Goal: Check status: Check status

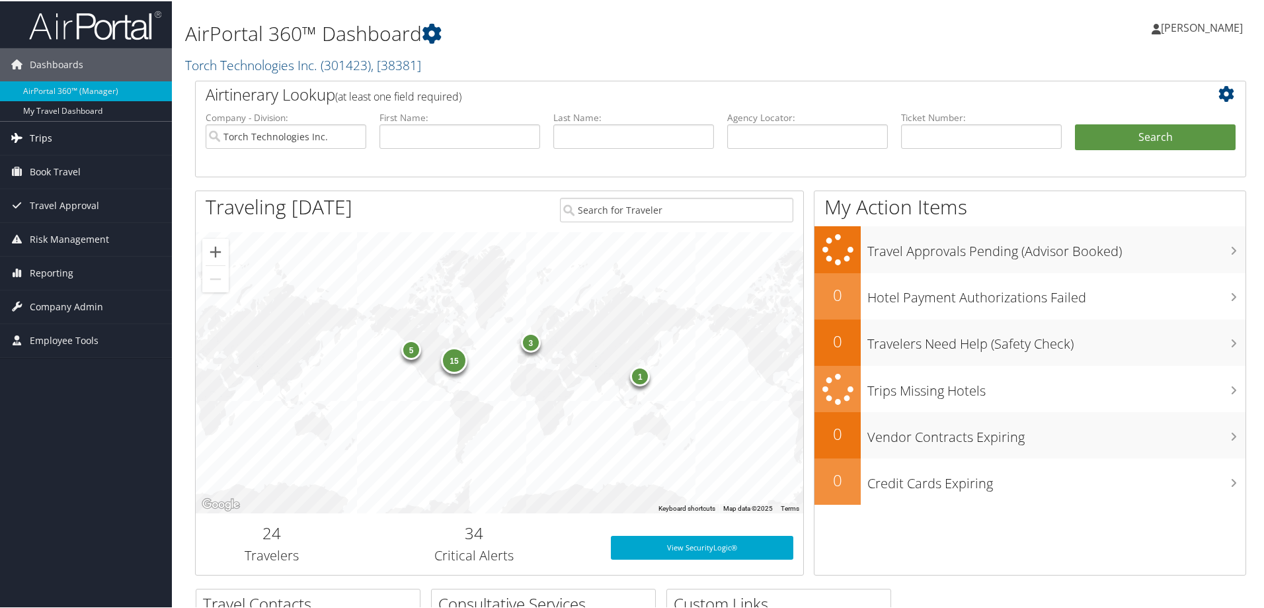
click at [36, 139] on span "Trips" at bounding box center [41, 136] width 22 height 33
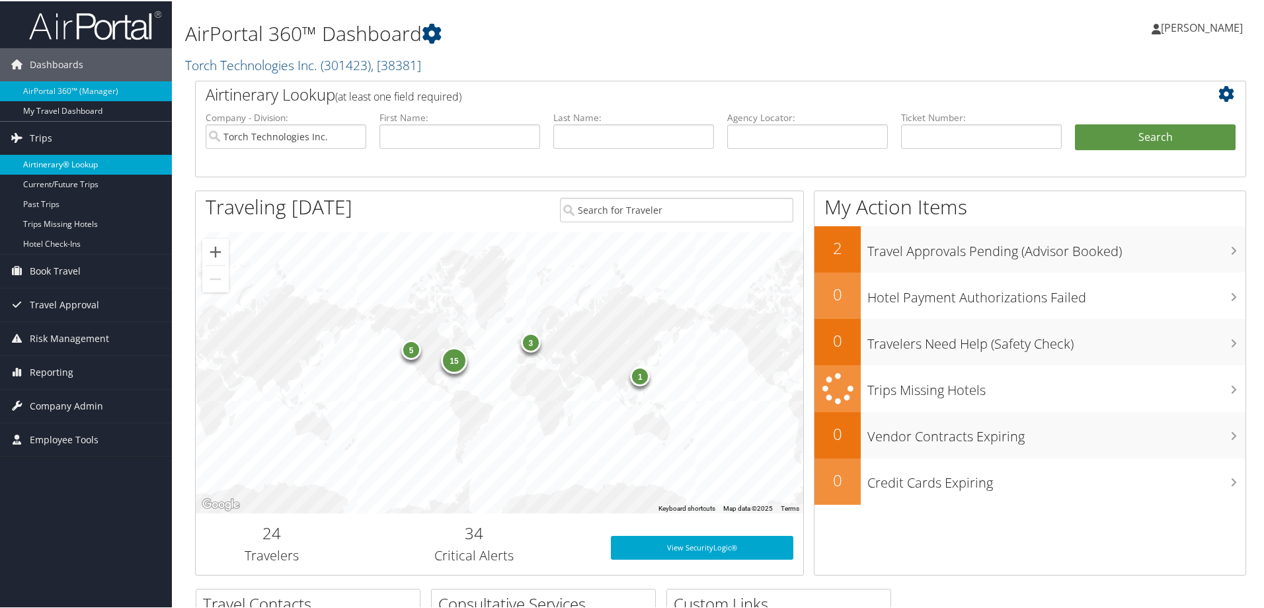
click at [51, 159] on link "Airtinerary® Lookup" at bounding box center [86, 163] width 172 height 20
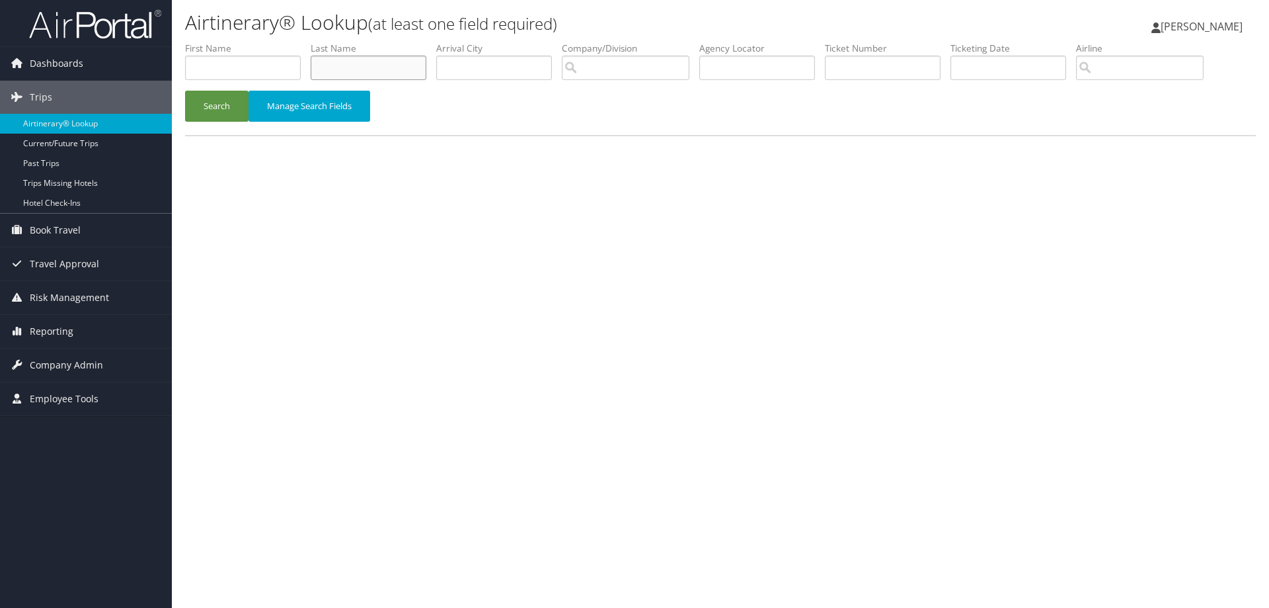
click at [354, 68] on input "text" at bounding box center [369, 68] width 116 height 24
click at [220, 110] on button "Search" at bounding box center [216, 106] width 63 height 31
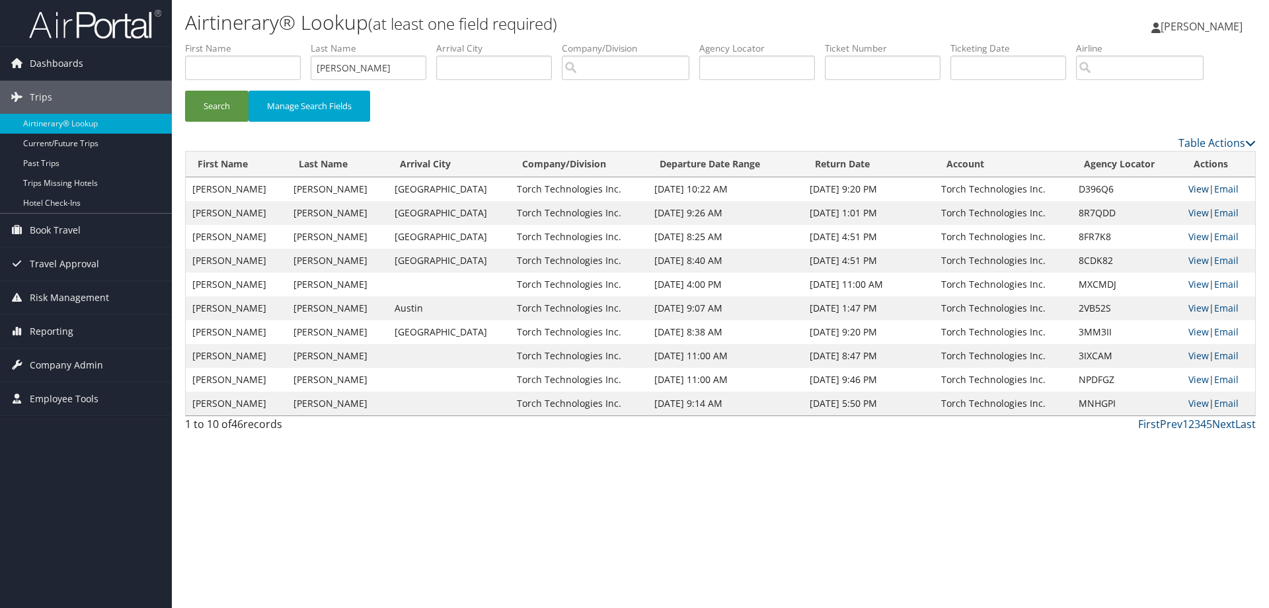
click at [1191, 189] on link "View" at bounding box center [1199, 188] width 20 height 13
drag, startPoint x: 364, startPoint y: 67, endPoint x: 303, endPoint y: 74, distance: 61.8
click at [303, 42] on ul "First Name Last Name Allison Departure City Arrival City Company/Division Airpo…" at bounding box center [720, 42] width 1071 height 0
click at [218, 102] on button "Search" at bounding box center [216, 106] width 63 height 31
click at [1193, 186] on link "View" at bounding box center [1199, 188] width 20 height 13
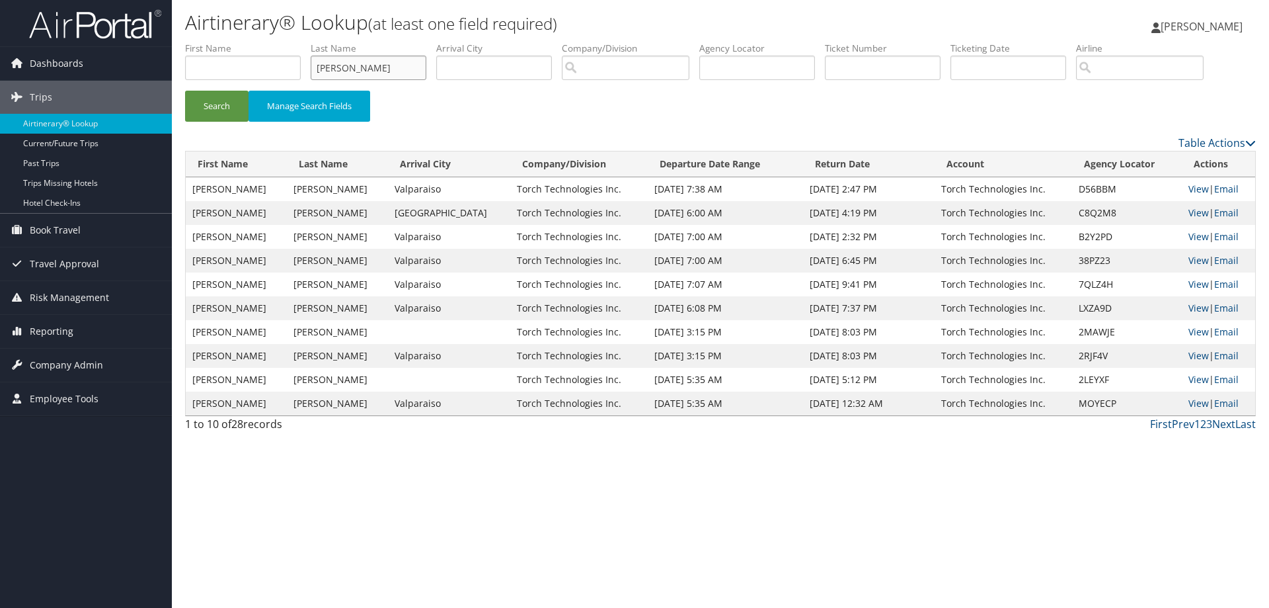
drag, startPoint x: 349, startPoint y: 69, endPoint x: 296, endPoint y: 73, distance: 53.0
click at [297, 42] on ul "First Name Last Name Autry Departure City Arrival City Company/Division Airport…" at bounding box center [720, 42] width 1071 height 0
click at [233, 100] on button "Search" at bounding box center [216, 106] width 63 height 31
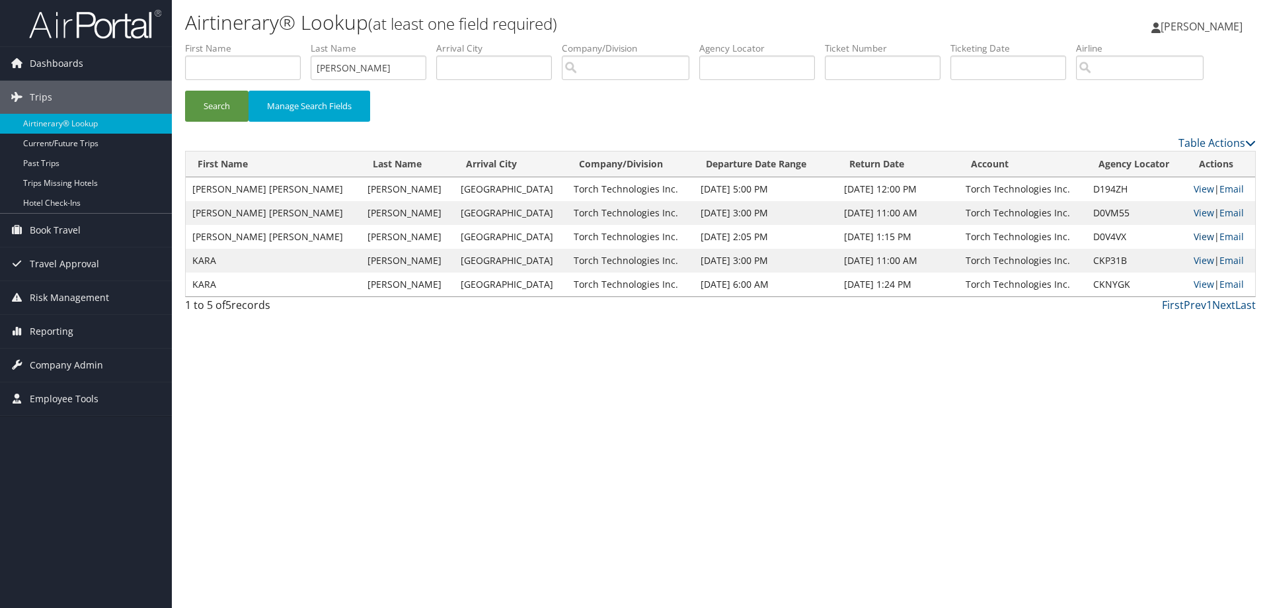
click at [1194, 236] on link "View" at bounding box center [1204, 236] width 20 height 13
click at [1194, 212] on link "View" at bounding box center [1204, 212] width 20 height 13
click at [1194, 194] on link "View" at bounding box center [1204, 188] width 20 height 13
drag, startPoint x: 372, startPoint y: 65, endPoint x: 292, endPoint y: 78, distance: 81.1
click at [292, 42] on ul "First Name Last Name Ayala Departure City Arrival City Company/Division Airport…" at bounding box center [720, 42] width 1071 height 0
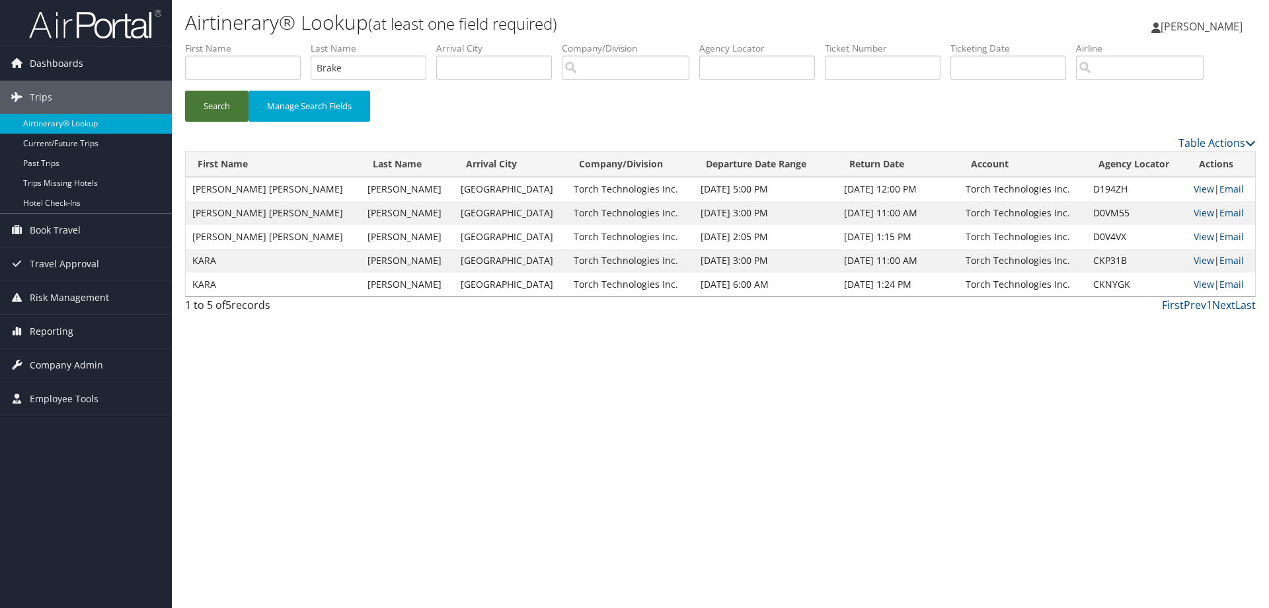
click at [221, 109] on button "Search" at bounding box center [216, 106] width 63 height 31
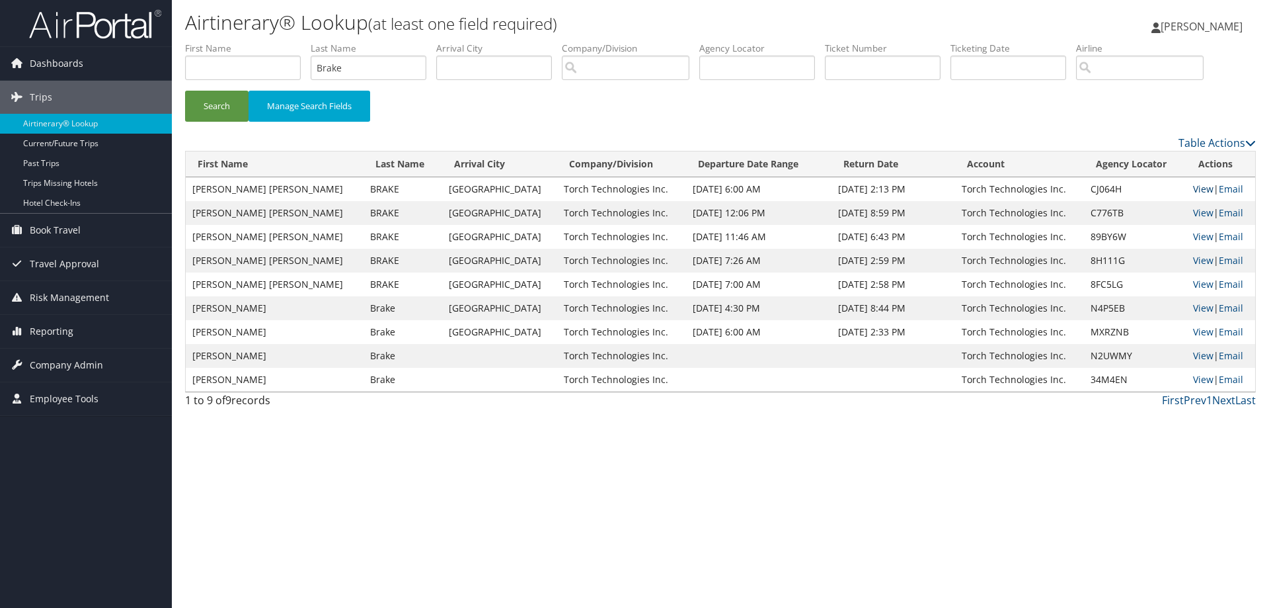
click at [1193, 186] on link "View" at bounding box center [1203, 188] width 20 height 13
drag, startPoint x: 364, startPoint y: 73, endPoint x: 294, endPoint y: 89, distance: 71.9
click at [294, 42] on ul "First Name Last Name Brake Departure City Arrival City Company/Division Airport…" at bounding box center [720, 42] width 1071 height 0
click at [218, 109] on button "Search" at bounding box center [216, 106] width 63 height 31
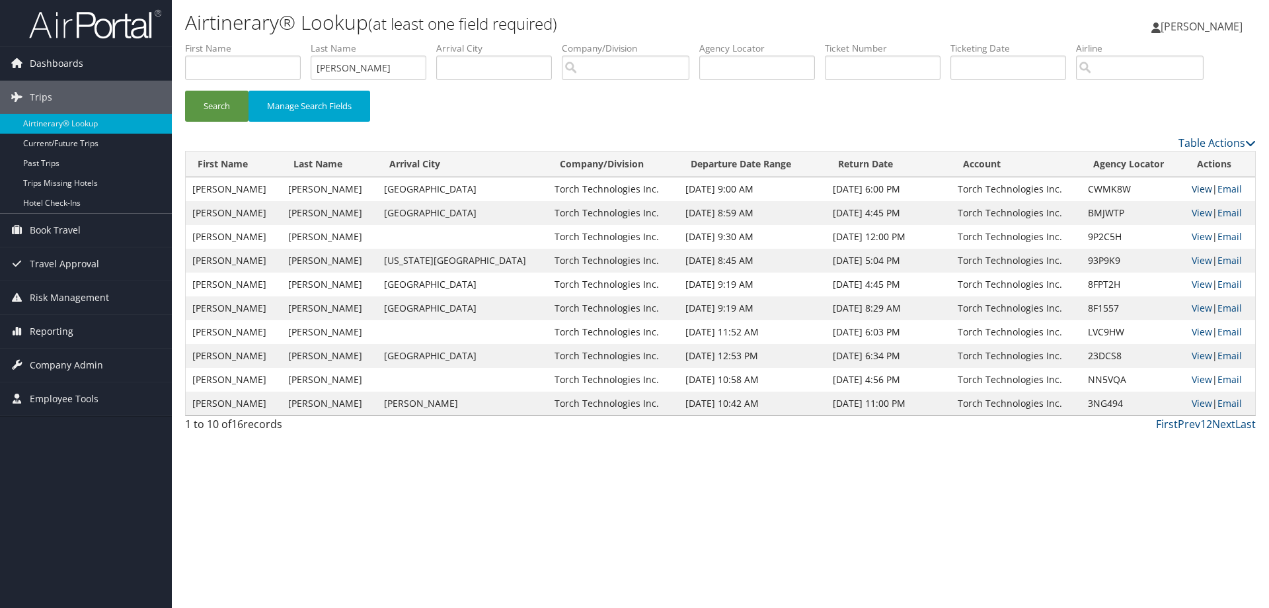
click at [1192, 190] on link "View" at bounding box center [1202, 188] width 20 height 13
drag, startPoint x: 383, startPoint y: 66, endPoint x: 282, endPoint y: 75, distance: 101.5
click at [283, 42] on ul "First Name Last Name Butterfield Departure City Arrival City Company/Division A…" at bounding box center [720, 42] width 1071 height 0
type input "Boudreau"
click at [210, 102] on button "Search" at bounding box center [216, 106] width 63 height 31
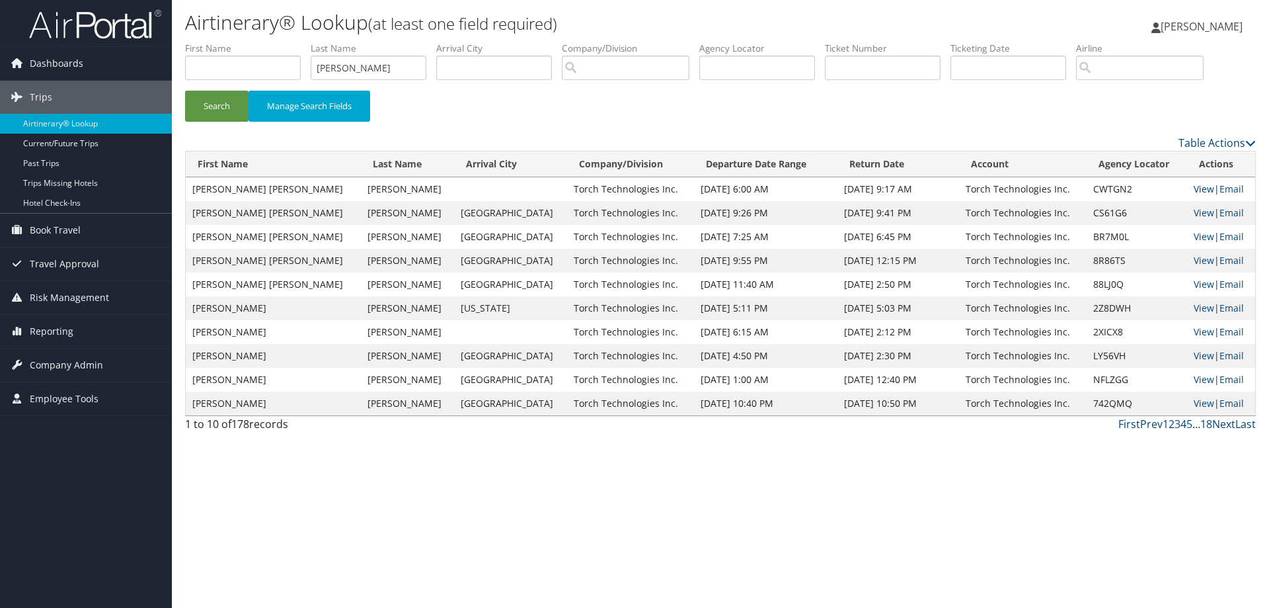
click at [1194, 188] on link "View" at bounding box center [1204, 188] width 20 height 13
click at [1194, 211] on link "View" at bounding box center [1204, 212] width 20 height 13
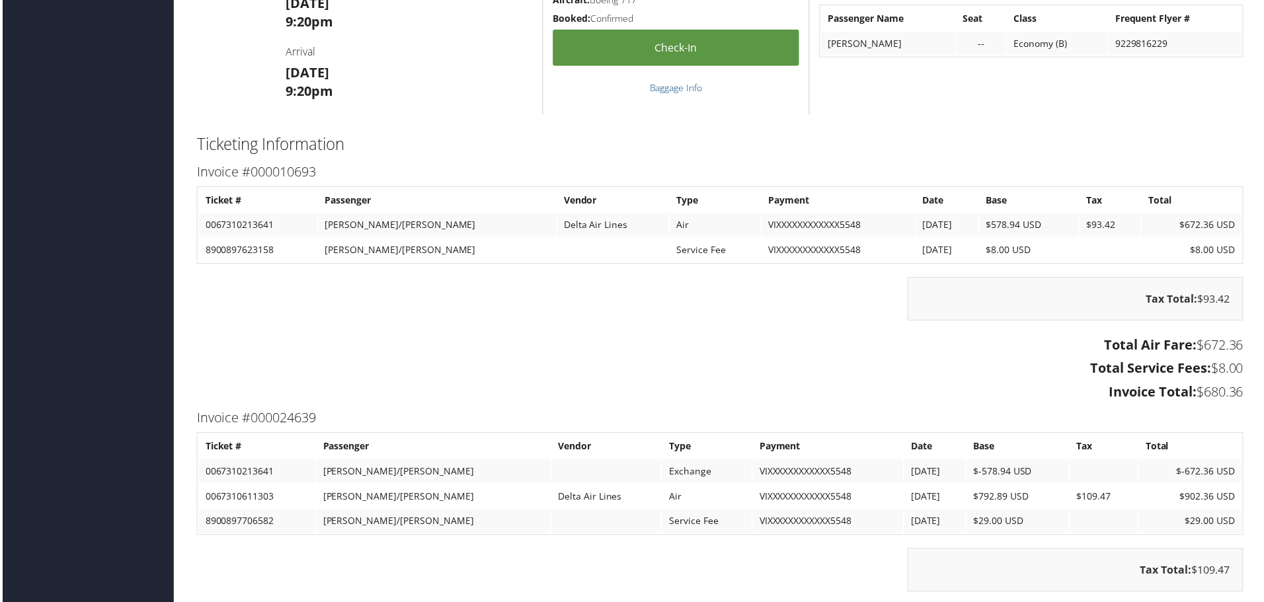
scroll to position [2182, 0]
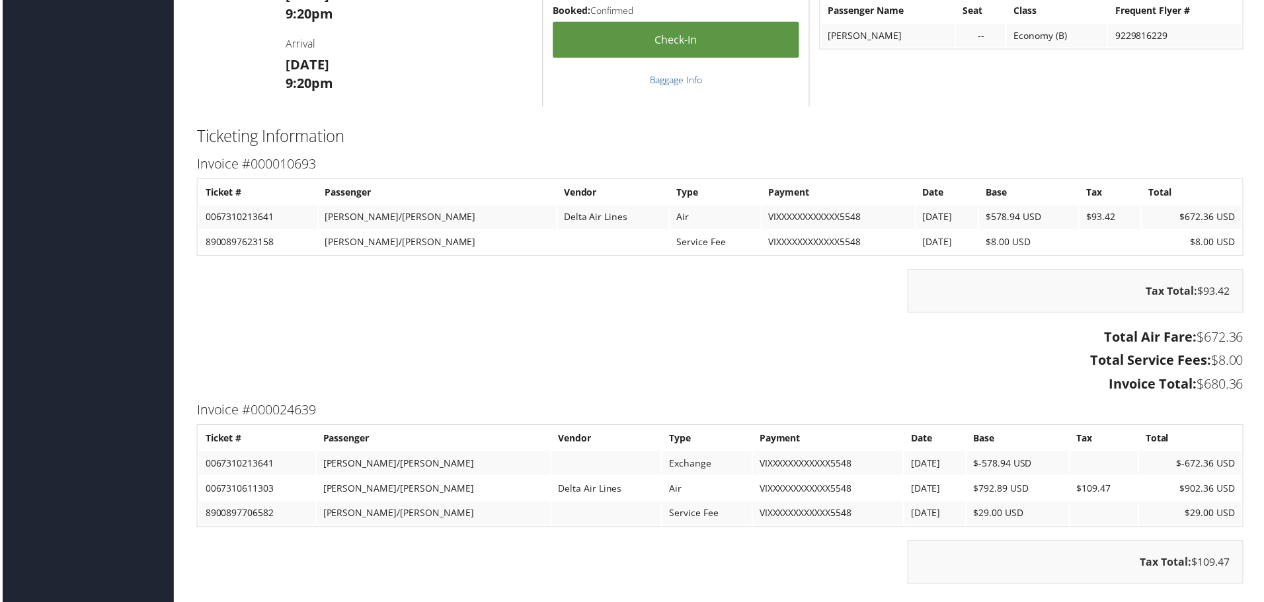
click at [771, 130] on h2 "Ticketing Information" at bounding box center [720, 137] width 1051 height 22
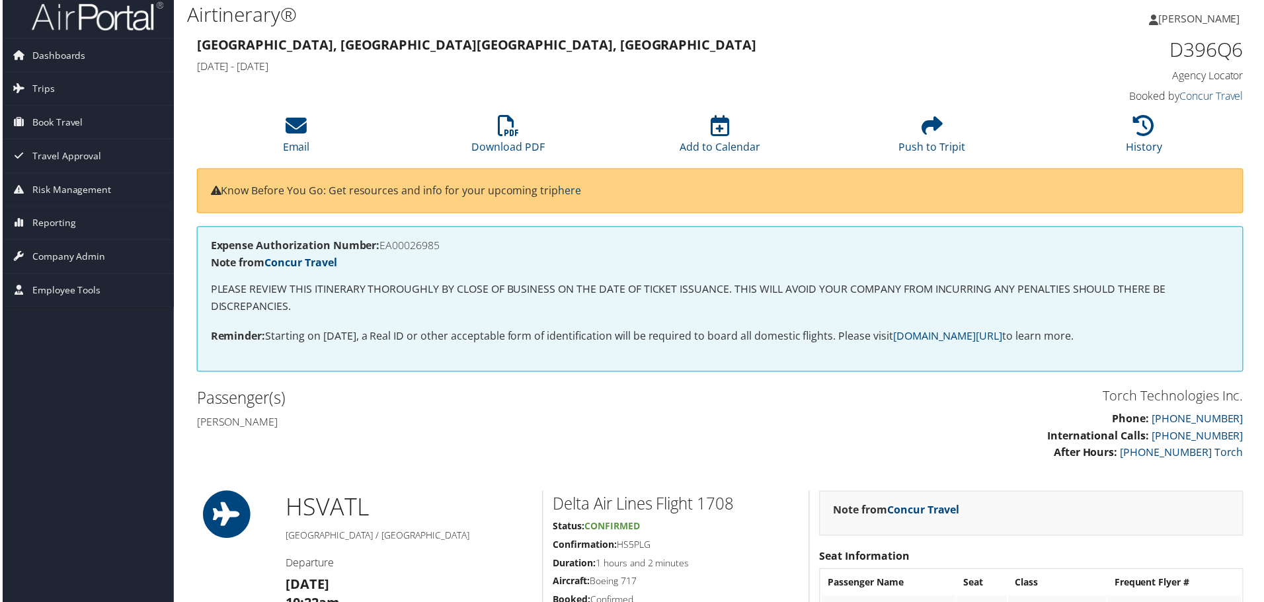
scroll to position [0, 0]
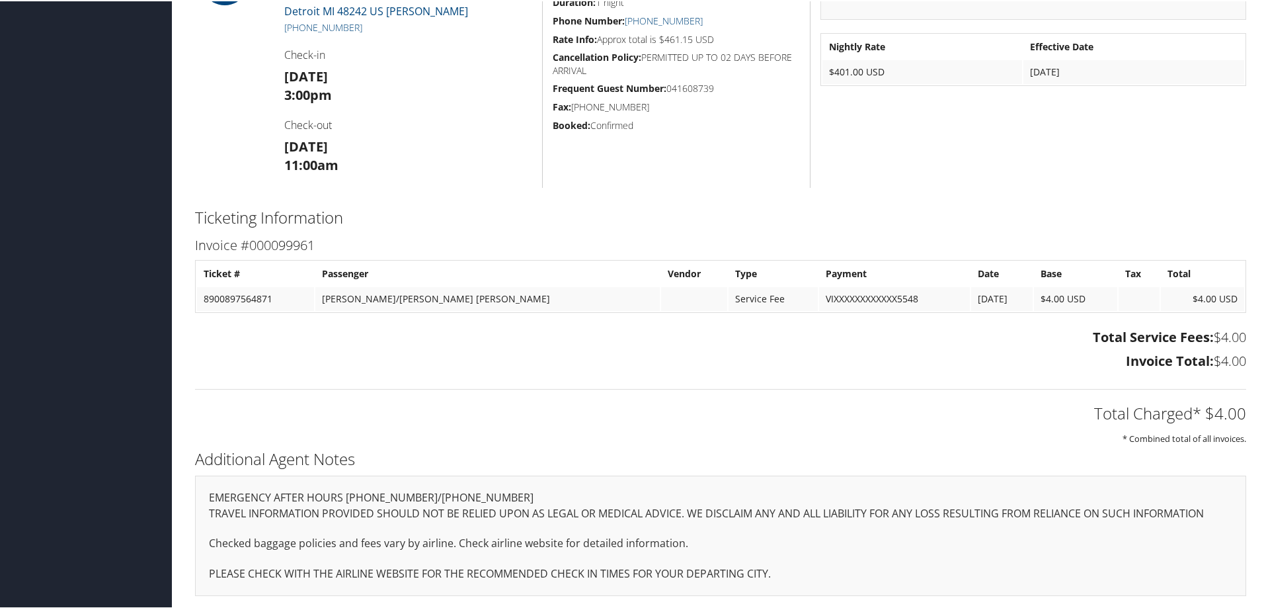
scroll to position [941, 0]
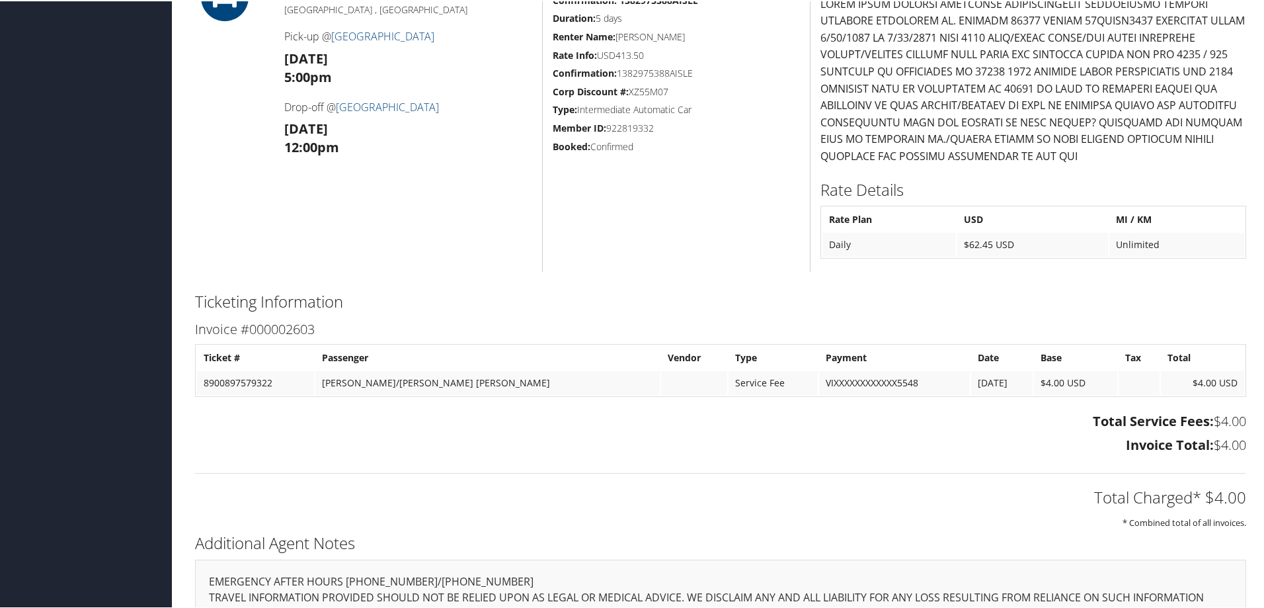
scroll to position [529, 0]
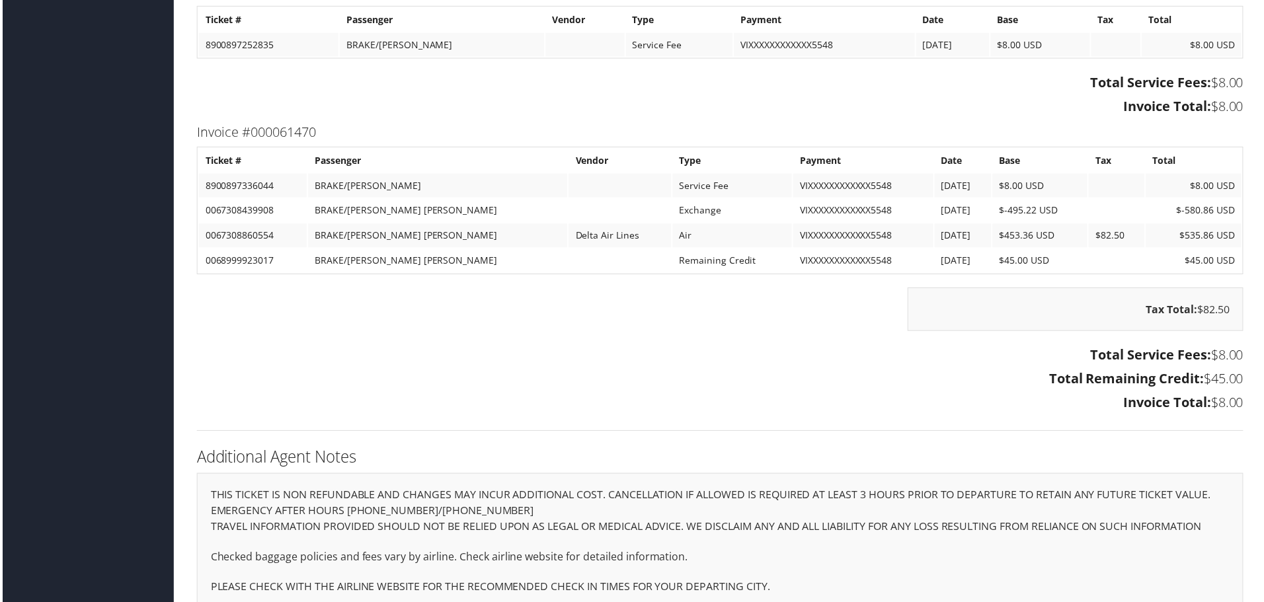
scroll to position [2049, 0]
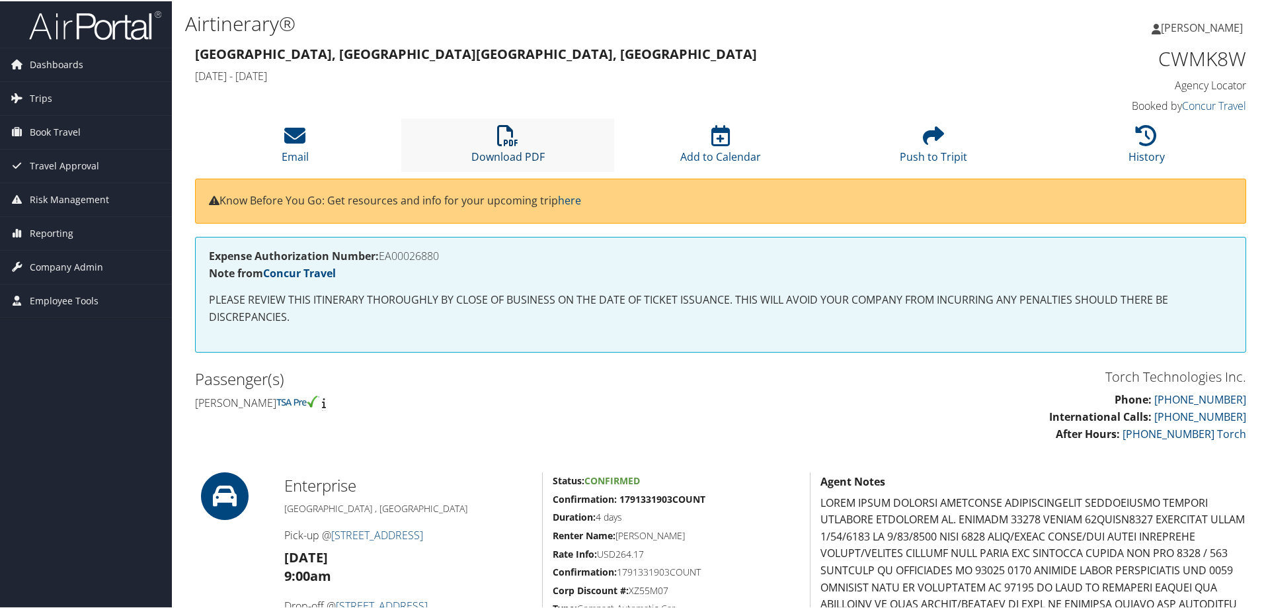
click at [506, 135] on icon at bounding box center [507, 134] width 21 height 21
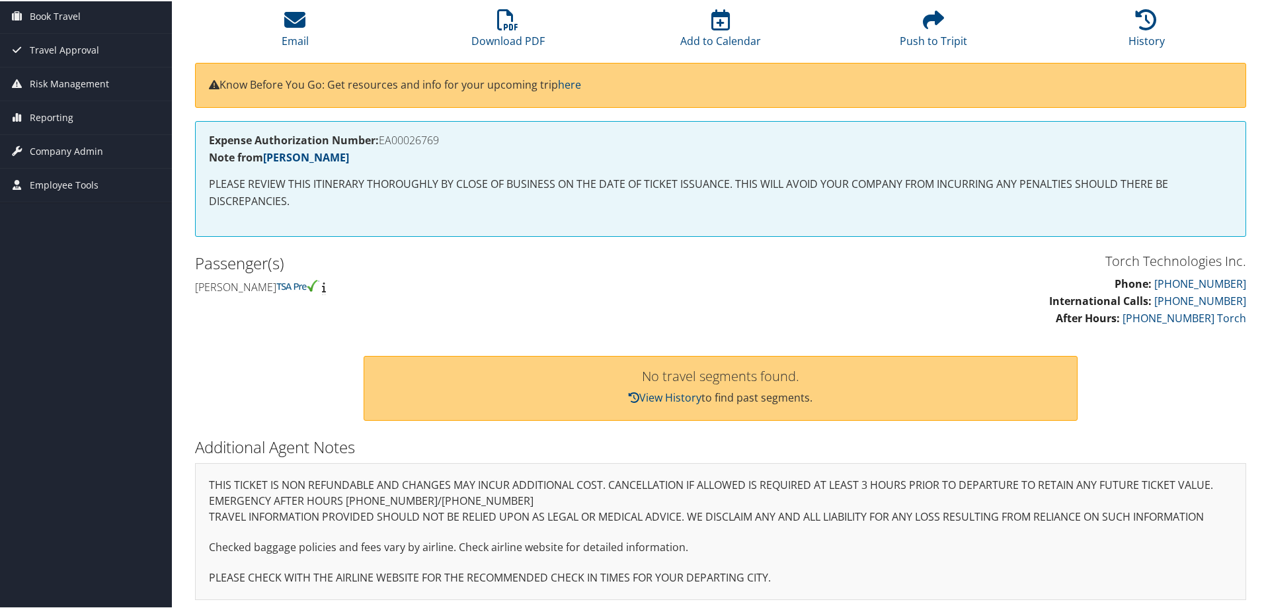
scroll to position [120, 0]
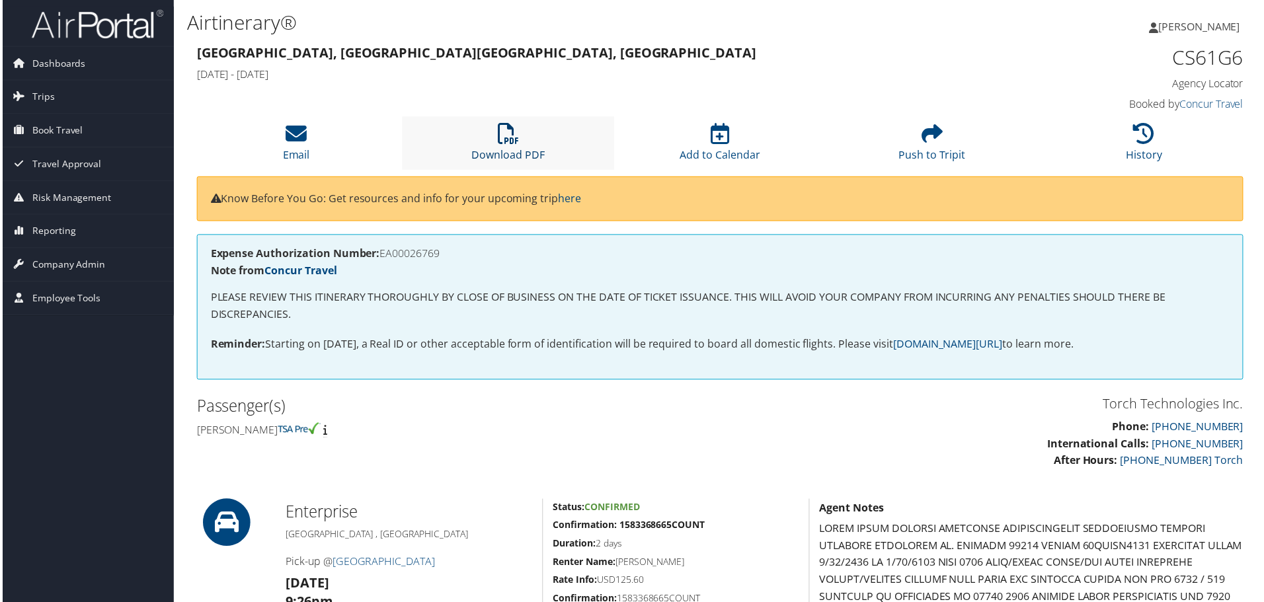
click at [500, 141] on icon at bounding box center [507, 134] width 21 height 21
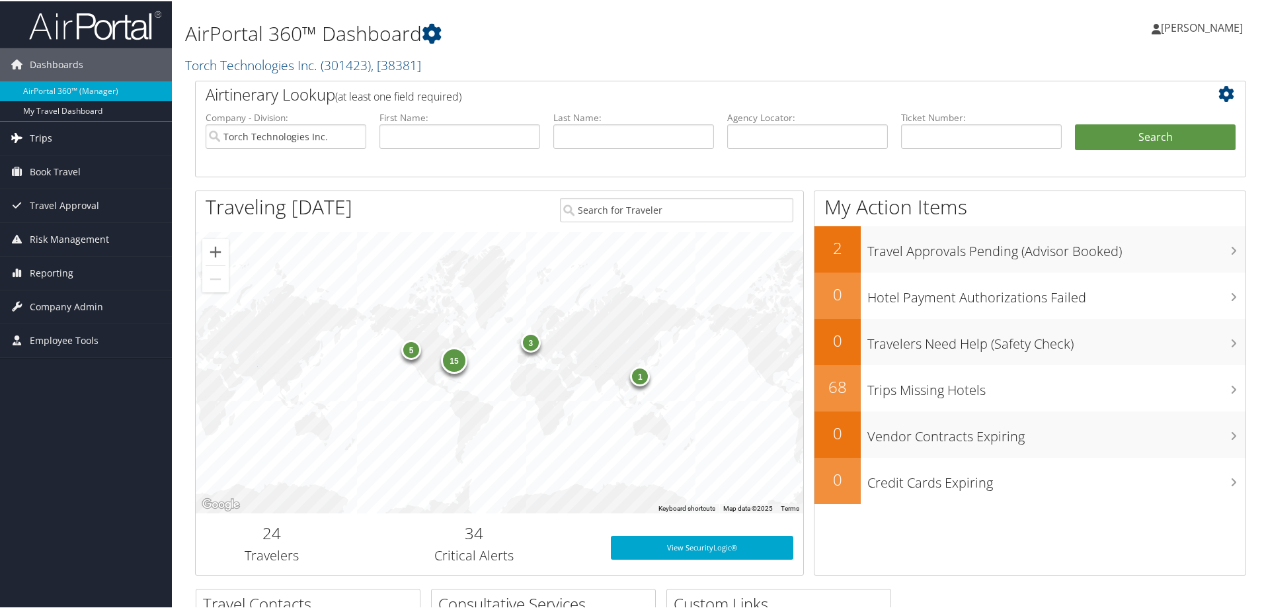
click at [36, 138] on span "Trips" at bounding box center [41, 136] width 22 height 33
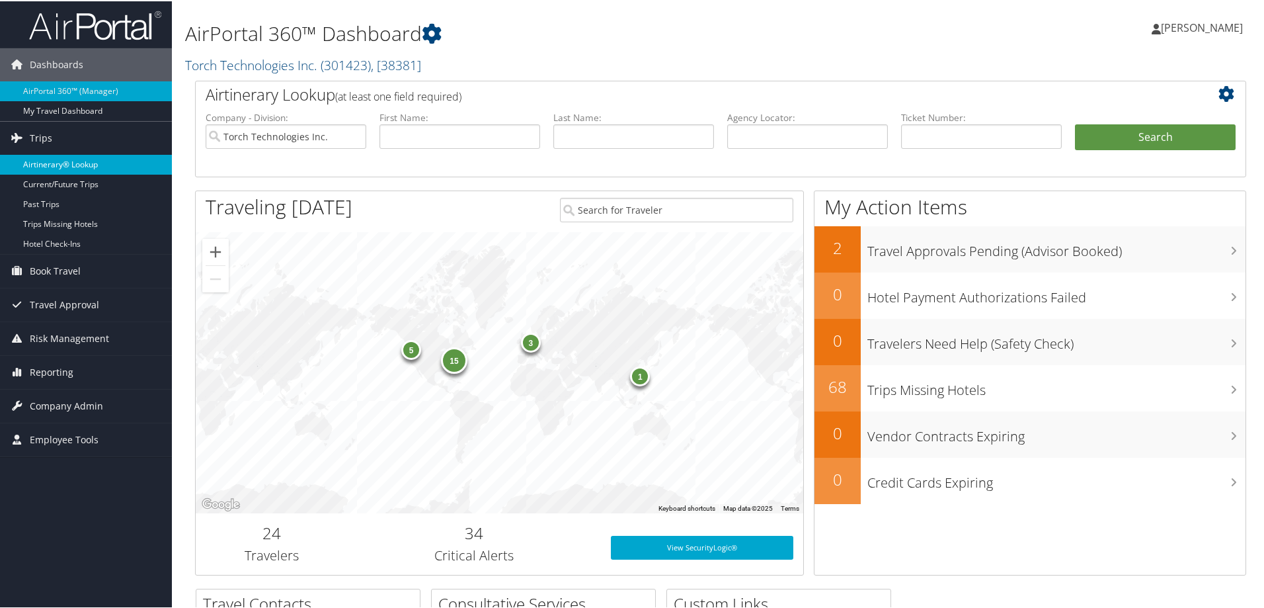
click at [48, 160] on link "Airtinerary® Lookup" at bounding box center [86, 163] width 172 height 20
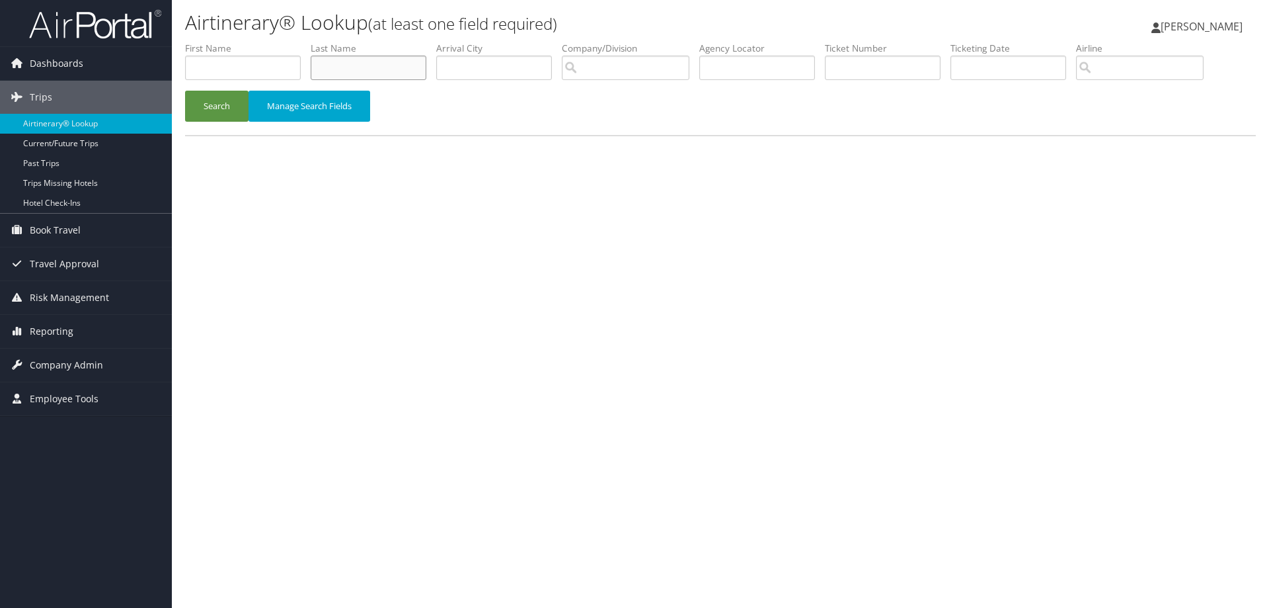
click at [330, 71] on input "text" at bounding box center [369, 68] width 116 height 24
click at [219, 102] on button "Search" at bounding box center [216, 106] width 63 height 31
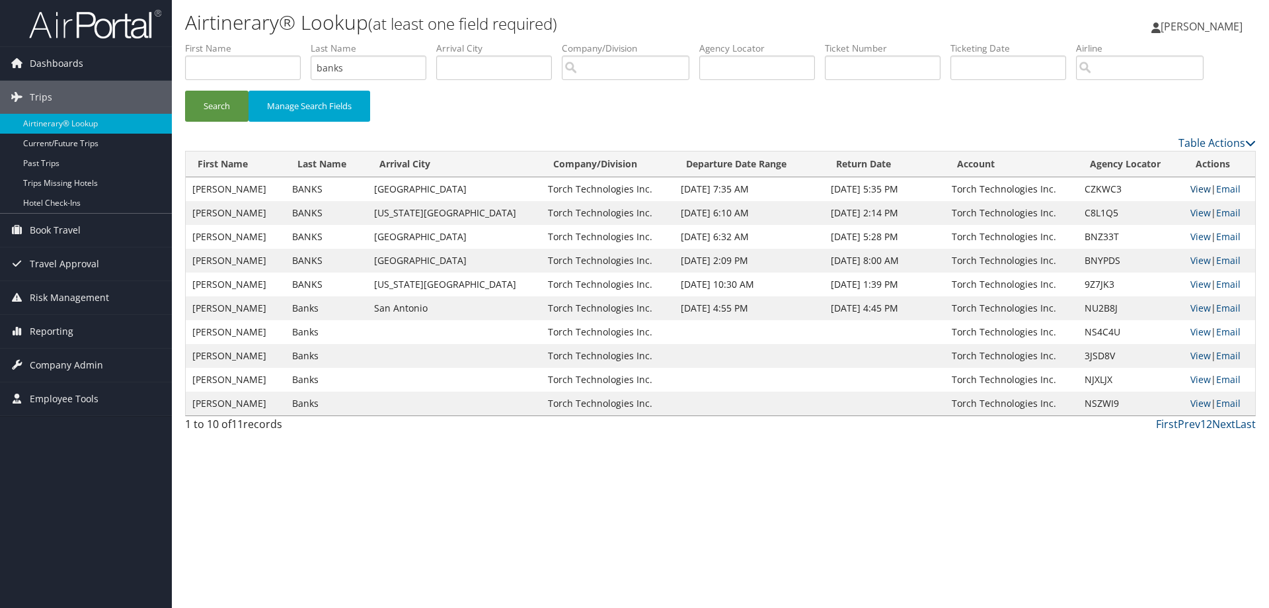
click at [1191, 188] on link "View" at bounding box center [1201, 188] width 20 height 13
drag, startPoint x: 369, startPoint y: 69, endPoint x: 249, endPoint y: 84, distance: 120.5
click at [249, 42] on ul "First Name Last Name banks Departure City Arrival City Company/Division Airport…" at bounding box center [720, 42] width 1071 height 0
click at [203, 108] on button "Search" at bounding box center [216, 106] width 63 height 31
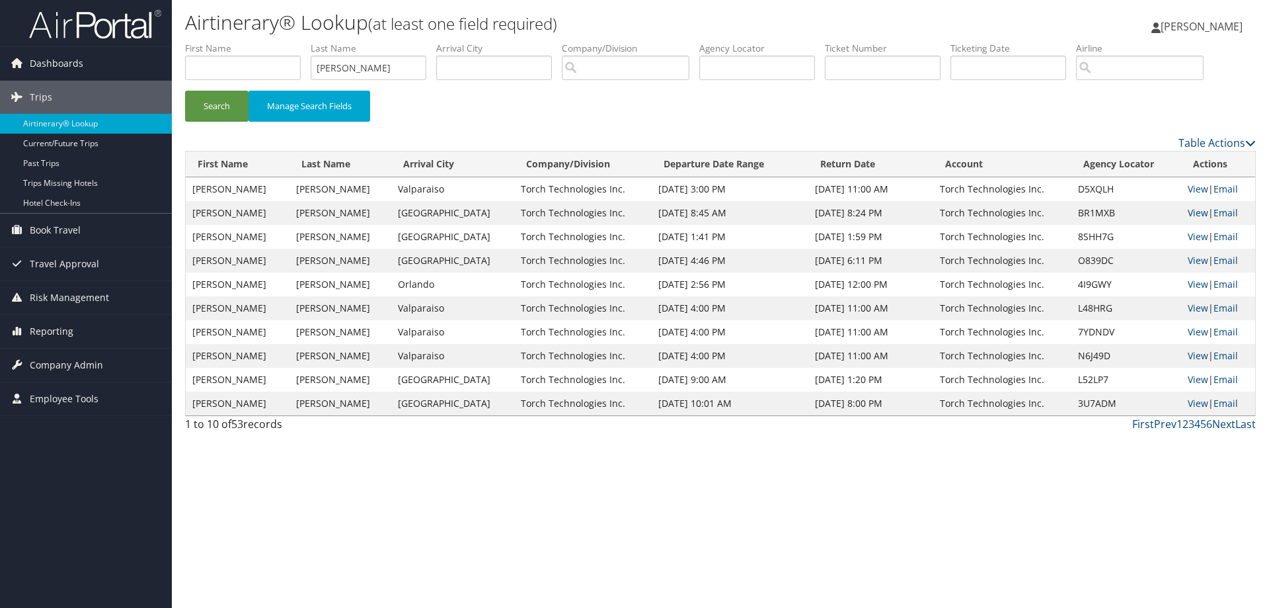
click at [1195, 212] on link "View" at bounding box center [1198, 212] width 20 height 13
click at [1193, 238] on link "View" at bounding box center [1198, 236] width 20 height 13
click at [1191, 187] on link "View" at bounding box center [1198, 188] width 20 height 13
drag, startPoint x: 362, startPoint y: 67, endPoint x: 280, endPoint y: 73, distance: 81.5
click at [281, 42] on ul "First Name Last Name beasinger Departure City Arrival City Company/Division Air…" at bounding box center [720, 42] width 1071 height 0
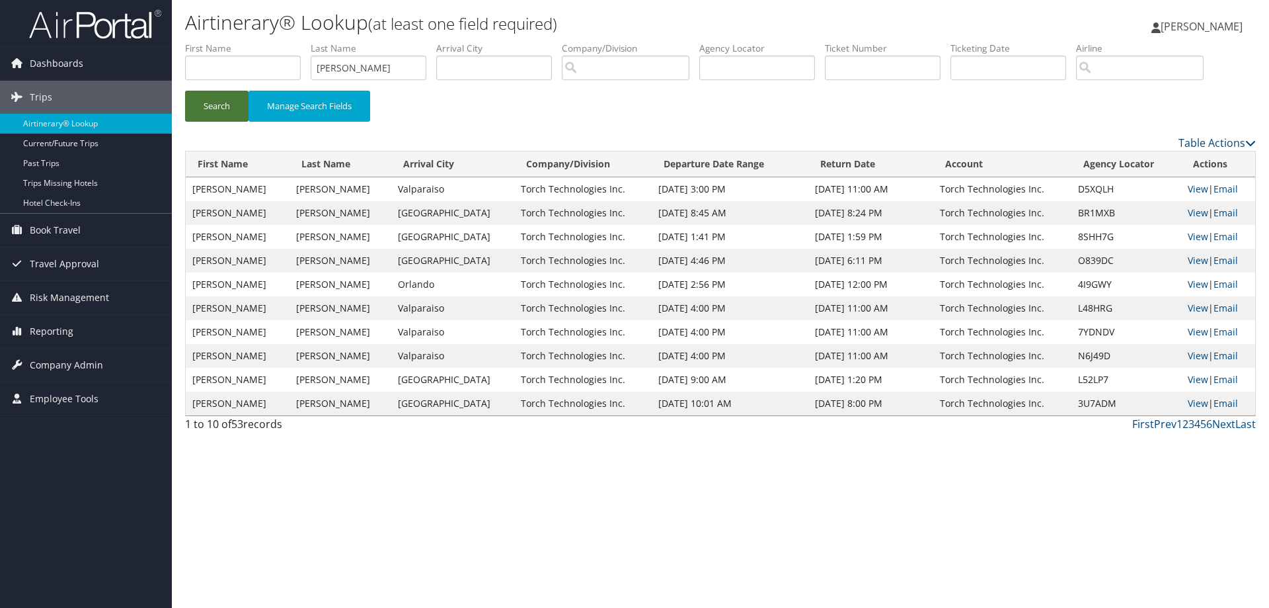
click at [216, 105] on button "Search" at bounding box center [216, 106] width 63 height 31
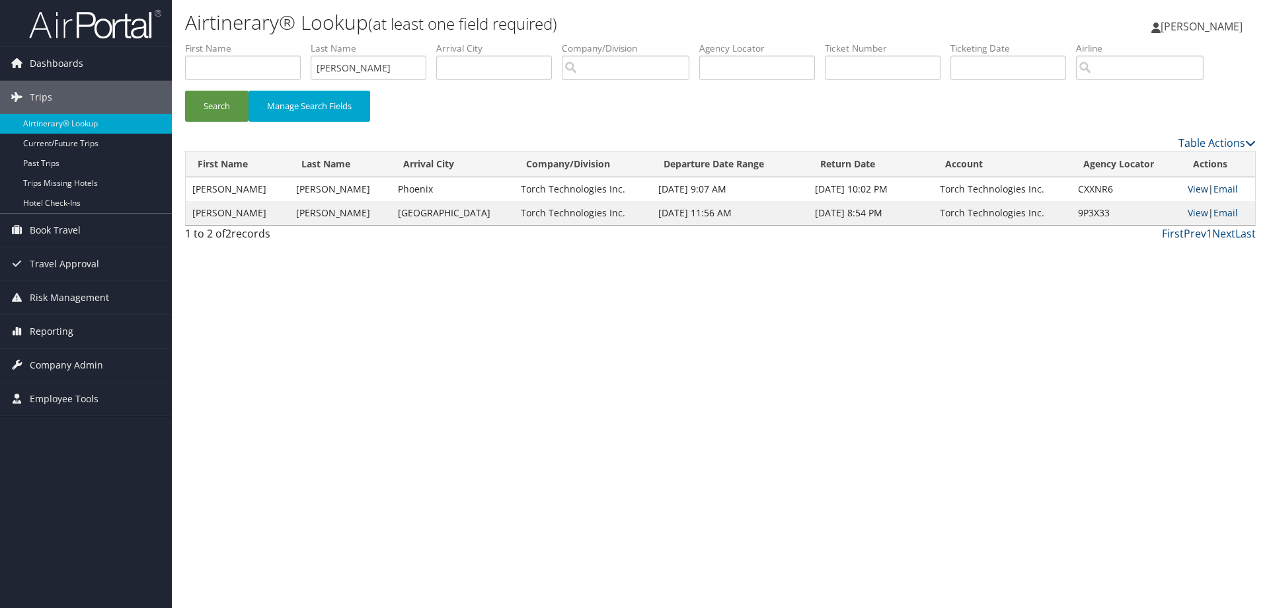
click at [1188, 188] on link "View" at bounding box center [1198, 188] width 20 height 13
drag, startPoint x: 368, startPoint y: 71, endPoint x: 259, endPoint y: 69, distance: 108.4
click at [259, 42] on ul "First Name Last Name beene Departure City Arrival City Company/Division Airport…" at bounding box center [720, 42] width 1071 height 0
click at [222, 103] on button "Search" at bounding box center [216, 106] width 63 height 31
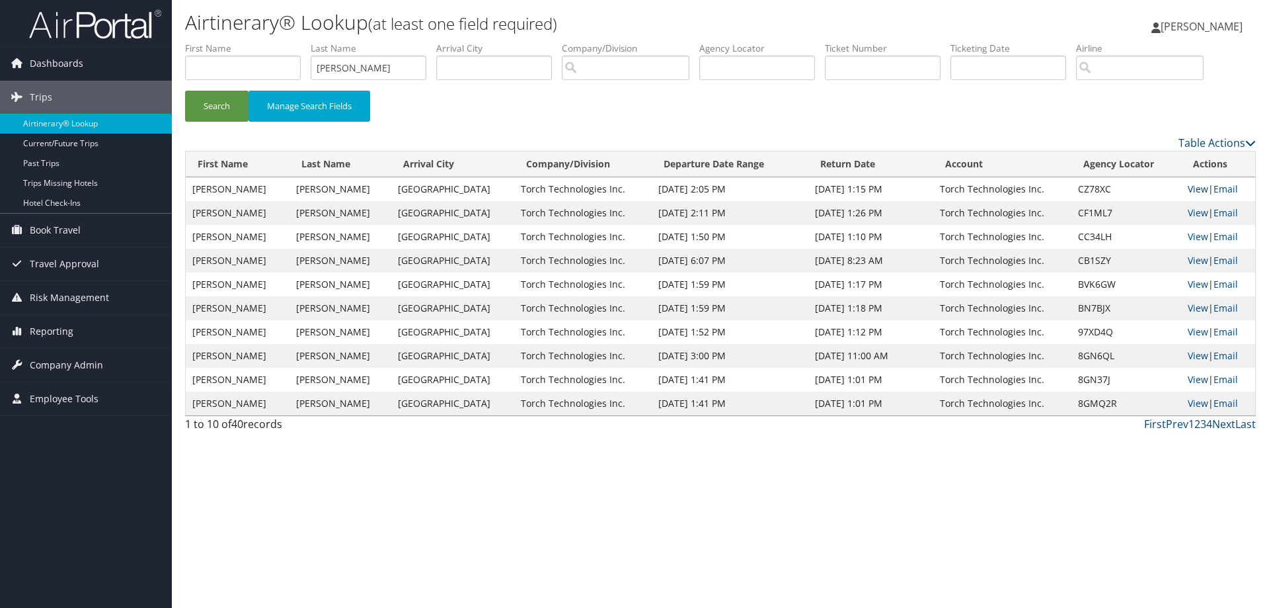
click at [1191, 187] on link "View" at bounding box center [1198, 188] width 20 height 13
drag, startPoint x: 368, startPoint y: 70, endPoint x: 294, endPoint y: 85, distance: 76.1
click at [294, 42] on ul "First Name Last Name Blair Departure City Arrival City Company/Division Airport…" at bounding box center [720, 42] width 1071 height 0
click at [220, 104] on button "Search" at bounding box center [216, 106] width 63 height 31
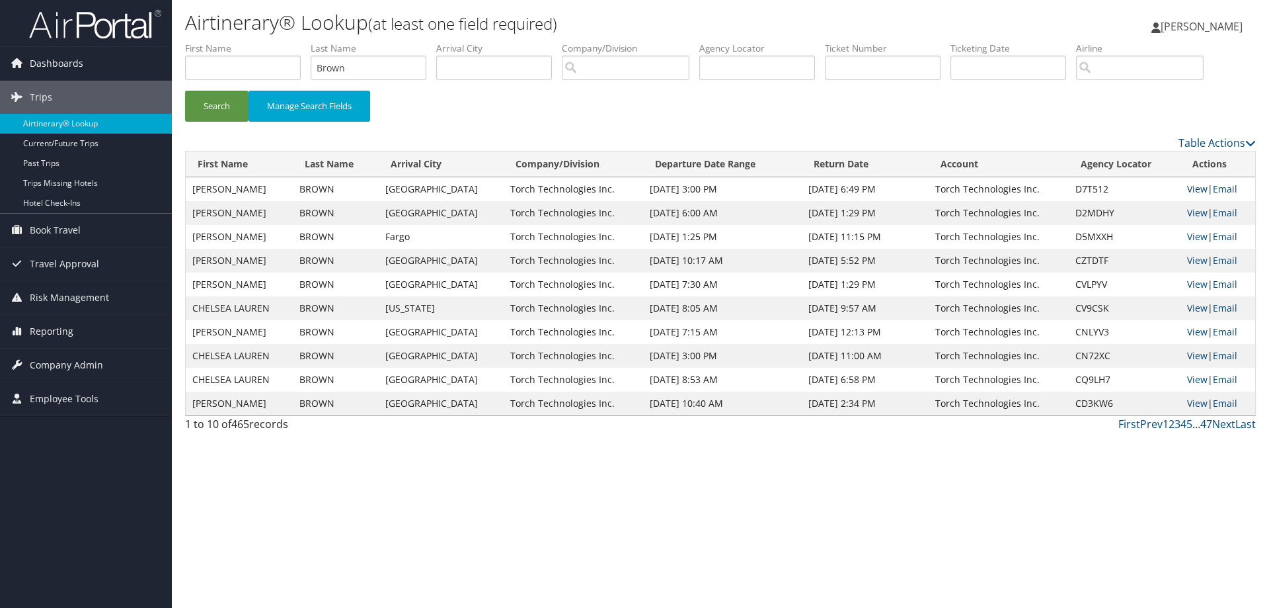
click at [1196, 186] on link "View" at bounding box center [1197, 188] width 20 height 13
click at [1192, 233] on link "View" at bounding box center [1197, 236] width 20 height 13
click at [1189, 213] on link "View" at bounding box center [1197, 212] width 20 height 13
click at [1197, 259] on link "View" at bounding box center [1197, 260] width 20 height 13
drag, startPoint x: 362, startPoint y: 66, endPoint x: 292, endPoint y: 74, distance: 69.9
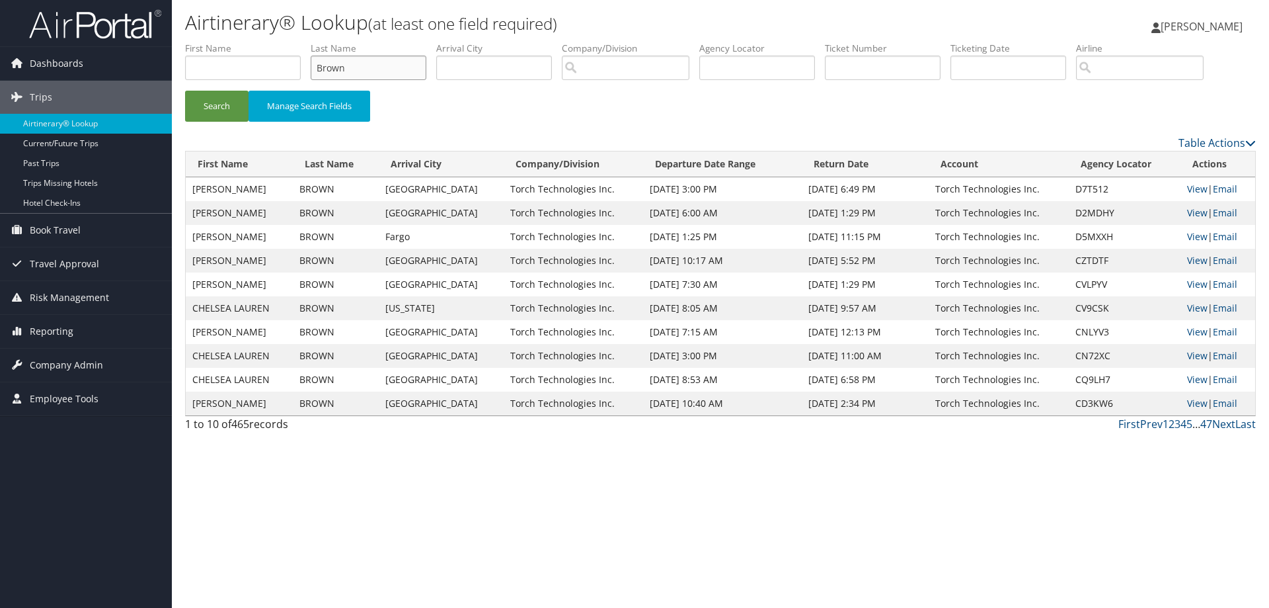
click at [292, 42] on ul "First Name Last Name Brown Departure City Arrival City Company/Division Airport…" at bounding box center [720, 42] width 1071 height 0
click at [226, 109] on button "Search" at bounding box center [216, 106] width 63 height 31
click at [1192, 209] on link "View" at bounding box center [1197, 212] width 20 height 13
drag, startPoint x: 375, startPoint y: 69, endPoint x: 235, endPoint y: 89, distance: 140.8
click at [235, 42] on ul "First Name Last Name Burns Departure City Arrival City Company/Division Airport…" at bounding box center [720, 42] width 1071 height 0
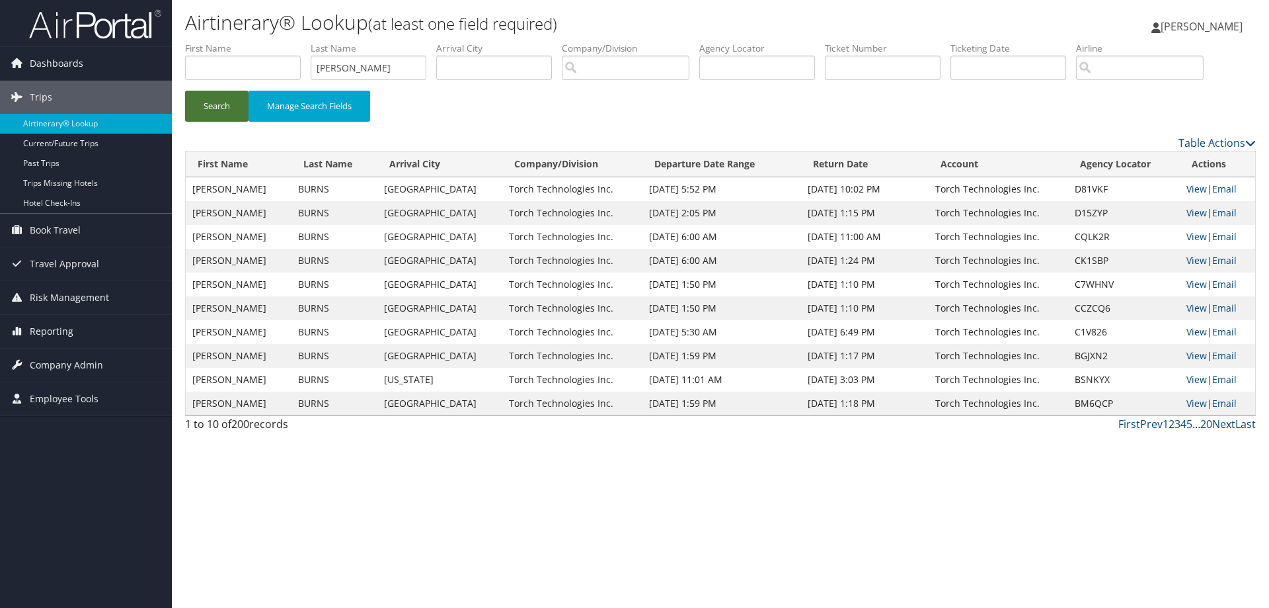
click at [228, 102] on button "Search" at bounding box center [216, 106] width 63 height 31
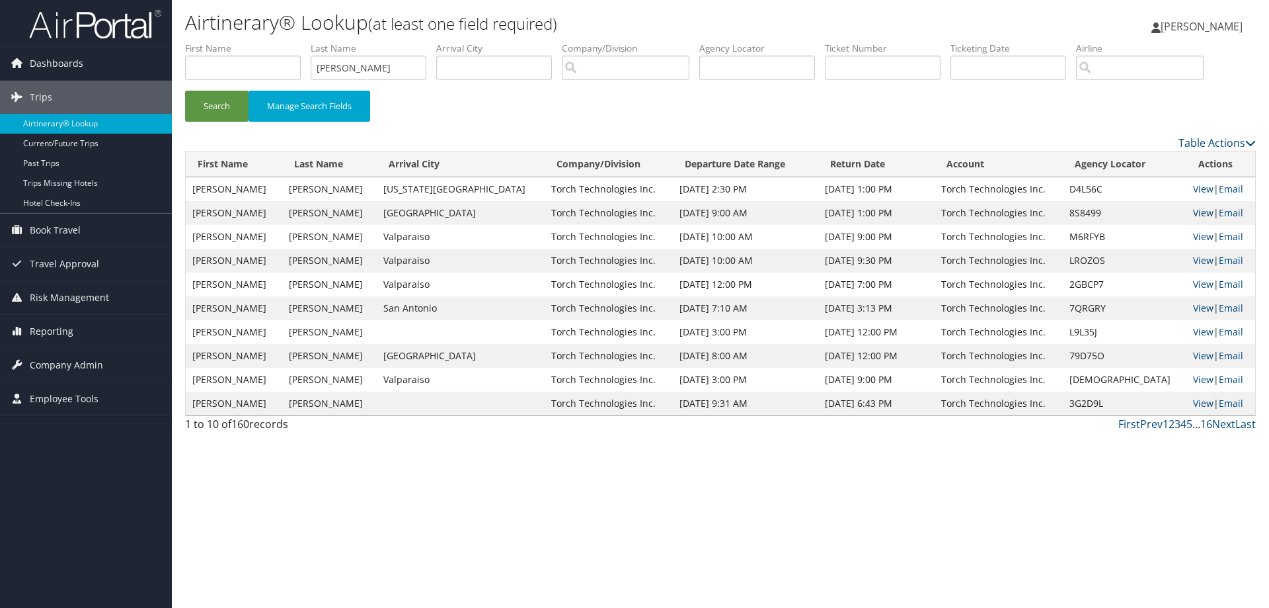
click at [1193, 210] on link "View" at bounding box center [1203, 212] width 20 height 13
click at [1193, 188] on link "View" at bounding box center [1203, 188] width 20 height 13
drag, startPoint x: 365, startPoint y: 69, endPoint x: 269, endPoint y: 85, distance: 97.2
click at [269, 42] on ul "First Name Last Name Bush Departure City Arrival City Company/Division Airport/…" at bounding box center [720, 42] width 1071 height 0
type input "begin"
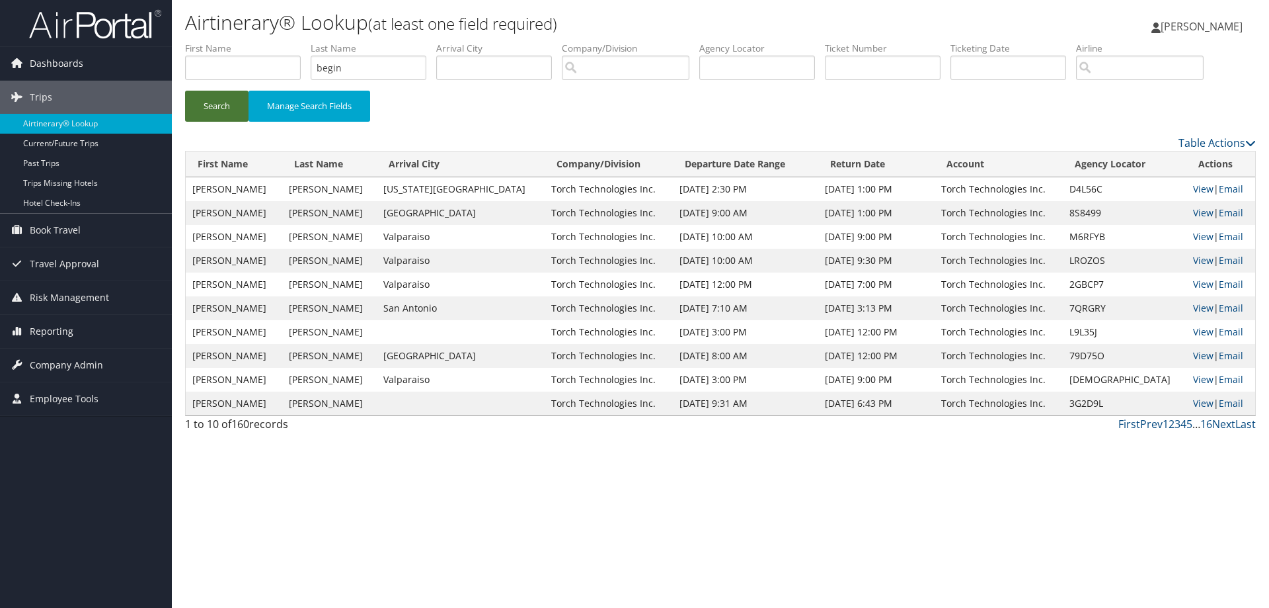
click at [222, 114] on button "Search" at bounding box center [216, 106] width 63 height 31
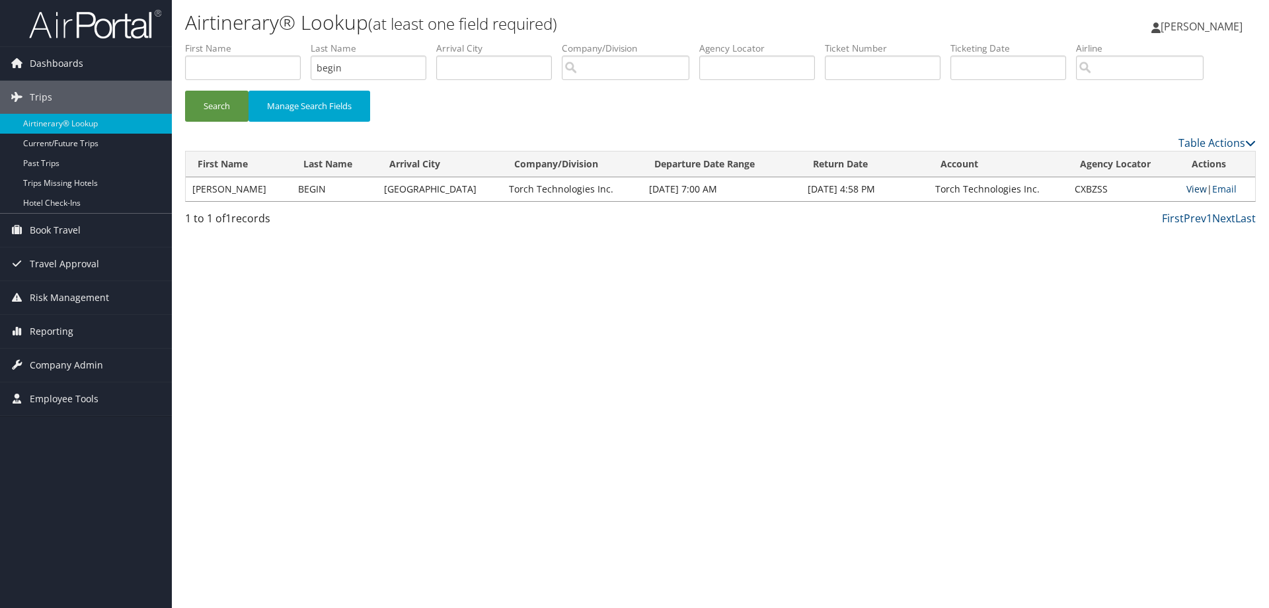
click at [1187, 188] on link "View" at bounding box center [1197, 188] width 20 height 13
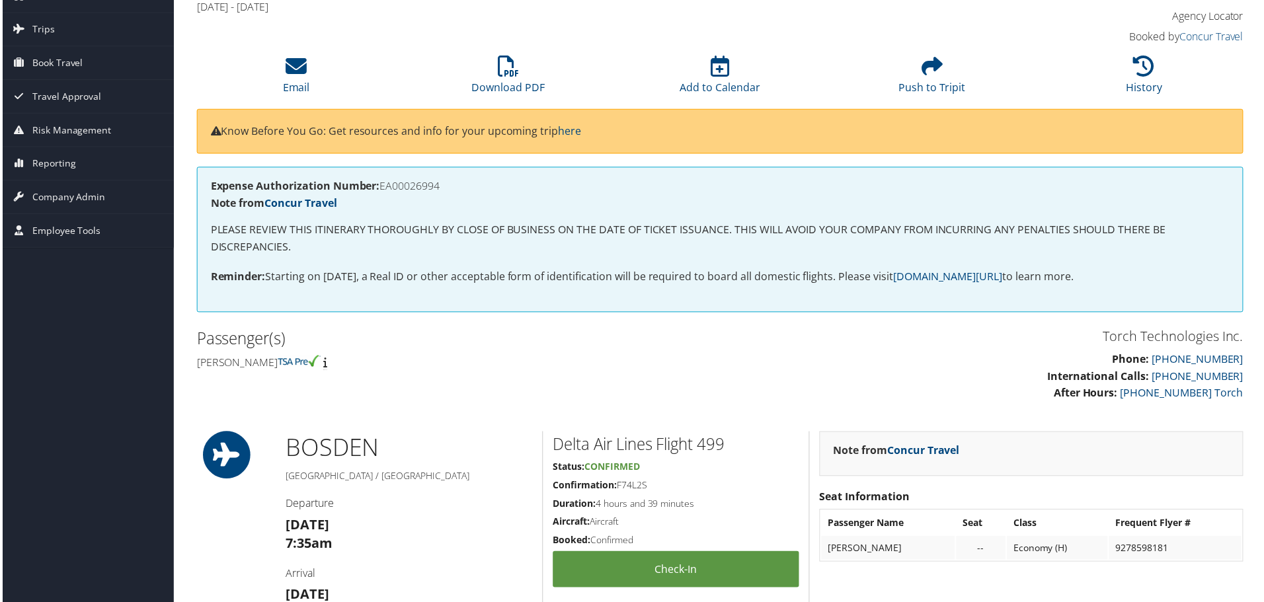
scroll to position [66, 0]
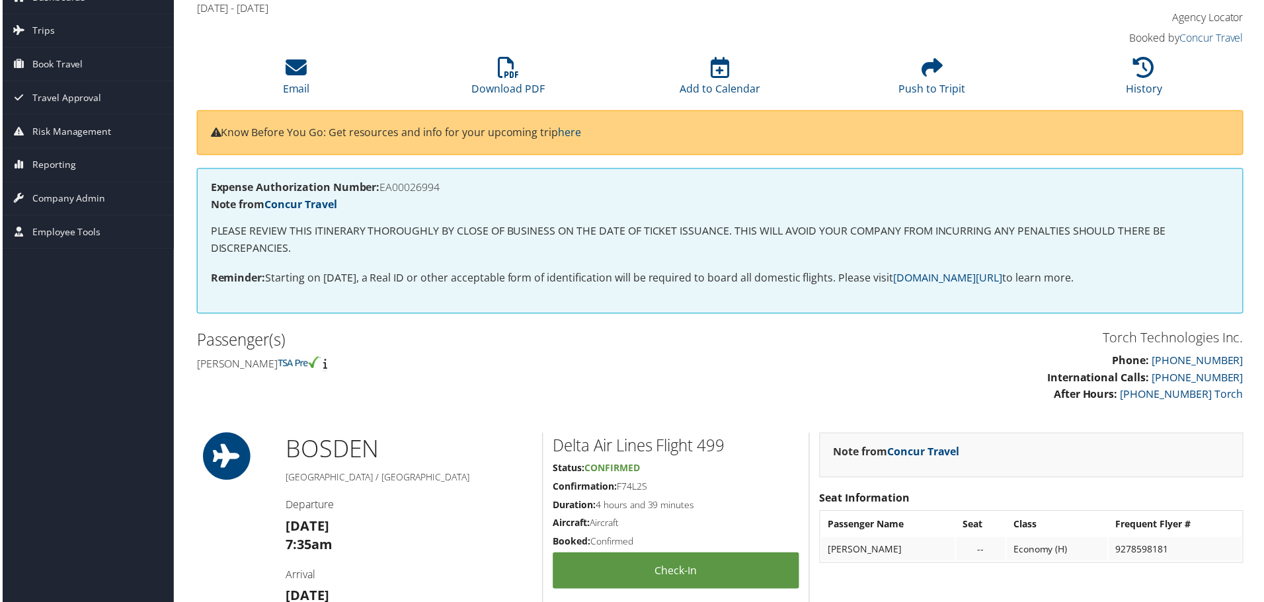
click at [434, 340] on h2 "Passenger(s)" at bounding box center [453, 342] width 516 height 22
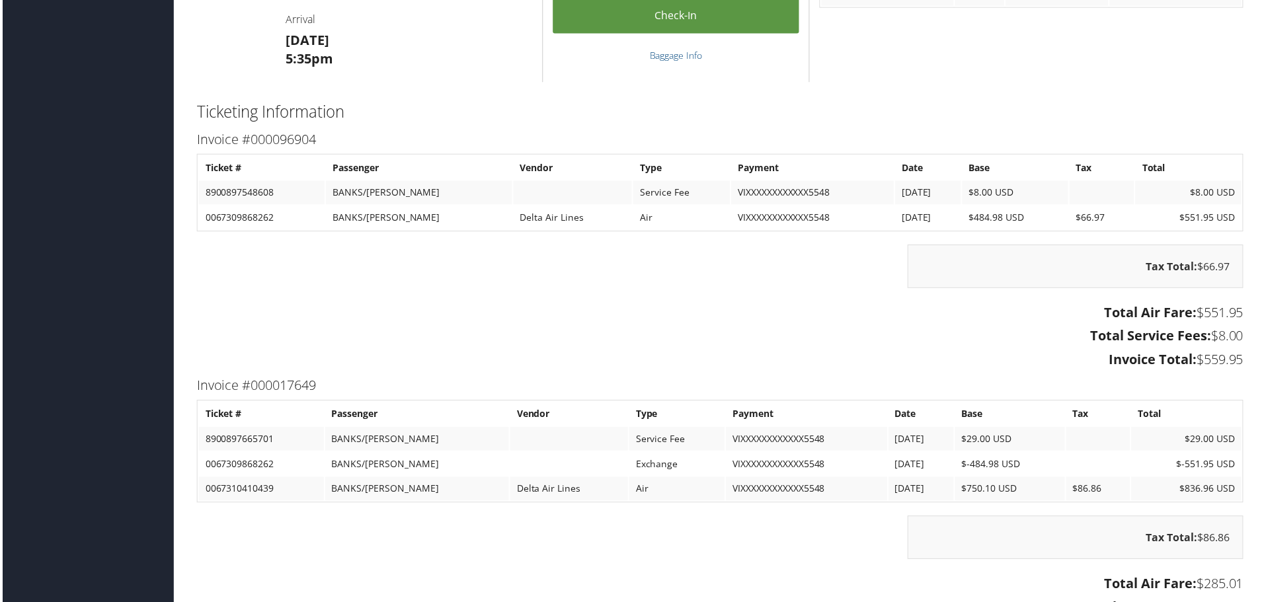
scroll to position [1058, 0]
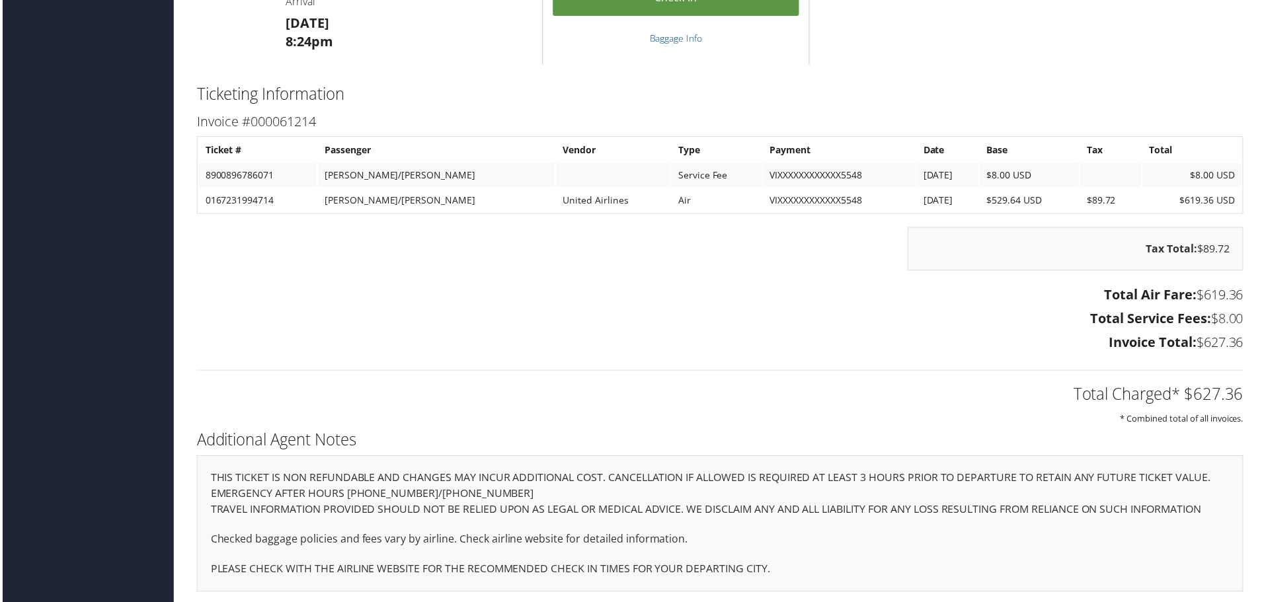
scroll to position [1589, 0]
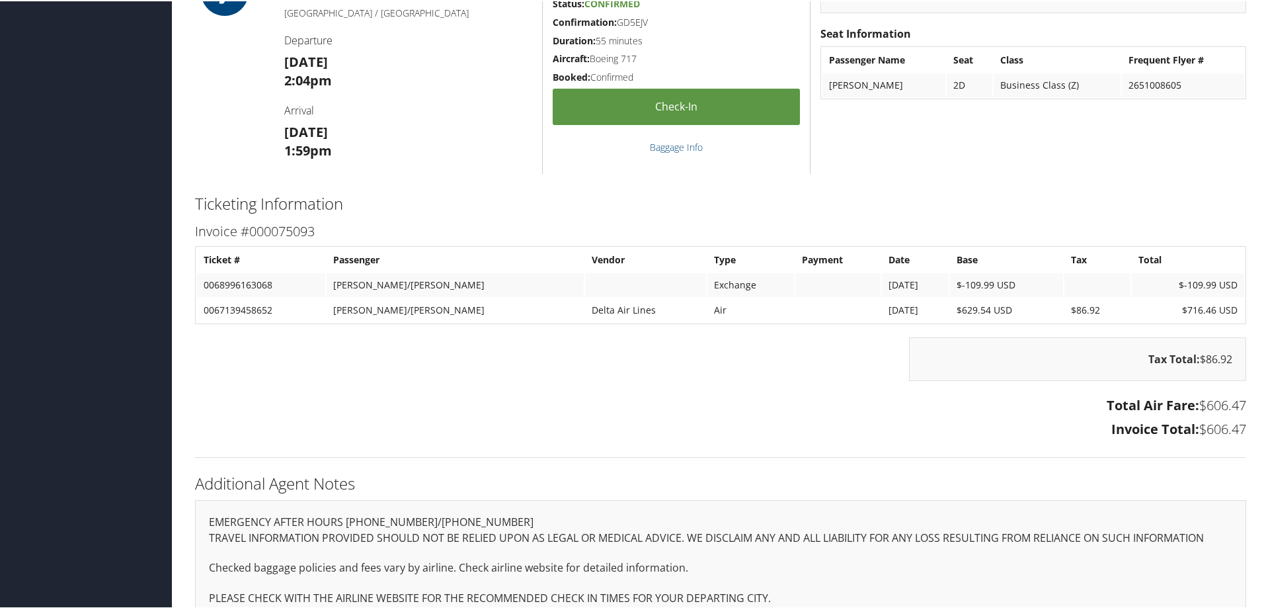
scroll to position [1617, 0]
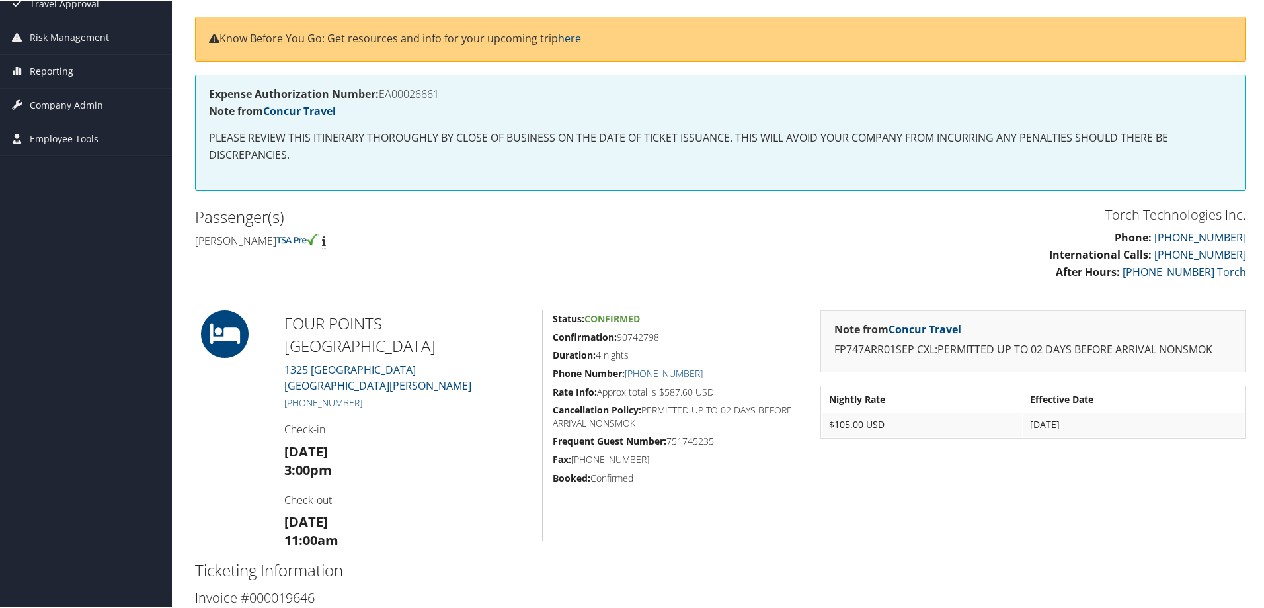
scroll to position [118, 0]
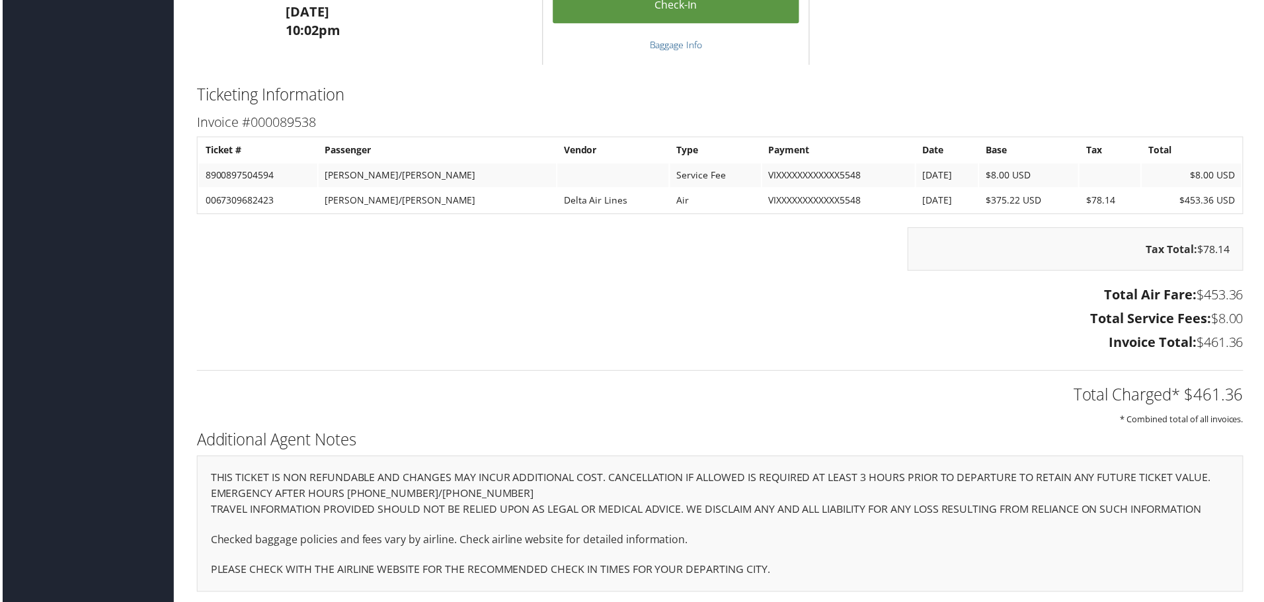
scroll to position [1965, 0]
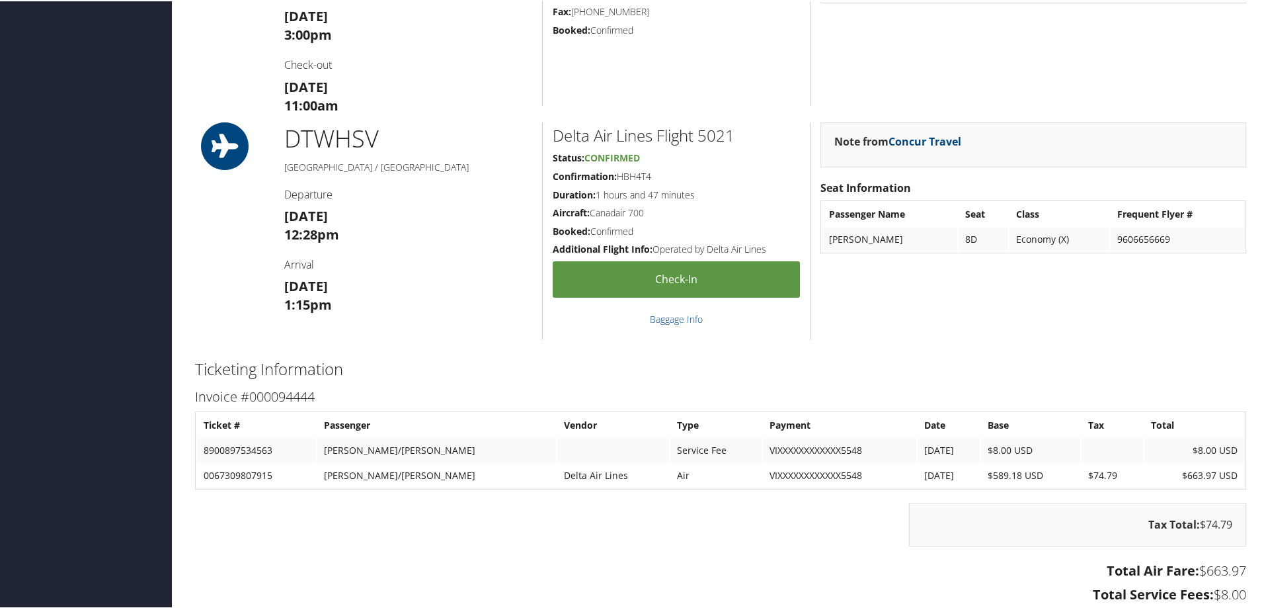
scroll to position [1521, 0]
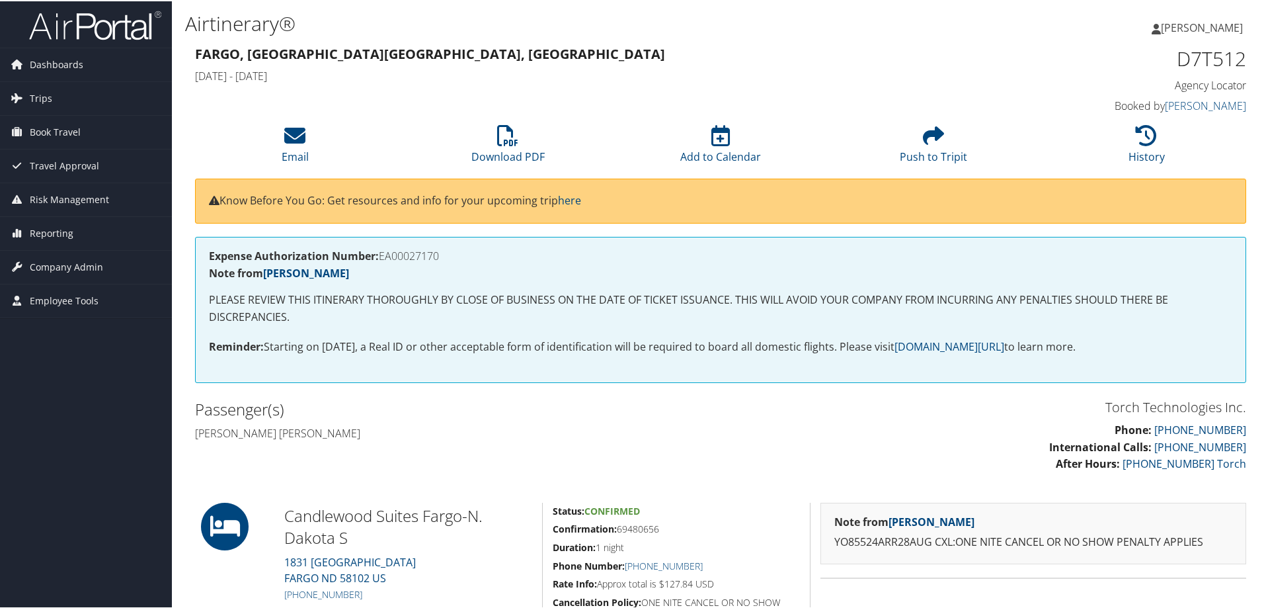
click at [375, 377] on div "Expense Authorization Number: EA00027170 Note from [PERSON_NAME] PLEASE REVIEW …" at bounding box center [720, 308] width 1051 height 146
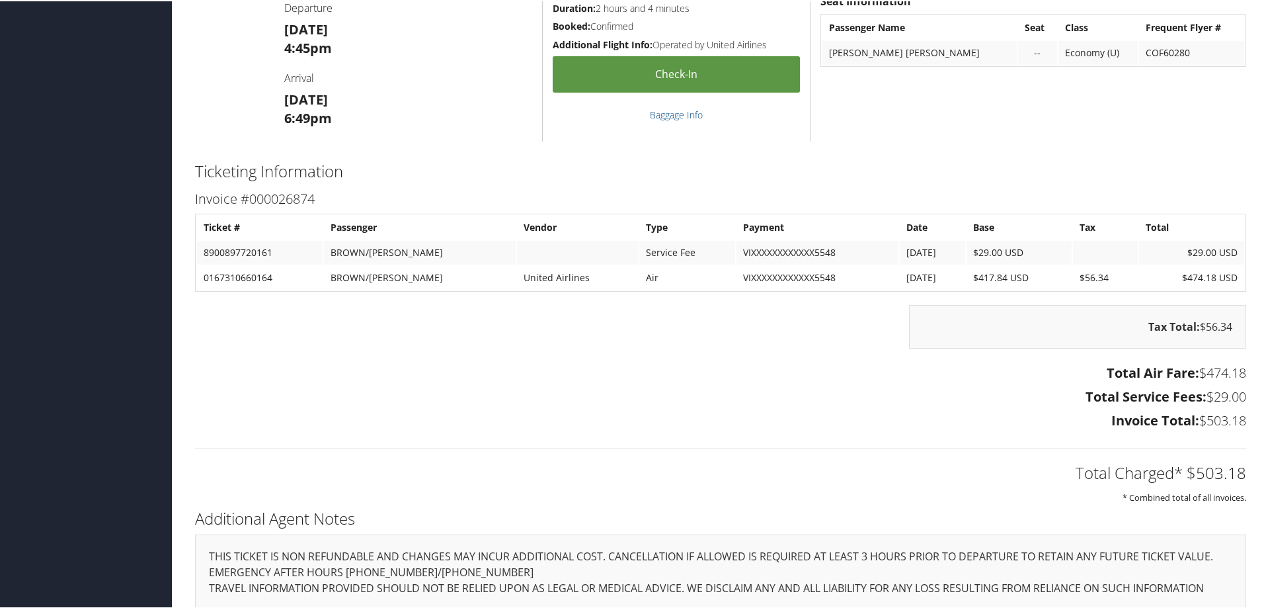
scroll to position [1124, 0]
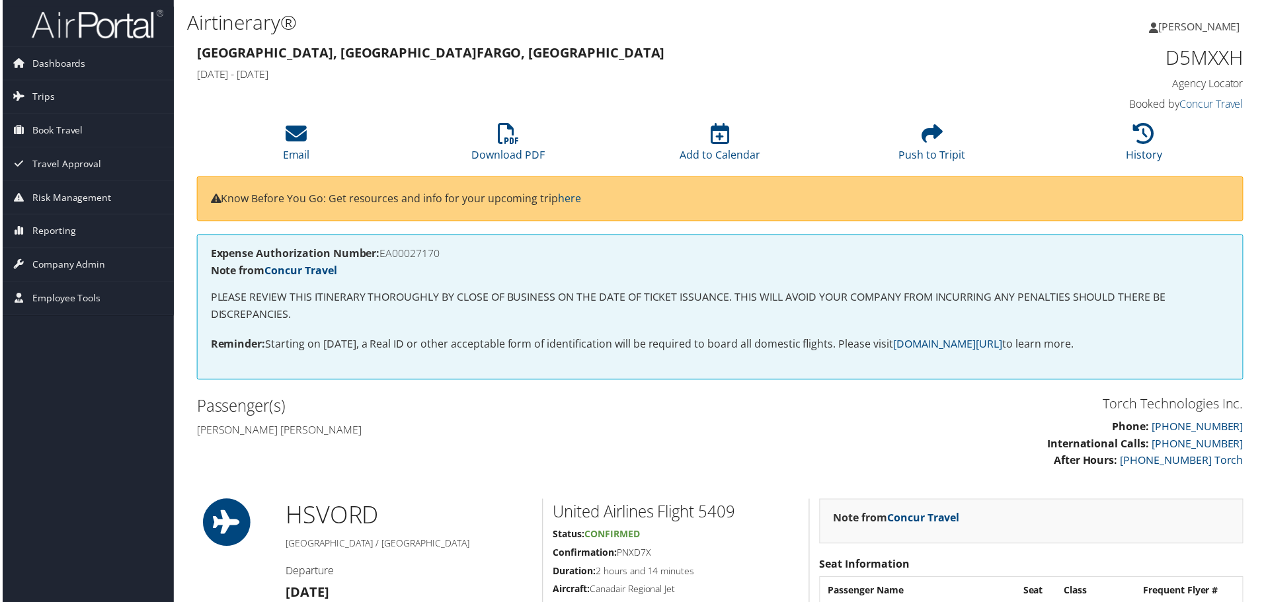
click at [547, 399] on h2 "Passenger(s)" at bounding box center [453, 408] width 516 height 22
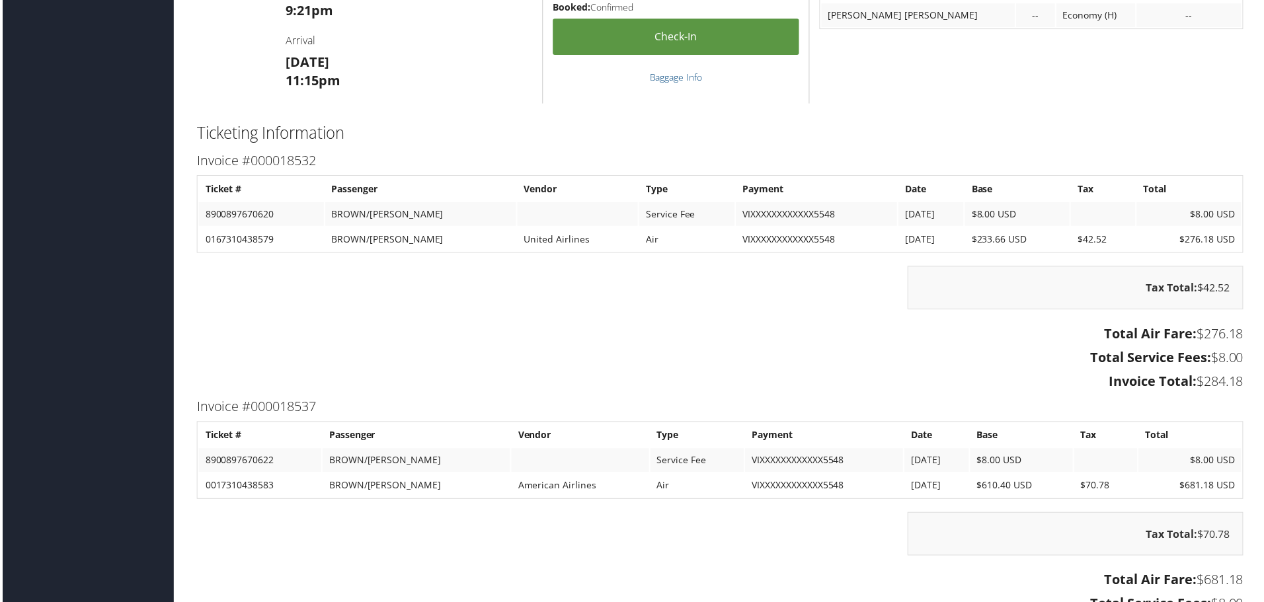
scroll to position [1785, 0]
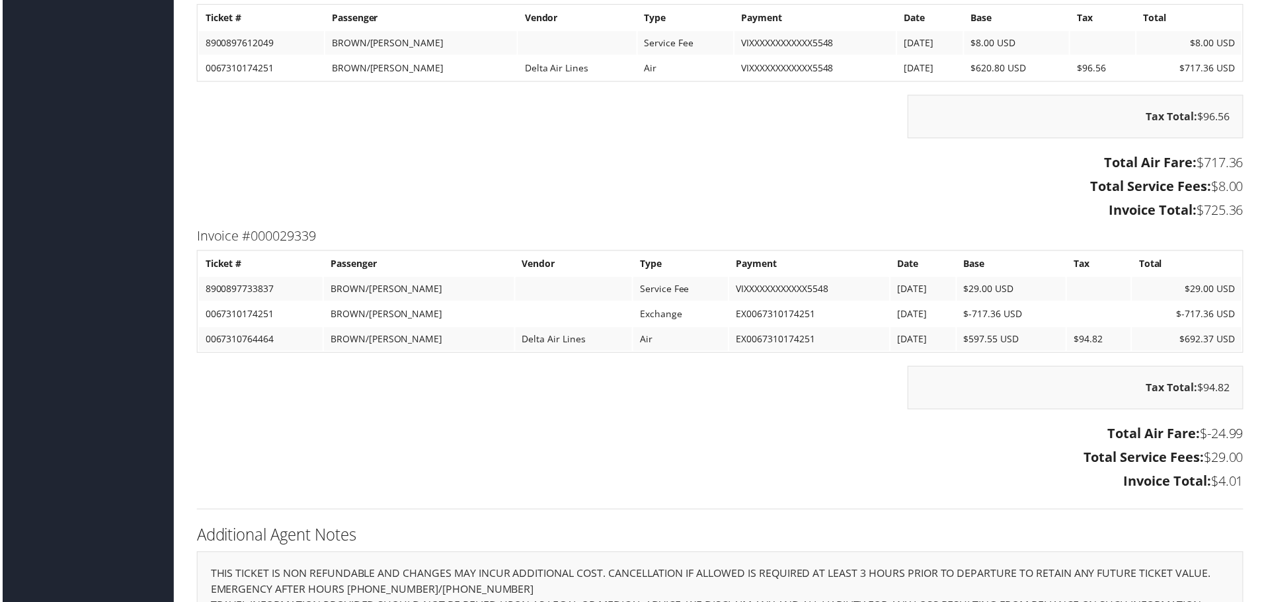
scroll to position [1719, 0]
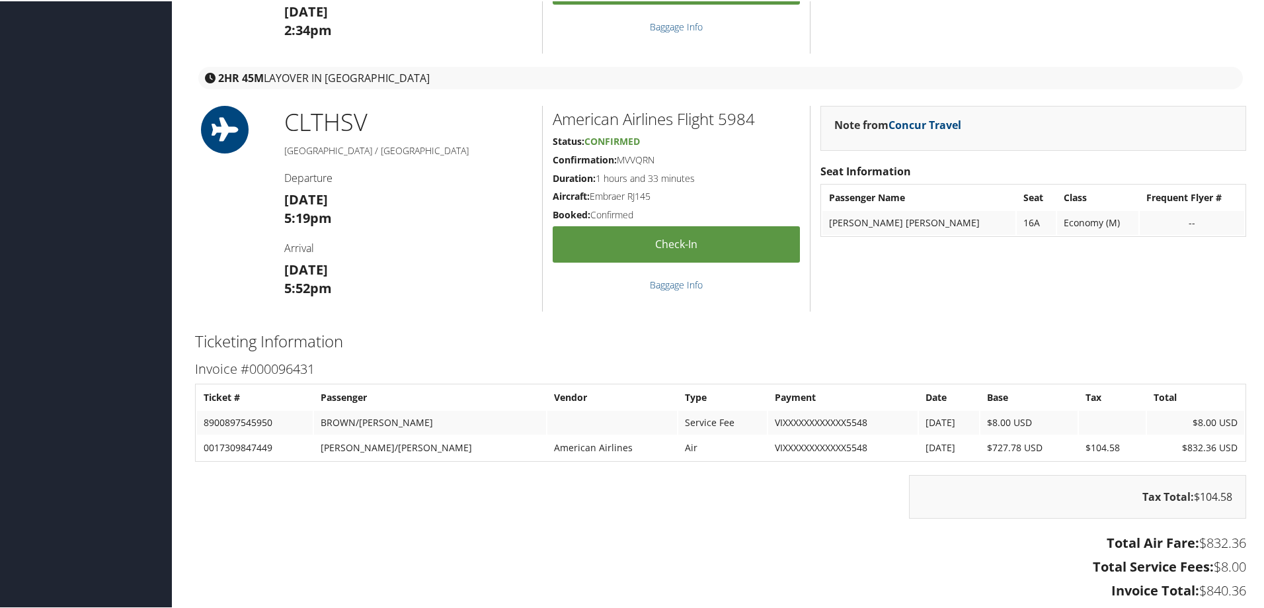
scroll to position [1653, 0]
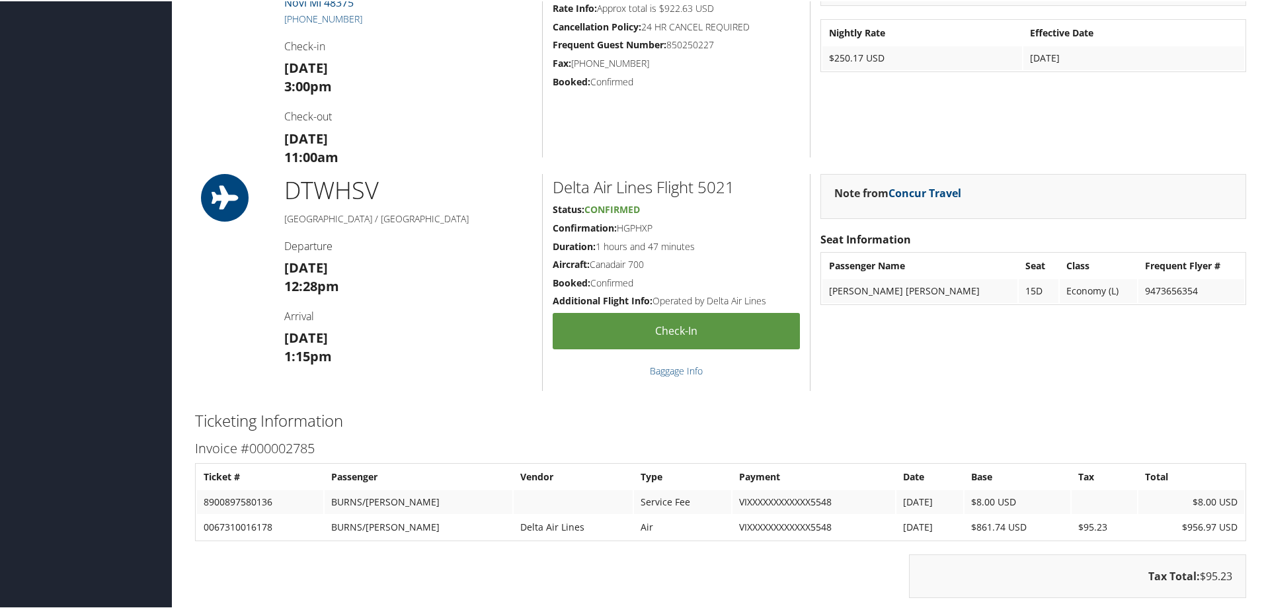
scroll to position [1653, 0]
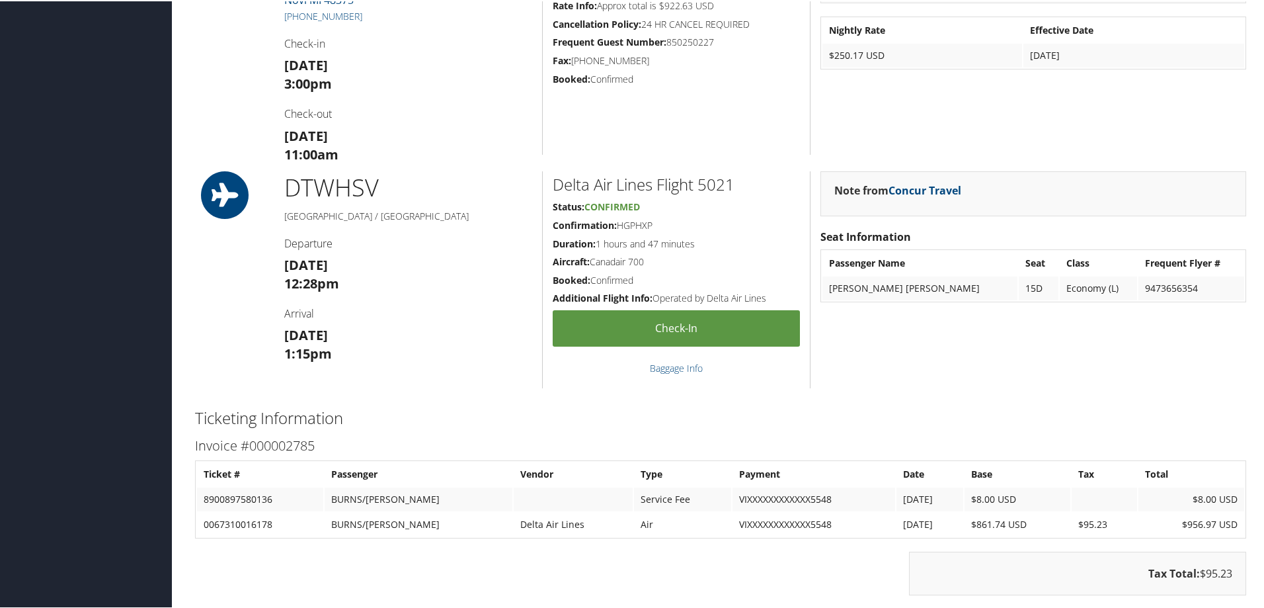
click at [910, 406] on h2 "Ticketing Information" at bounding box center [720, 416] width 1051 height 22
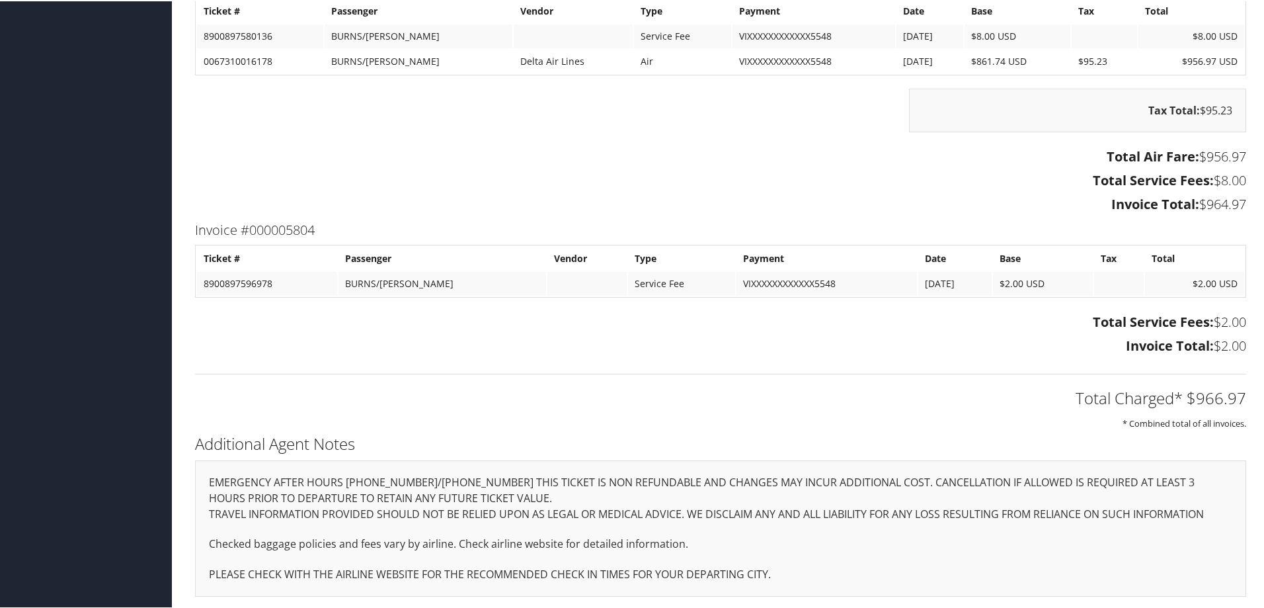
scroll to position [2116, 0]
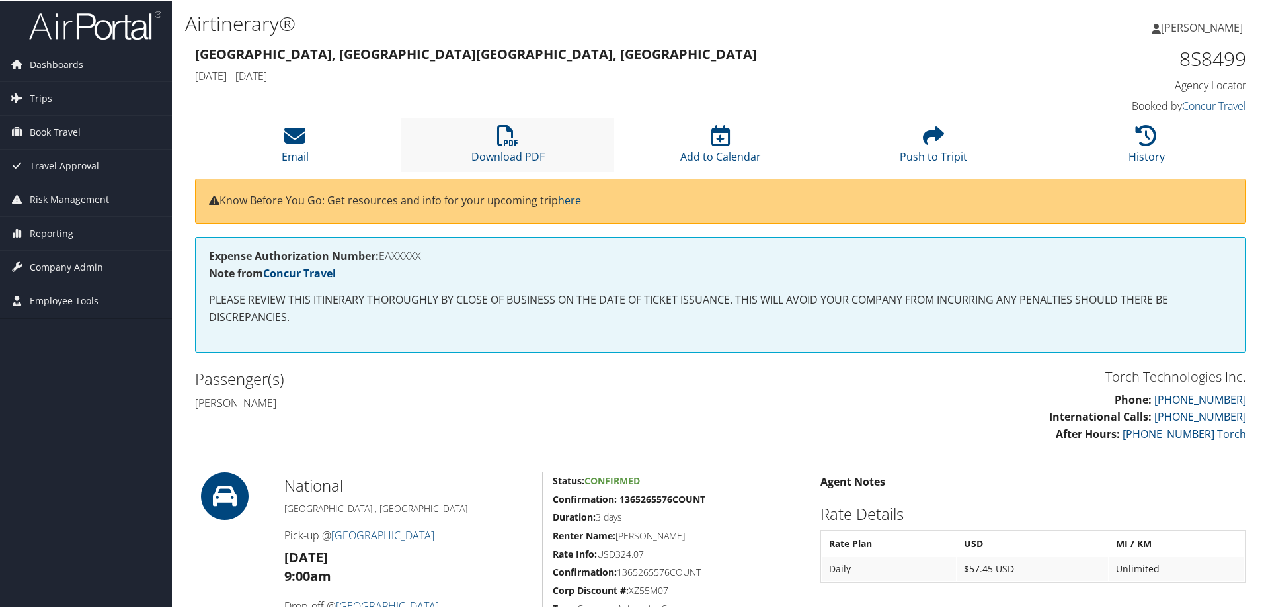
click at [491, 132] on li "Download PDF" at bounding box center [507, 144] width 213 height 54
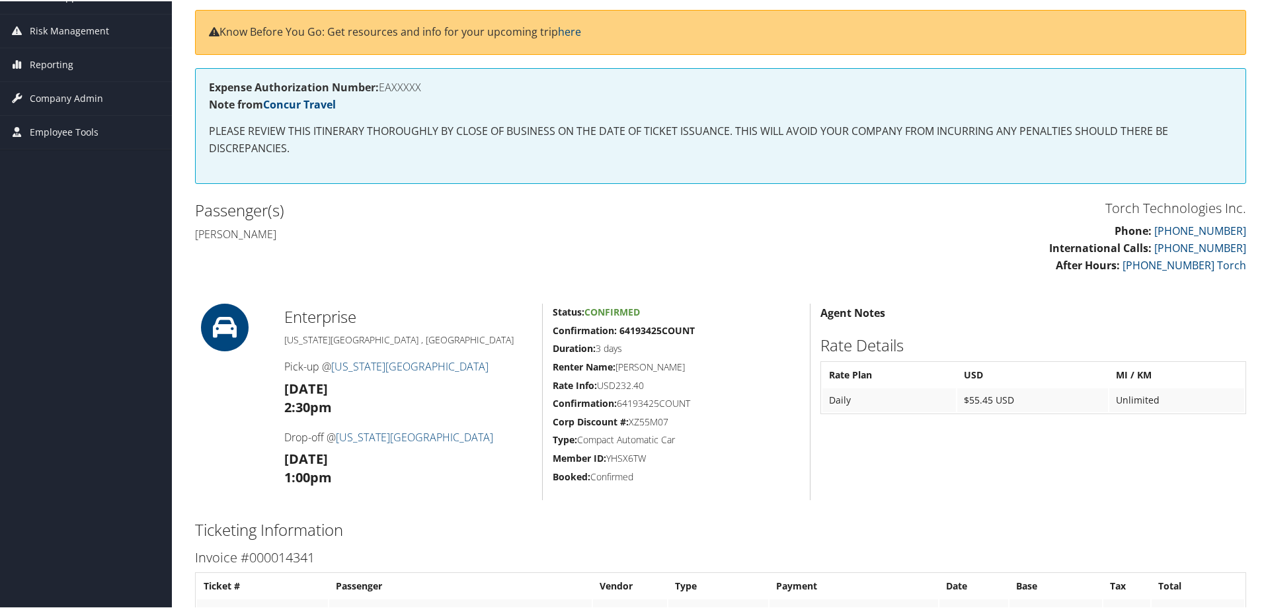
scroll to position [66, 0]
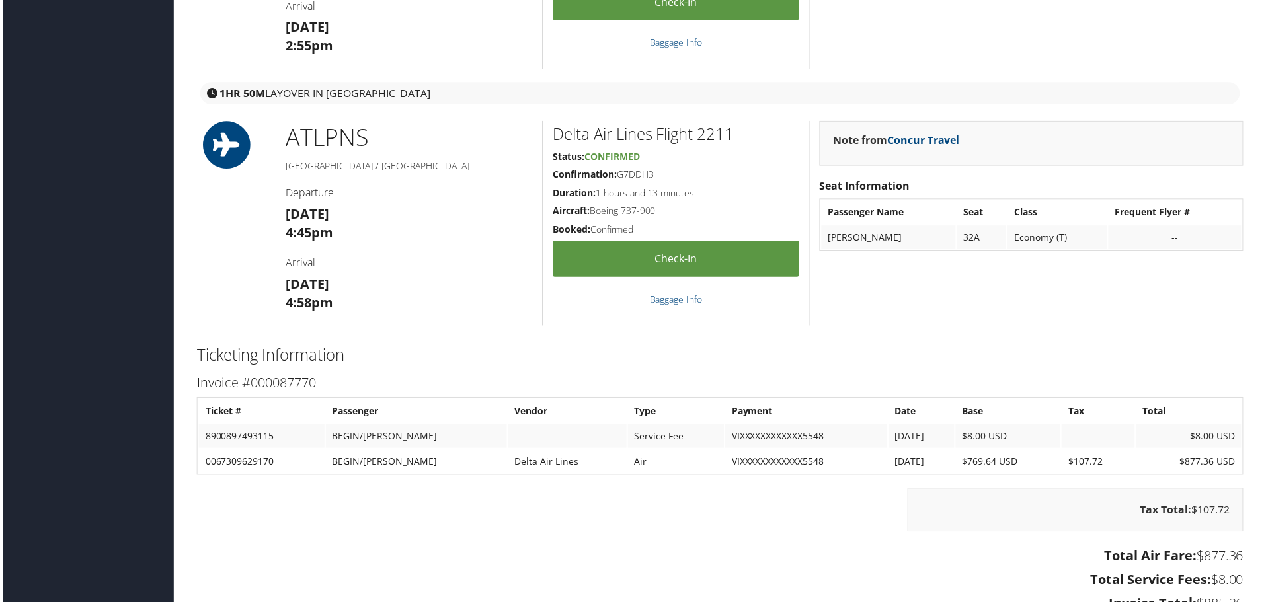
scroll to position [1719, 0]
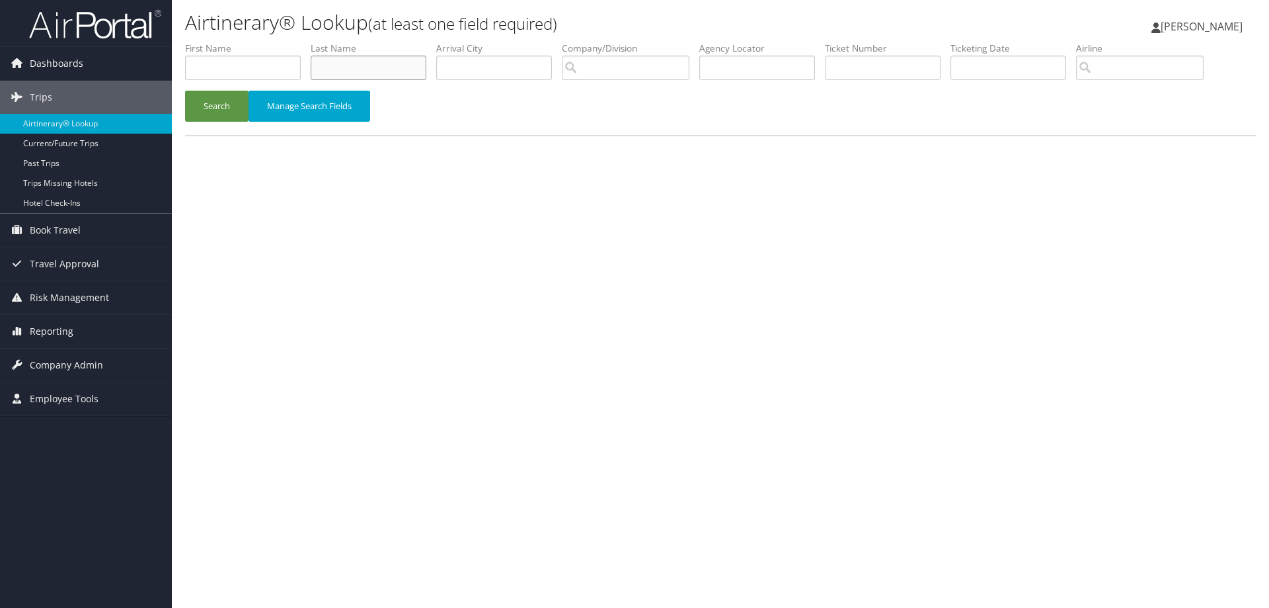
click at [347, 69] on input "text" at bounding box center [369, 68] width 116 height 24
click at [219, 102] on button "Search" at bounding box center [216, 106] width 63 height 31
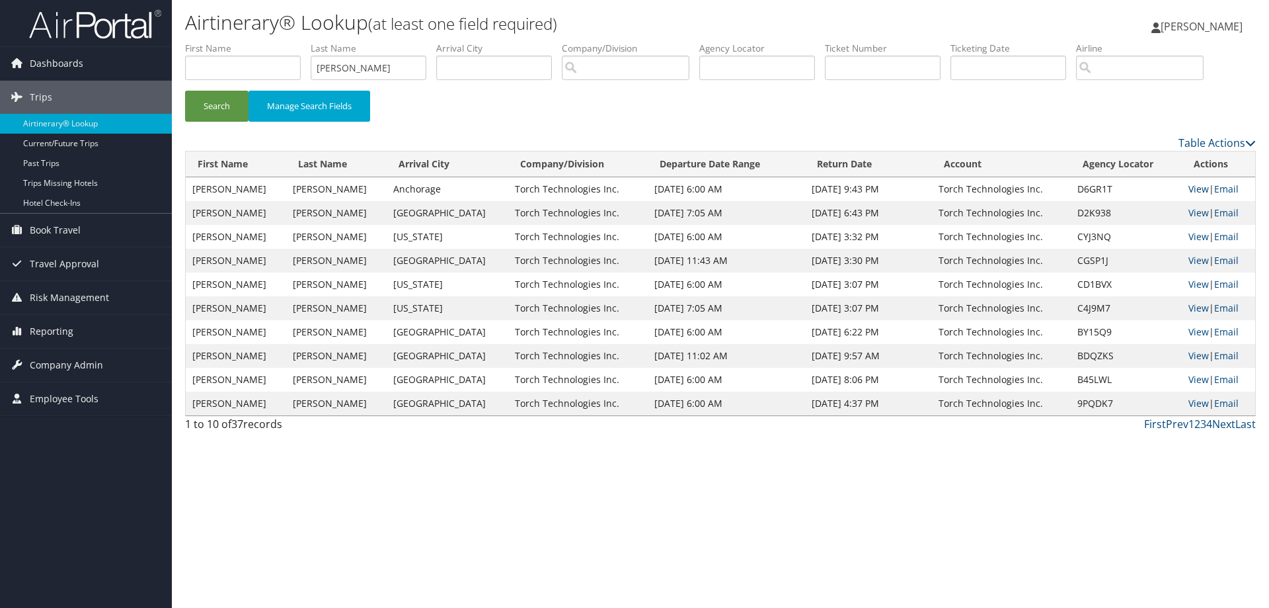
click at [1195, 188] on link "View" at bounding box center [1199, 188] width 20 height 13
click at [1189, 211] on link "View" at bounding box center [1199, 212] width 20 height 13
drag, startPoint x: 366, startPoint y: 63, endPoint x: 293, endPoint y: 64, distance: 73.4
click at [293, 42] on ul "First Name Last Name Carden Departure City Arrival City Company/Division Airpor…" at bounding box center [720, 42] width 1071 height 0
click at [221, 105] on button "Search" at bounding box center [216, 106] width 63 height 31
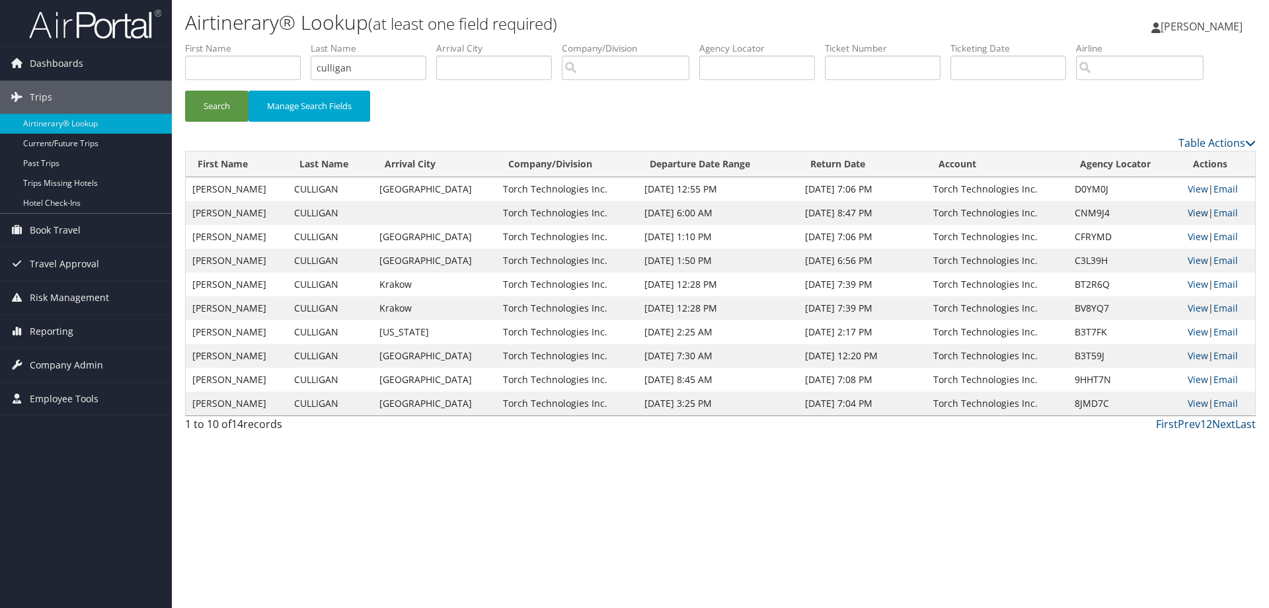
click at [1193, 209] on link "View" at bounding box center [1198, 212] width 20 height 13
click at [1191, 234] on link "View" at bounding box center [1198, 236] width 20 height 13
drag, startPoint x: 375, startPoint y: 71, endPoint x: 295, endPoint y: 72, distance: 80.0
click at [295, 42] on ul "First Name Last Name culligan Departure City Arrival City Company/Division Airp…" at bounding box center [720, 42] width 1071 height 0
click at [222, 103] on button "Search" at bounding box center [216, 106] width 63 height 31
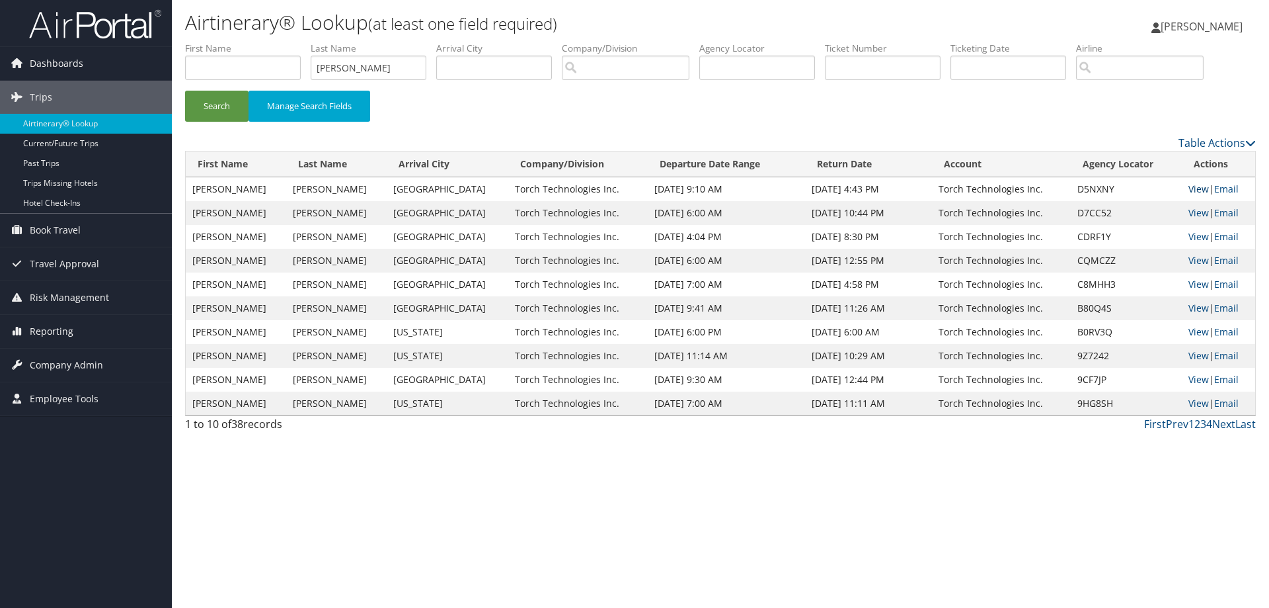
click at [1191, 188] on link "View" at bounding box center [1199, 188] width 20 height 13
click at [1196, 260] on link "View" at bounding box center [1199, 260] width 20 height 13
drag, startPoint x: 381, startPoint y: 68, endPoint x: 299, endPoint y: 78, distance: 82.6
click at [299, 42] on ul "First Name Last Name Clemons Departure City Arrival City Company/Division Airpo…" at bounding box center [720, 42] width 1071 height 0
click at [224, 103] on button "Search" at bounding box center [216, 106] width 63 height 31
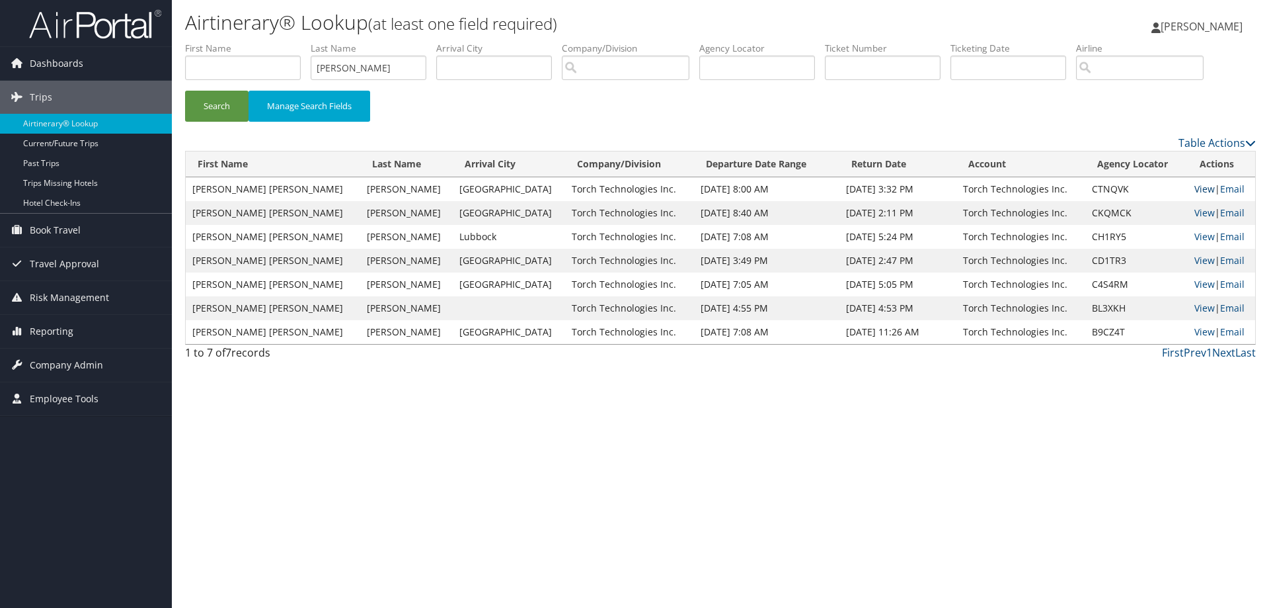
click at [1195, 189] on link "View" at bounding box center [1205, 188] width 20 height 13
drag, startPoint x: 375, startPoint y: 68, endPoint x: 268, endPoint y: 79, distance: 107.0
click at [268, 42] on ul "First Name Last Name Clemmer Departure City Arrival City Company/Division Airpo…" at bounding box center [720, 42] width 1071 height 0
click at [215, 105] on button "Search" at bounding box center [216, 106] width 63 height 31
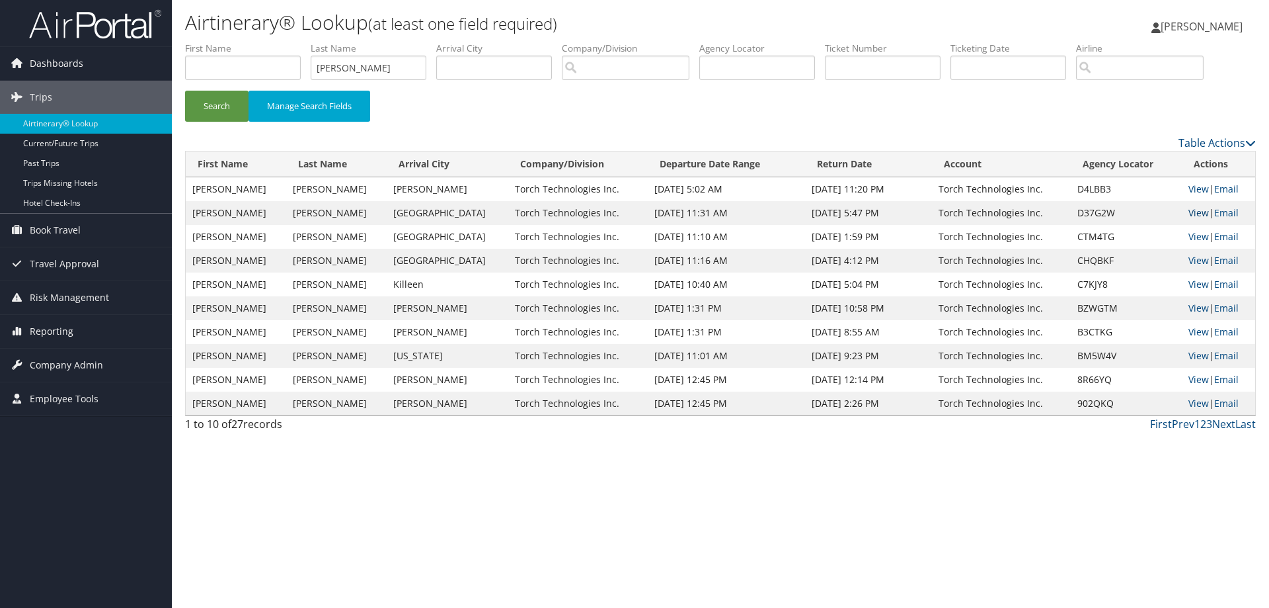
click at [1189, 210] on link "View" at bounding box center [1199, 212] width 20 height 13
click at [1189, 236] on link "View" at bounding box center [1199, 236] width 20 height 13
click at [1189, 259] on link "View" at bounding box center [1199, 260] width 20 height 13
click at [1191, 190] on link "View" at bounding box center [1199, 188] width 20 height 13
drag, startPoint x: 392, startPoint y: 70, endPoint x: 301, endPoint y: 70, distance: 90.6
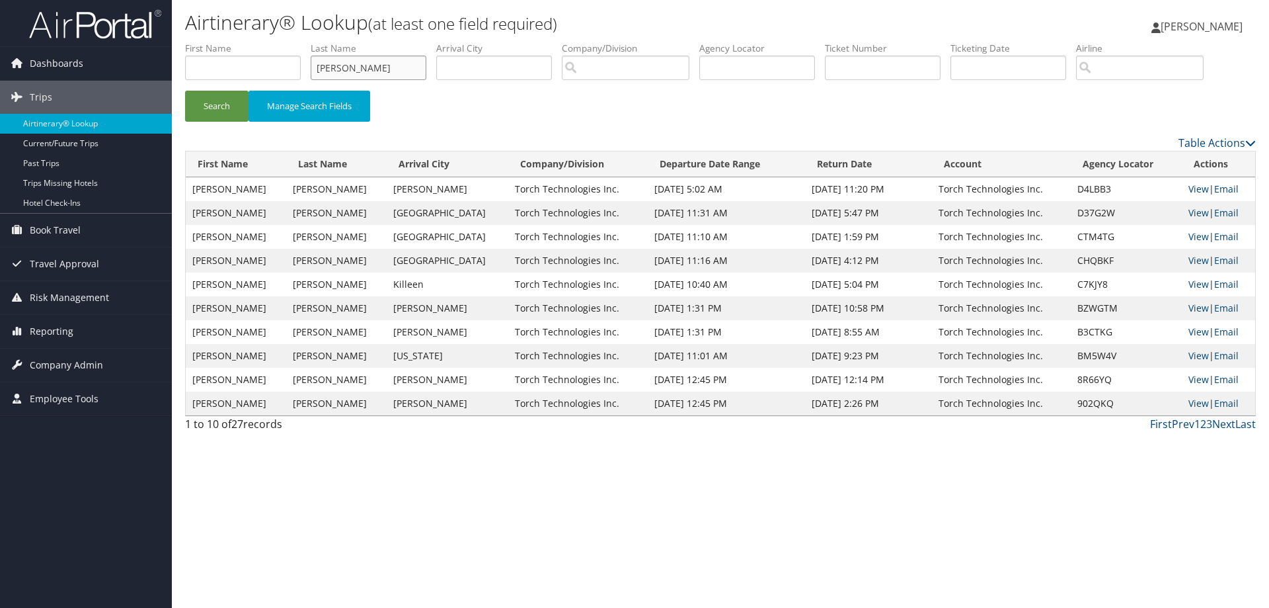
click at [301, 42] on ul "First Name Last Name chidester Departure City Arrival City Company/Division Air…" at bounding box center [720, 42] width 1071 height 0
click at [214, 105] on button "Search" at bounding box center [216, 106] width 63 height 31
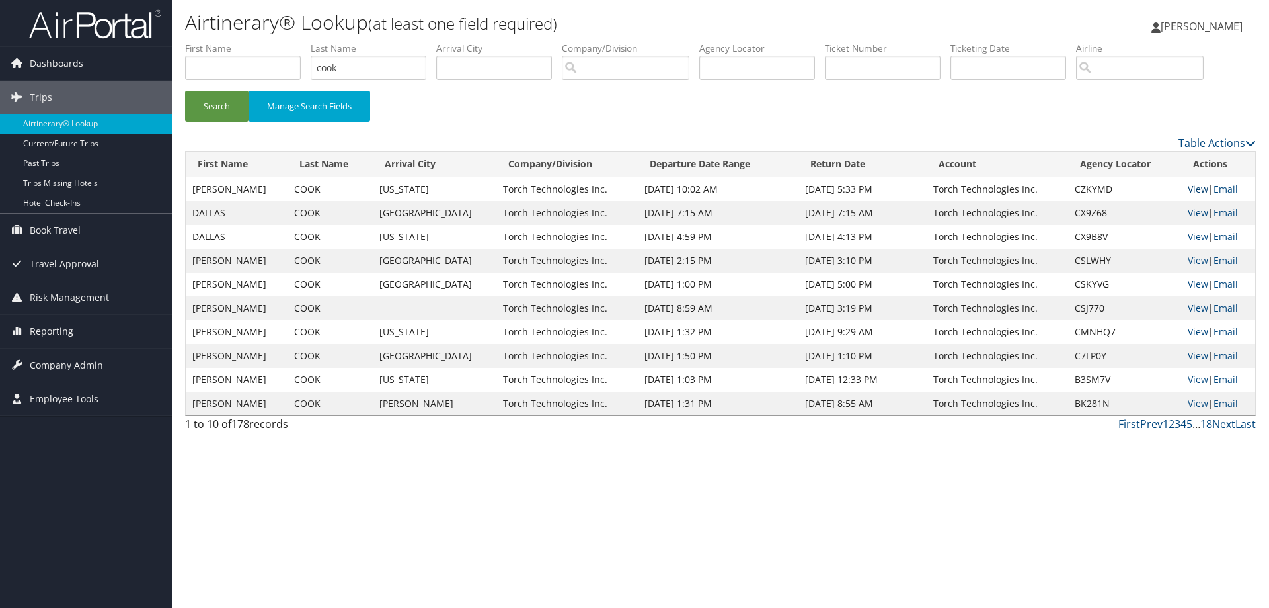
click at [1189, 186] on link "View" at bounding box center [1198, 188] width 20 height 13
drag, startPoint x: 374, startPoint y: 69, endPoint x: 272, endPoint y: 76, distance: 101.4
click at [272, 42] on ul "First Name Last Name cook Departure City Arrival City Company/Division Airport/…" at bounding box center [720, 42] width 1071 height 0
click at [218, 106] on button "Search" at bounding box center [216, 106] width 63 height 31
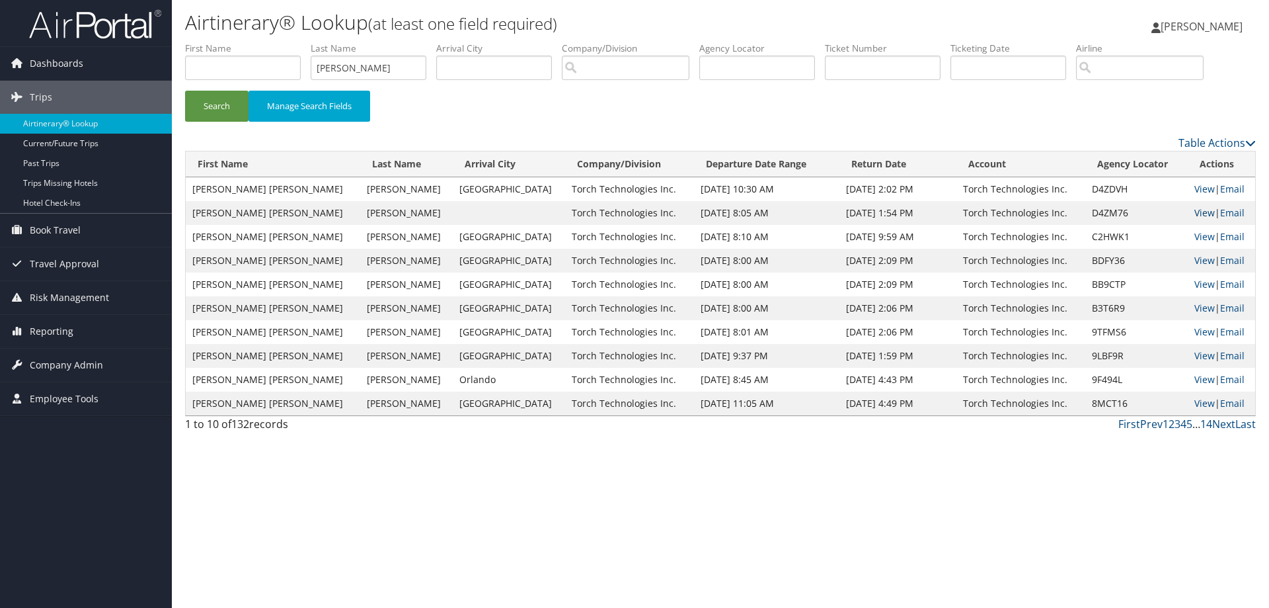
click at [1197, 212] on link "View" at bounding box center [1205, 212] width 20 height 13
click at [1195, 186] on link "View" at bounding box center [1205, 188] width 20 height 13
drag, startPoint x: 371, startPoint y: 69, endPoint x: 264, endPoint y: 71, distance: 107.1
click at [266, 42] on ul "First Name Last Name cothren Departure City Arrival City Company/Division Airpo…" at bounding box center [720, 42] width 1071 height 0
click at [214, 105] on button "Search" at bounding box center [216, 106] width 63 height 31
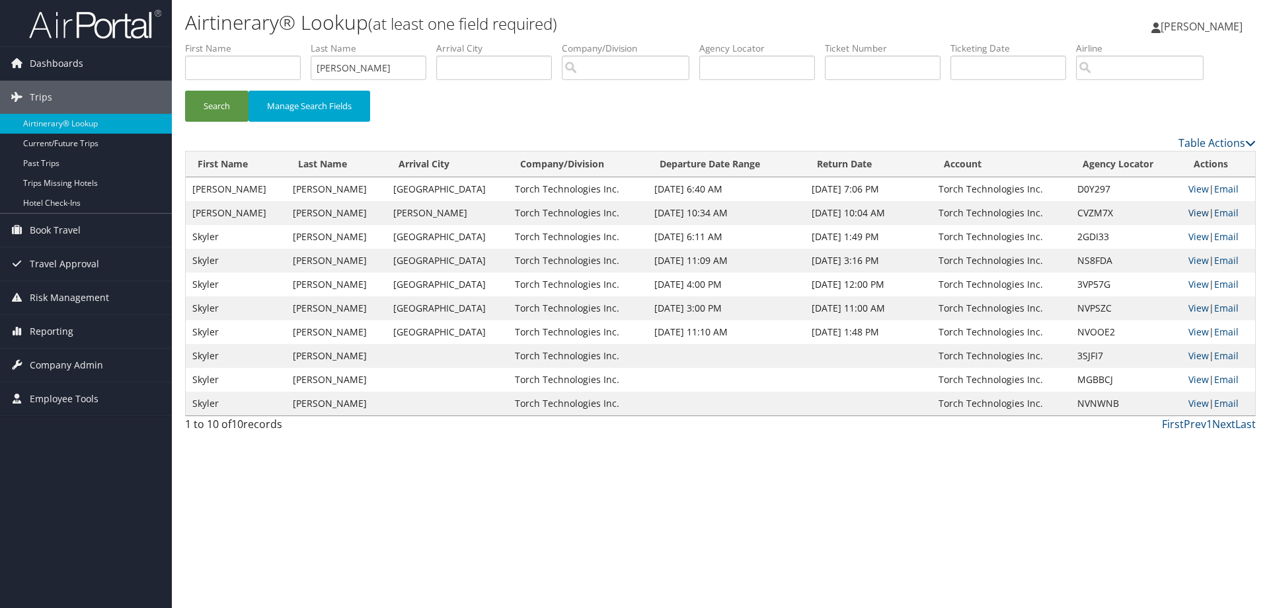
click at [1192, 210] on link "View" at bounding box center [1199, 212] width 20 height 13
click at [1191, 186] on link "View" at bounding box center [1199, 188] width 20 height 13
drag, startPoint x: 367, startPoint y: 66, endPoint x: 284, endPoint y: 79, distance: 84.2
click at [284, 42] on ul "First Name Last Name Courtney Departure City Arrival City Company/Division Airp…" at bounding box center [720, 42] width 1071 height 0
click at [214, 105] on button "Search" at bounding box center [216, 106] width 63 height 31
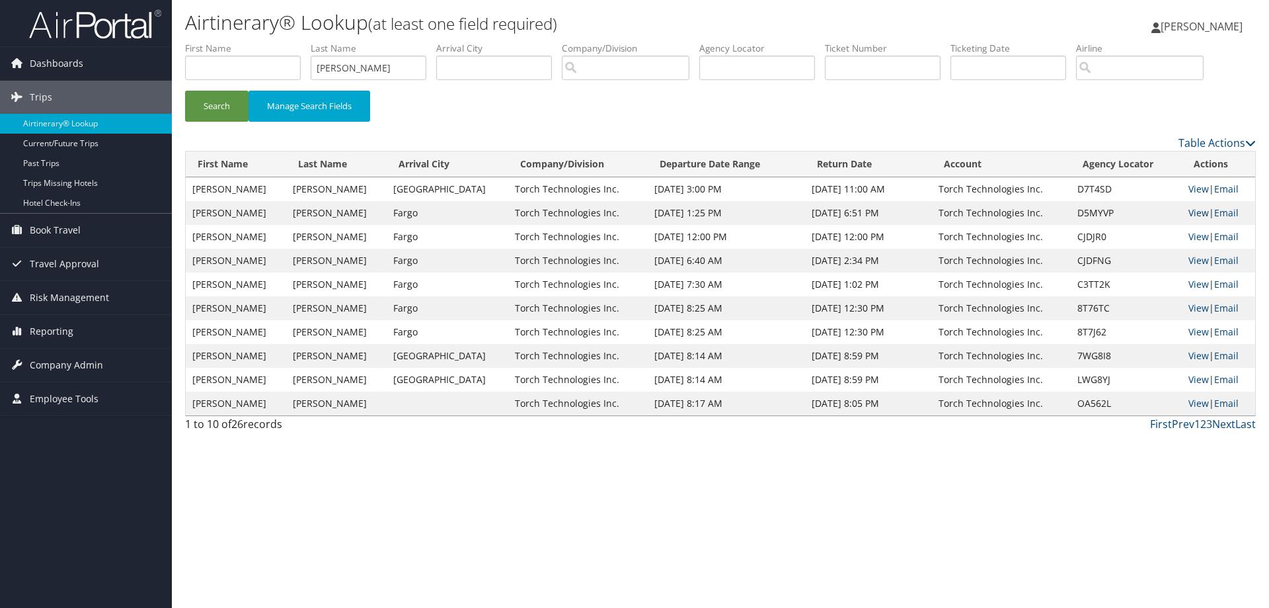
click at [1191, 212] on link "View" at bounding box center [1199, 212] width 20 height 13
click at [1191, 184] on link "View" at bounding box center [1199, 188] width 20 height 13
drag, startPoint x: 361, startPoint y: 76, endPoint x: 268, endPoint y: 89, distance: 94.1
click at [278, 42] on ul "First Name Last Name Coy Departure City Arrival City Company/Division Airport/C…" at bounding box center [720, 42] width 1071 height 0
click at [215, 102] on button "Search" at bounding box center [216, 106] width 63 height 31
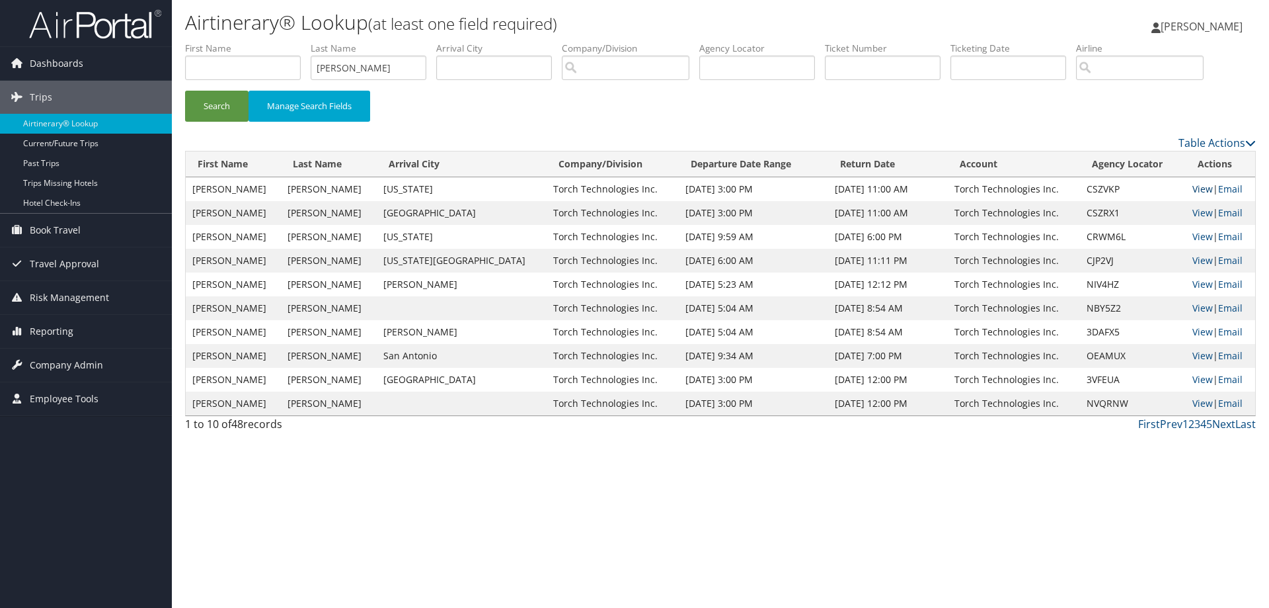
click at [1193, 191] on link "View" at bounding box center [1203, 188] width 20 height 13
click at [1197, 211] on link "View" at bounding box center [1203, 212] width 20 height 13
click at [1193, 235] on link "View" at bounding box center [1203, 236] width 20 height 13
drag, startPoint x: 376, startPoint y: 67, endPoint x: 293, endPoint y: 69, distance: 82.7
click at [293, 42] on ul "First Name Last Name dugger Departure City Arrival City Company/Division Airpor…" at bounding box center [720, 42] width 1071 height 0
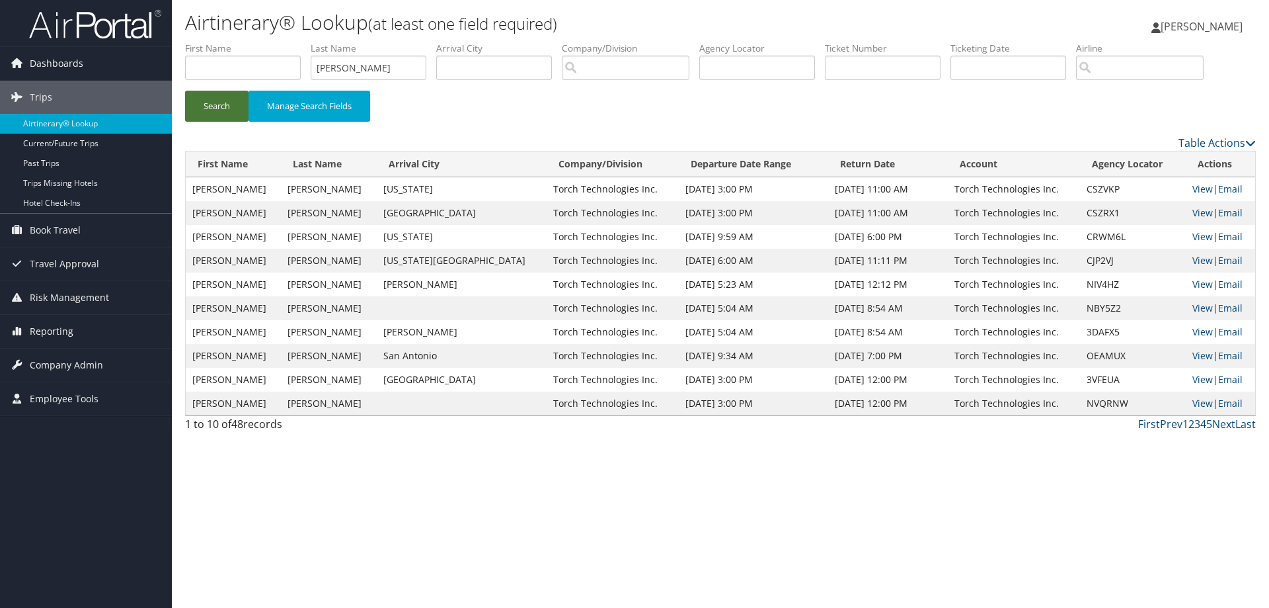
click at [218, 102] on button "Search" at bounding box center [216, 106] width 63 height 31
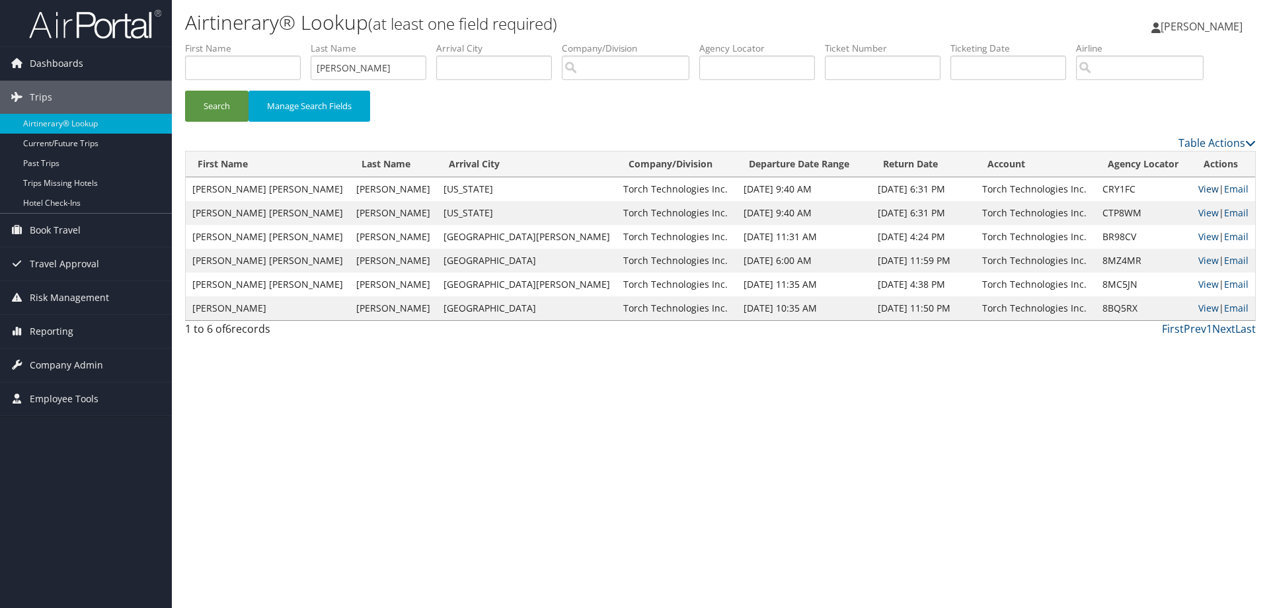
click at [1199, 188] on link "View" at bounding box center [1209, 188] width 20 height 13
click at [1199, 210] on link "View" at bounding box center [1209, 212] width 20 height 13
drag, startPoint x: 376, startPoint y: 71, endPoint x: 261, endPoint y: 81, distance: 115.5
click at [261, 42] on ul "First Name Last Name Deaderick Departure City Arrival City Company/Division Air…" at bounding box center [720, 42] width 1071 height 0
click at [225, 110] on button "Search" at bounding box center [216, 106] width 63 height 31
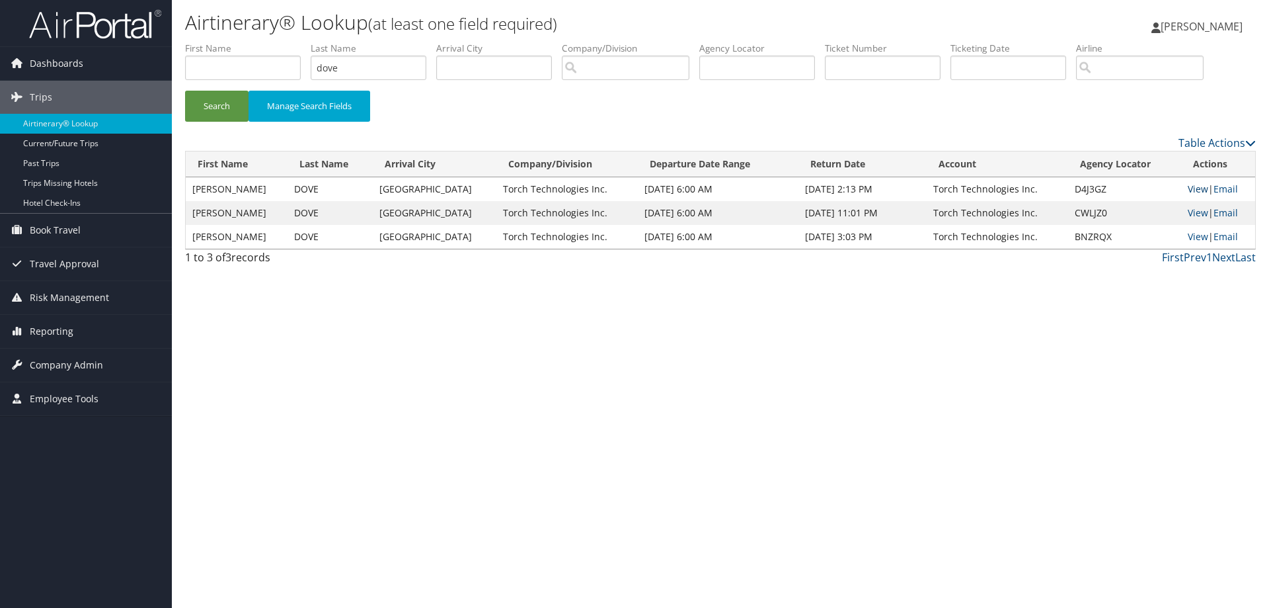
click at [1195, 188] on link "View" at bounding box center [1198, 188] width 20 height 13
drag, startPoint x: 355, startPoint y: 70, endPoint x: 296, endPoint y: 79, distance: 59.5
click at [296, 42] on ul "First Name Last Name dove Departure City Arrival City Company/Division Airport/…" at bounding box center [720, 42] width 1071 height 0
click at [225, 102] on button "Search" at bounding box center [216, 106] width 63 height 31
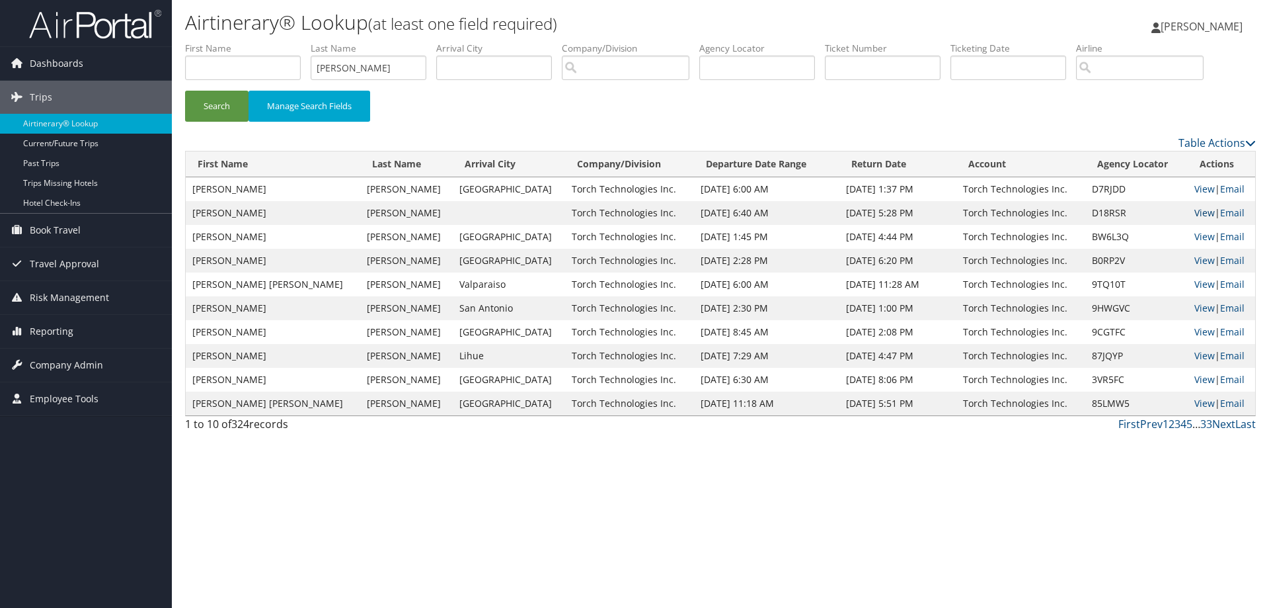
click at [1195, 211] on link "View" at bounding box center [1205, 212] width 20 height 13
drag, startPoint x: 360, startPoint y: 71, endPoint x: 285, endPoint y: 77, distance: 74.9
click at [288, 42] on ul "First Name Last Name davis Departure City Arrival City Company/Division Airport…" at bounding box center [720, 42] width 1071 height 0
click at [216, 107] on button "Search" at bounding box center [216, 106] width 63 height 31
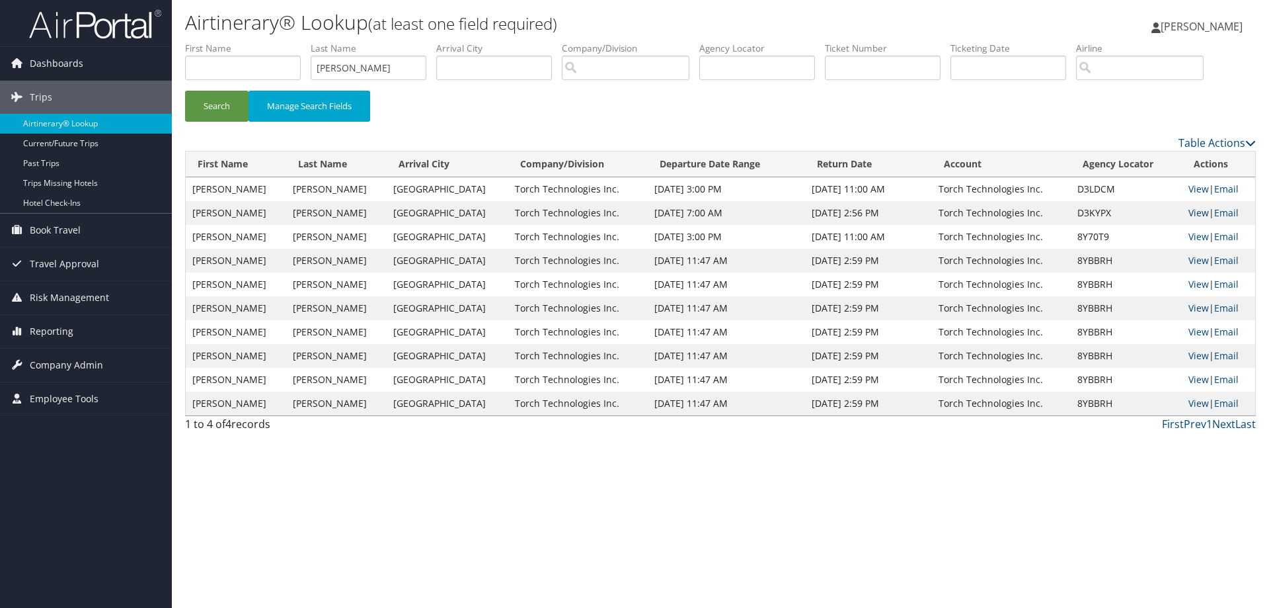
click at [1189, 215] on link "View" at bounding box center [1199, 212] width 20 height 13
click at [1189, 187] on link "View" at bounding box center [1199, 188] width 20 height 13
drag, startPoint x: 366, startPoint y: 71, endPoint x: 260, endPoint y: 81, distance: 107.0
click at [260, 42] on ul "First Name Last Name Dockery Departure City Arrival City Company/Division Airpo…" at bounding box center [720, 42] width 1071 height 0
drag, startPoint x: 352, startPoint y: 73, endPoint x: 264, endPoint y: 77, distance: 88.0
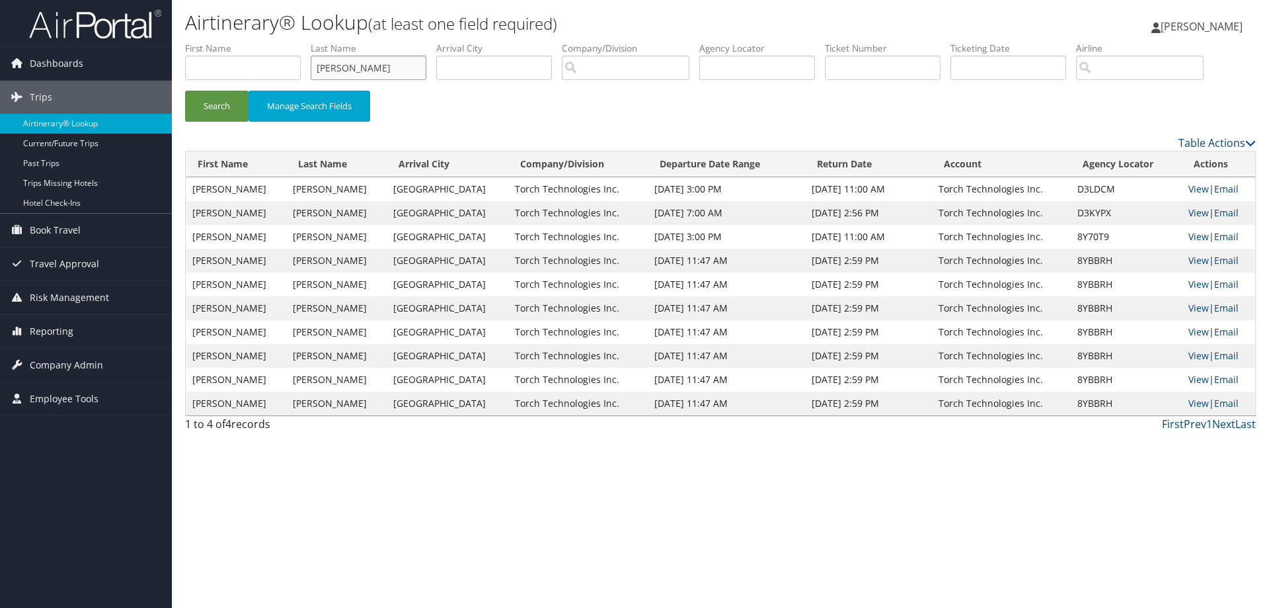
click at [287, 42] on ul "First Name Last Name davis Departure City Arrival City Company/Division Airport…" at bounding box center [720, 42] width 1071 height 0
click at [218, 102] on button "Search" at bounding box center [216, 106] width 63 height 31
click at [1195, 191] on link "View" at bounding box center [1199, 188] width 20 height 13
drag, startPoint x: 402, startPoint y: 70, endPoint x: 276, endPoint y: 70, distance: 125.6
click at [276, 42] on ul "First Name Last Name Engelmann Departure City Arrival City Company/Division Air…" at bounding box center [720, 42] width 1071 height 0
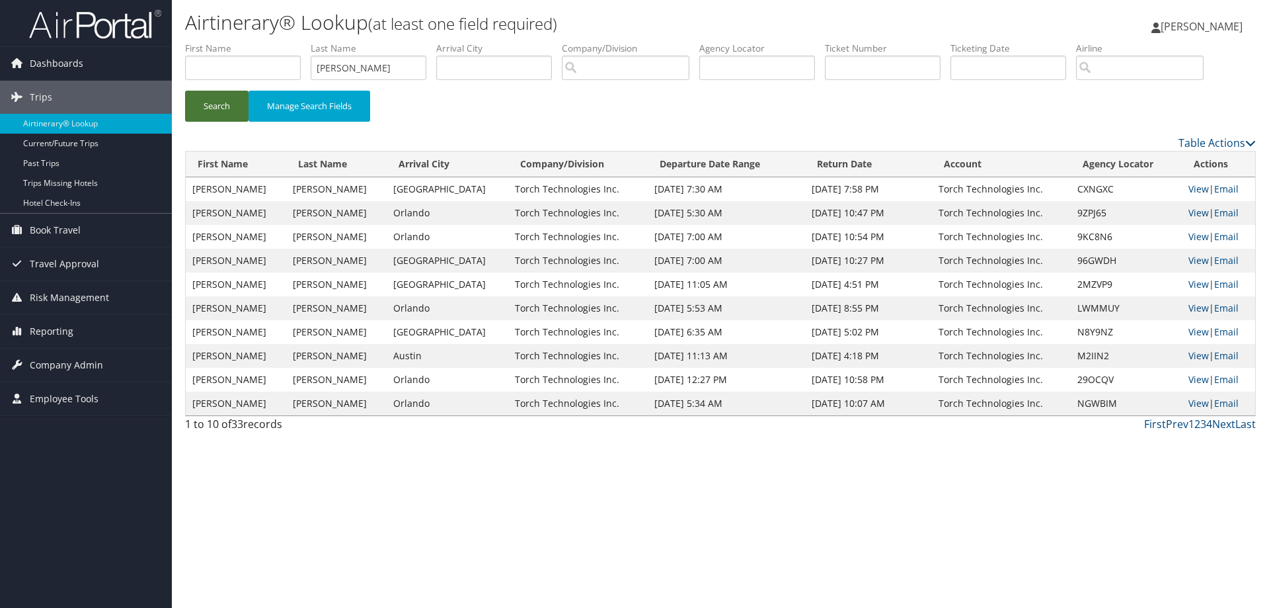
click at [231, 104] on button "Search" at bounding box center [216, 106] width 63 height 31
click at [1192, 190] on link "View" at bounding box center [1199, 188] width 20 height 13
drag, startPoint x: 358, startPoint y: 70, endPoint x: 291, endPoint y: 77, distance: 67.8
click at [291, 42] on ul "First Name Last Name farr Departure City Arrival City Company/Division Airport/…" at bounding box center [720, 42] width 1071 height 0
click at [215, 107] on button "Search" at bounding box center [216, 106] width 63 height 31
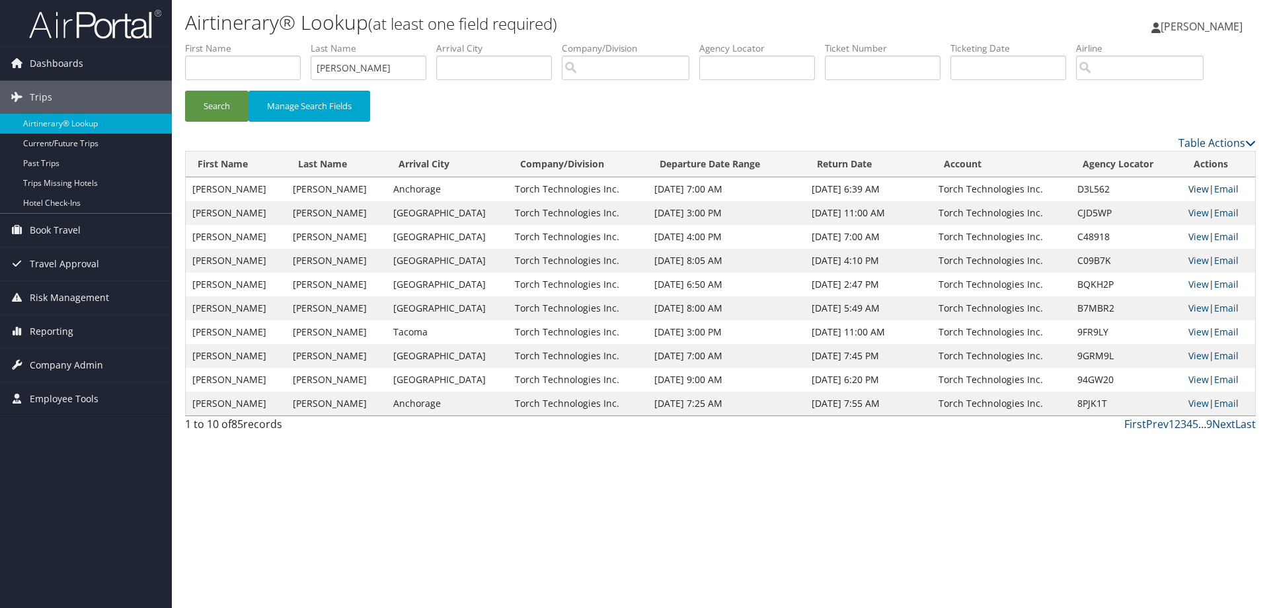
click at [1189, 187] on link "View" at bounding box center [1199, 188] width 20 height 13
drag, startPoint x: 385, startPoint y: 67, endPoint x: 276, endPoint y: 73, distance: 109.2
click at [276, 42] on ul "First Name Last Name Flaucher Departure City Arrival City Company/Division Airp…" at bounding box center [720, 42] width 1071 height 0
click at [222, 104] on button "Search" at bounding box center [216, 106] width 63 height 31
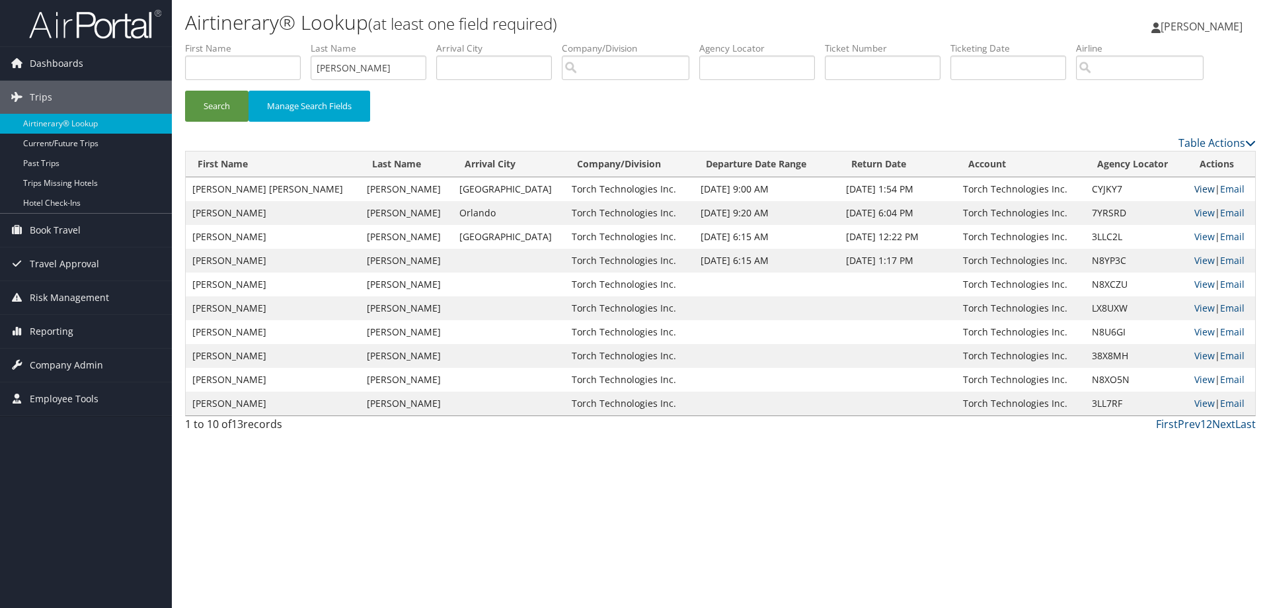
click at [1195, 188] on link "View" at bounding box center [1205, 188] width 20 height 13
drag, startPoint x: 363, startPoint y: 67, endPoint x: 293, endPoint y: 71, distance: 70.2
click at [295, 42] on ul "First Name Last Name Foster Departure City Arrival City Company/Division Airpor…" at bounding box center [720, 42] width 1071 height 0
type input "Fowkes"
click at [224, 108] on button "Search" at bounding box center [216, 106] width 63 height 31
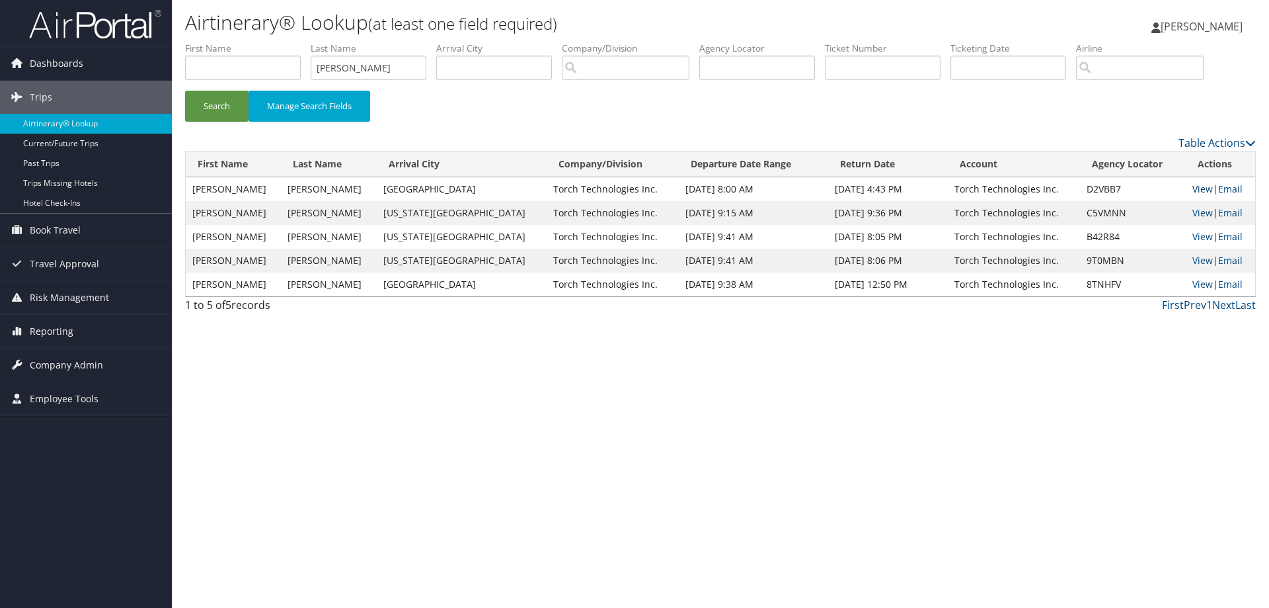
click at [1193, 186] on link "View" at bounding box center [1203, 188] width 20 height 13
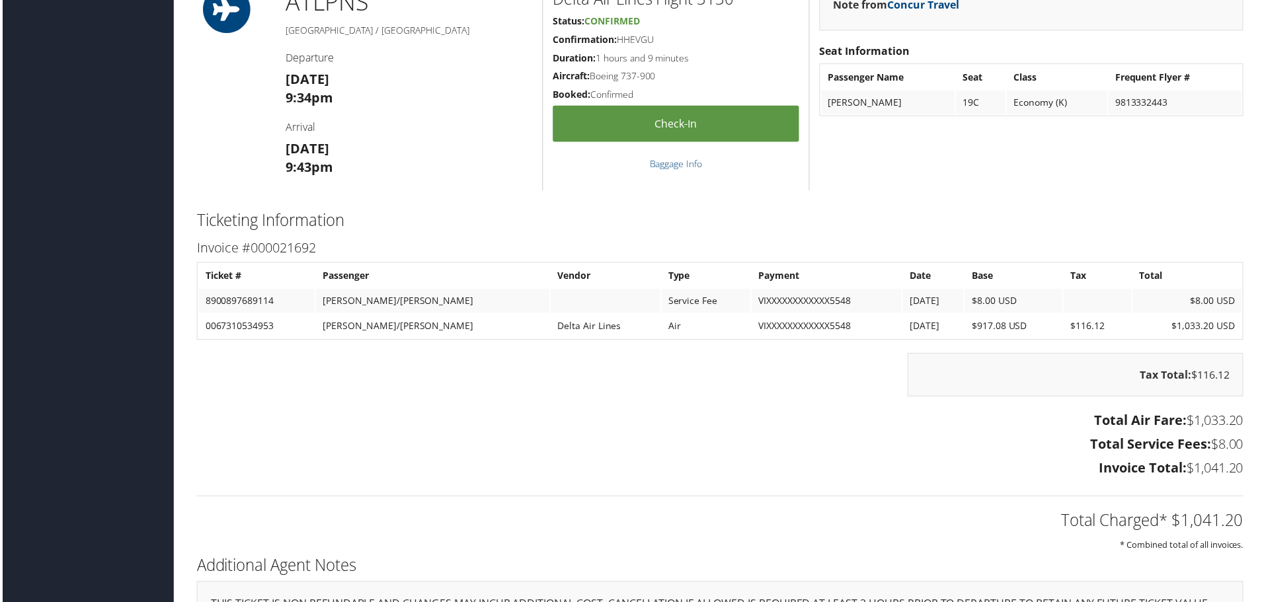
scroll to position [1983, 0]
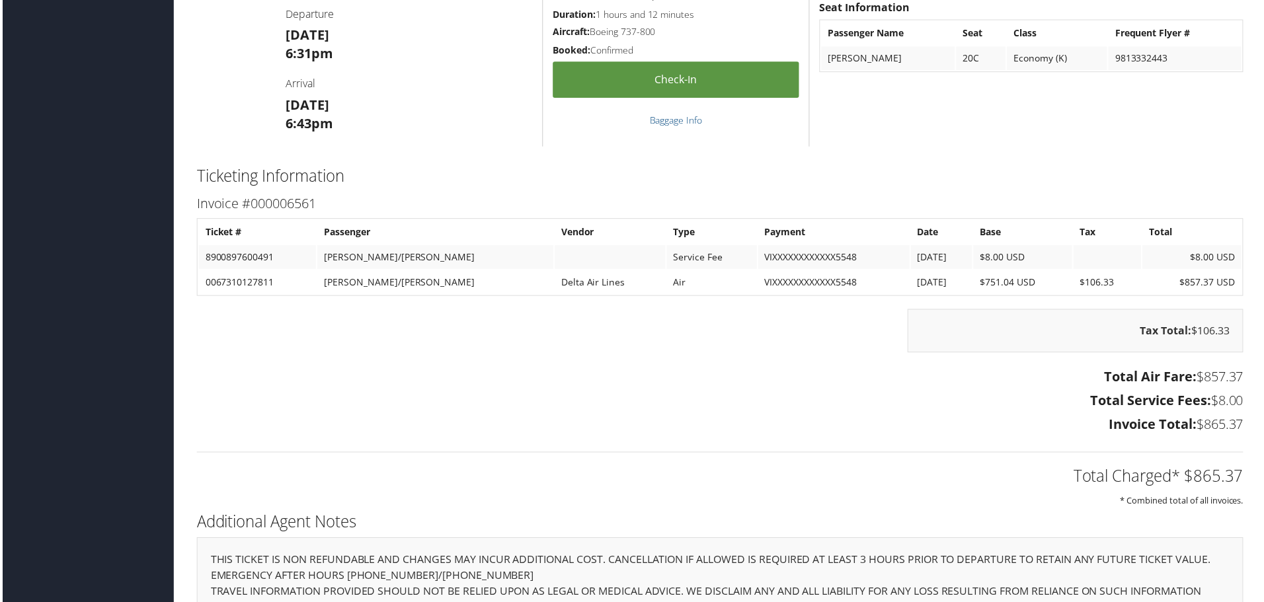
scroll to position [1521, 0]
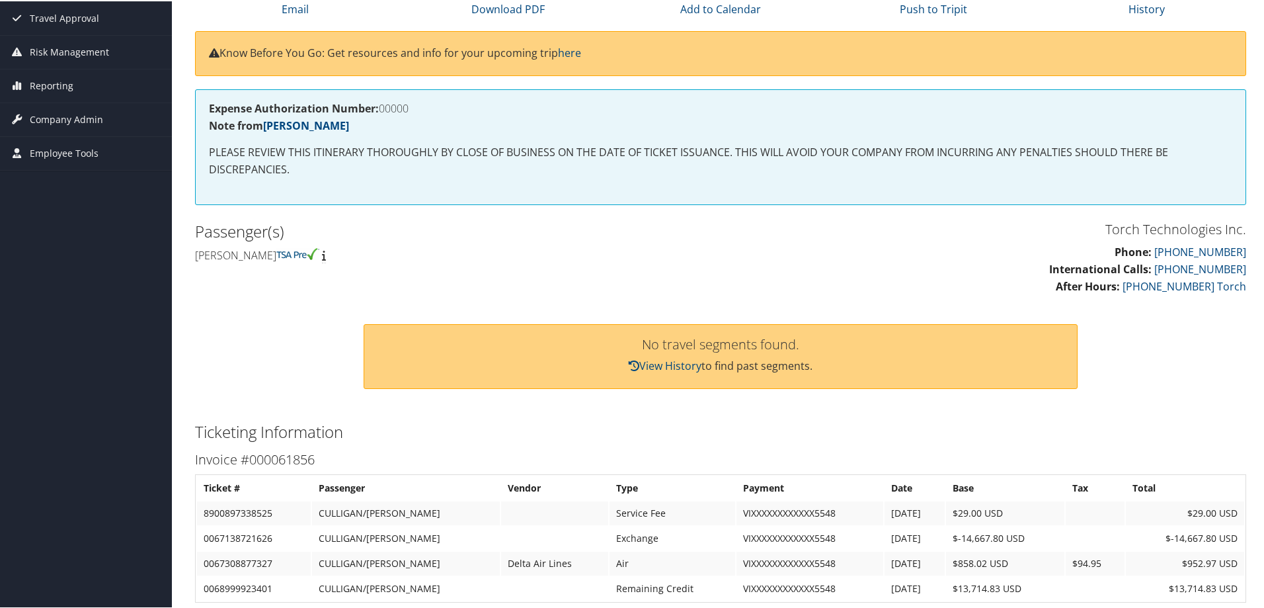
scroll to position [132, 0]
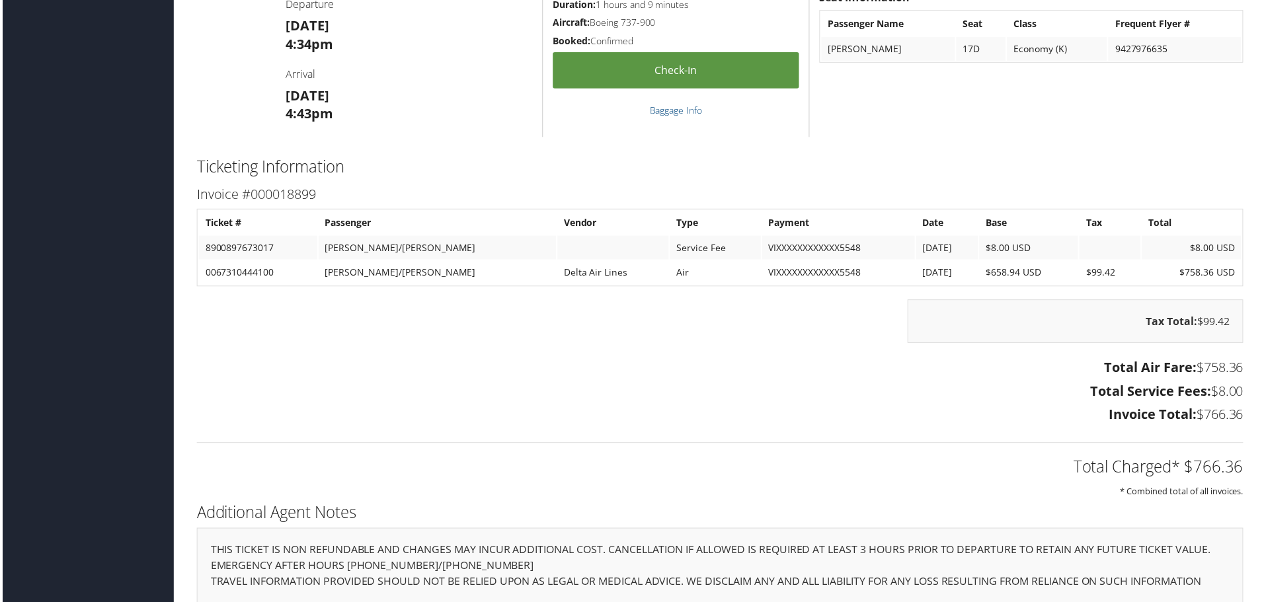
scroll to position [1785, 0]
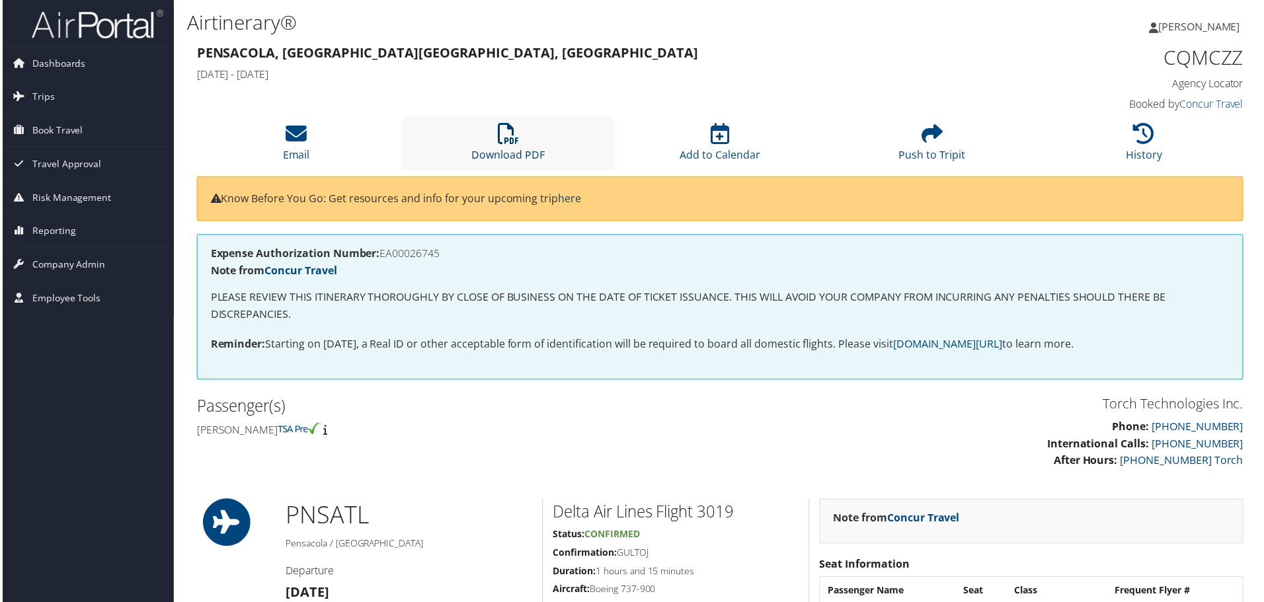
click at [508, 143] on icon at bounding box center [507, 134] width 21 height 21
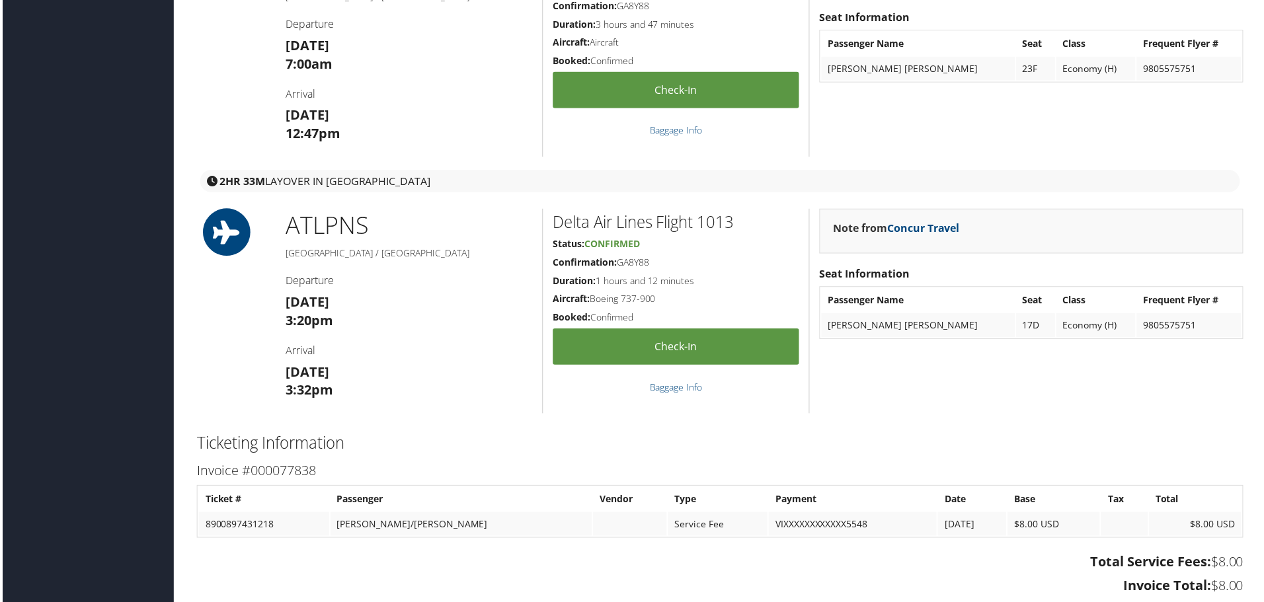
scroll to position [1851, 0]
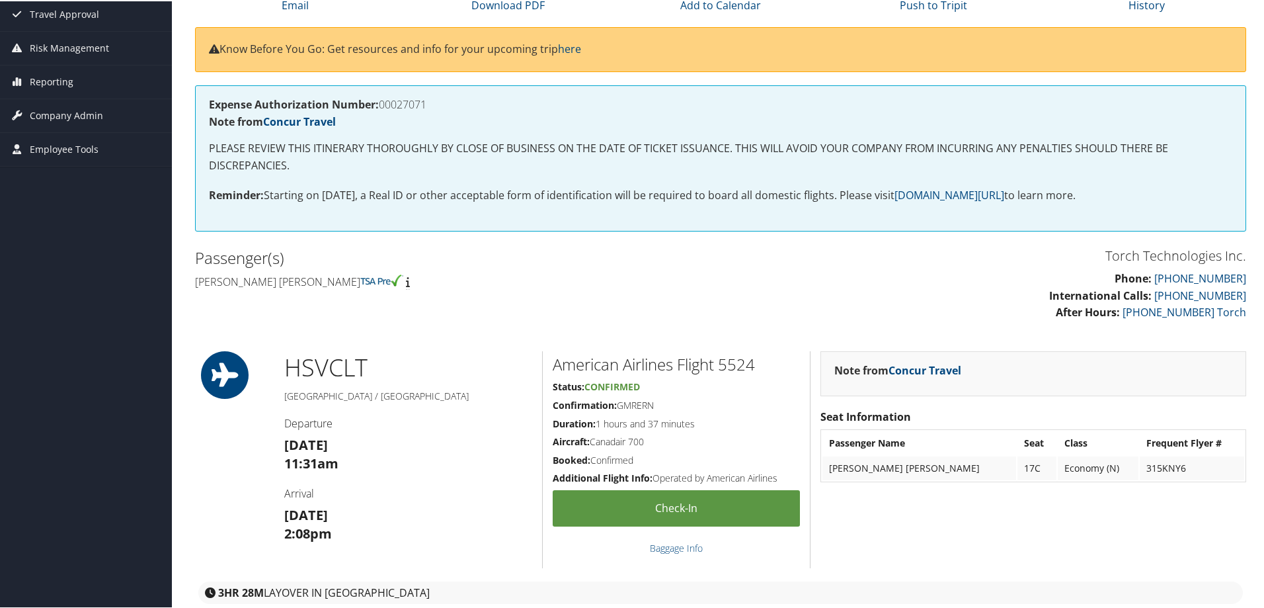
scroll to position [132, 0]
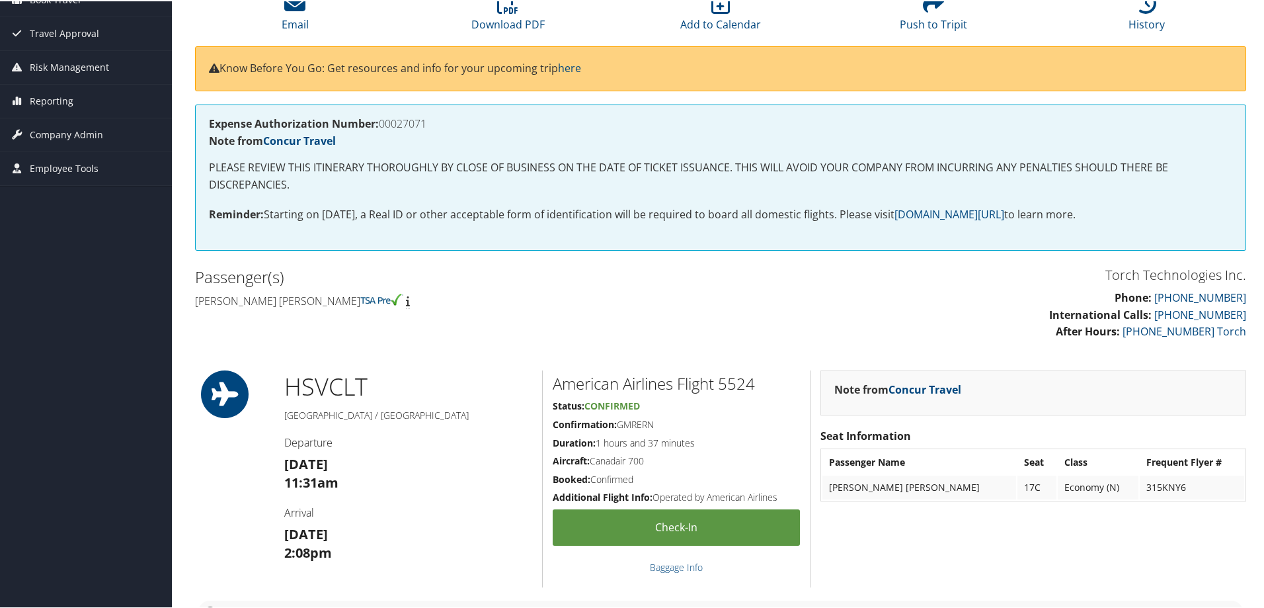
click at [873, 466] on th "Passenger Name" at bounding box center [919, 461] width 194 height 24
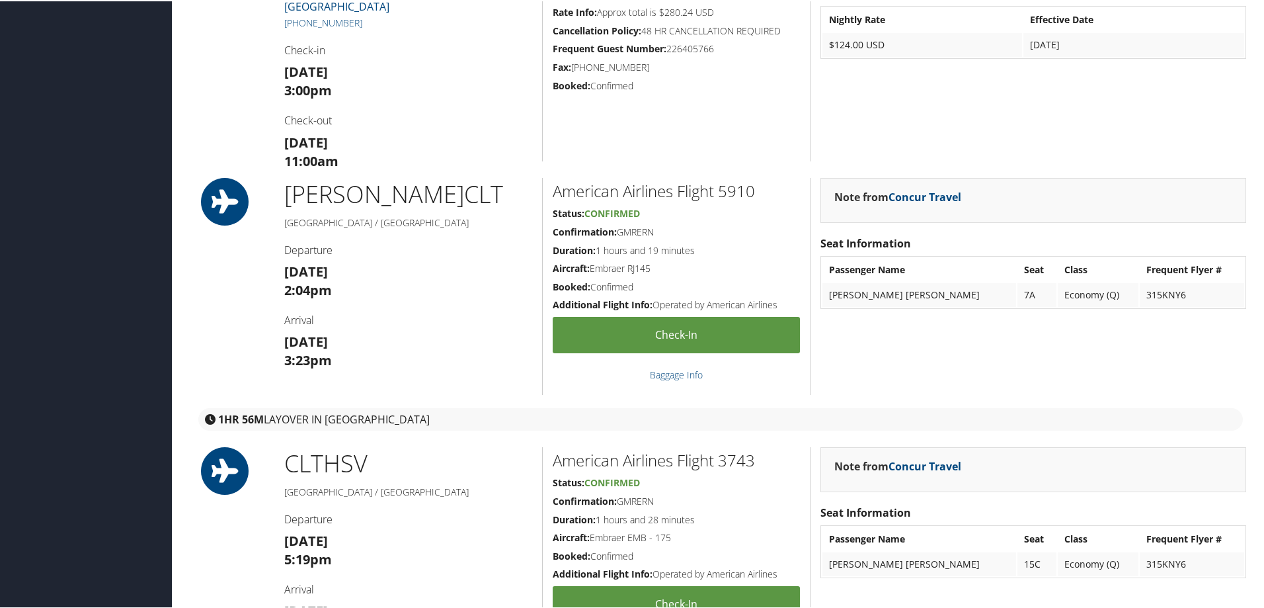
scroll to position [1785, 0]
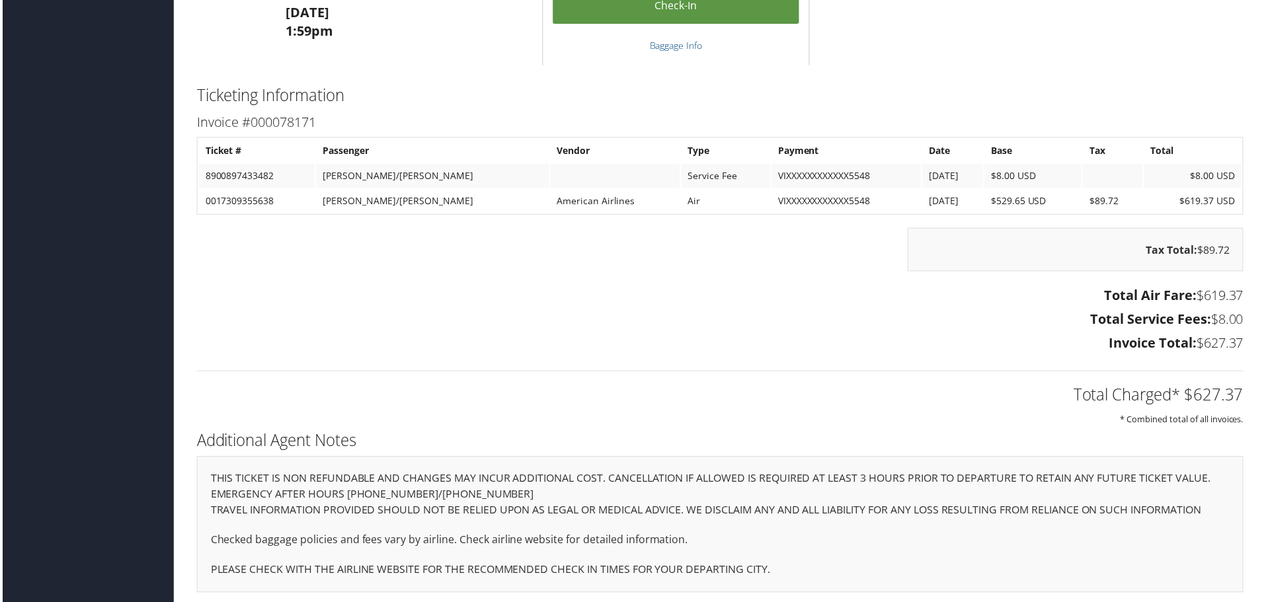
scroll to position [1999, 0]
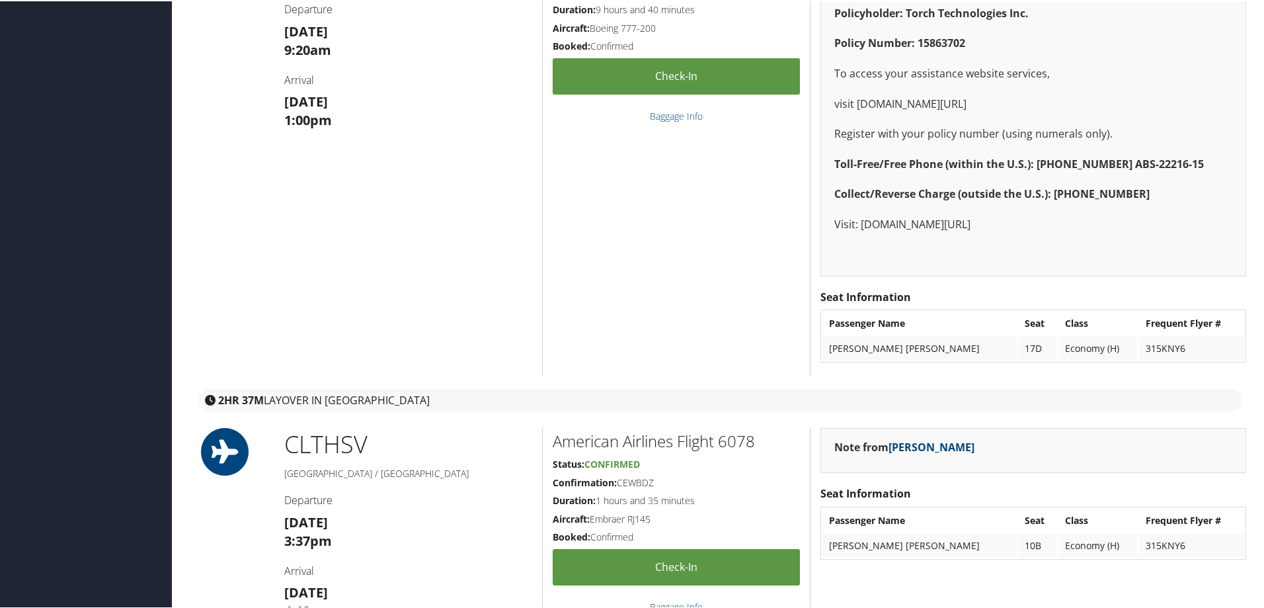
scroll to position [2512, 0]
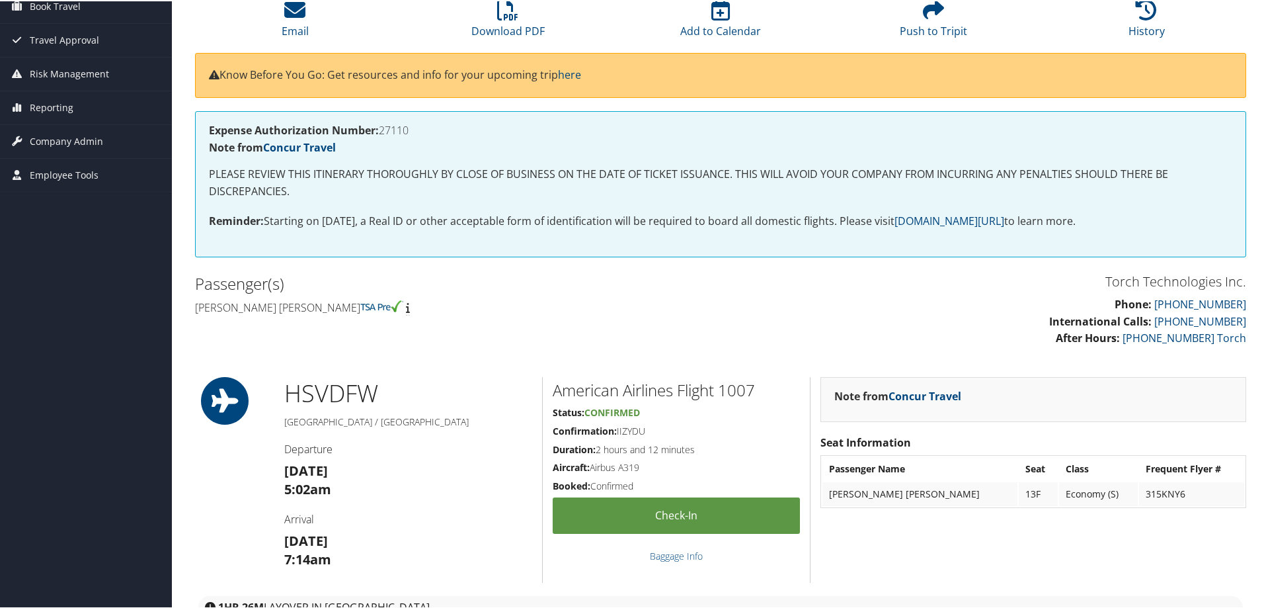
scroll to position [124, 0]
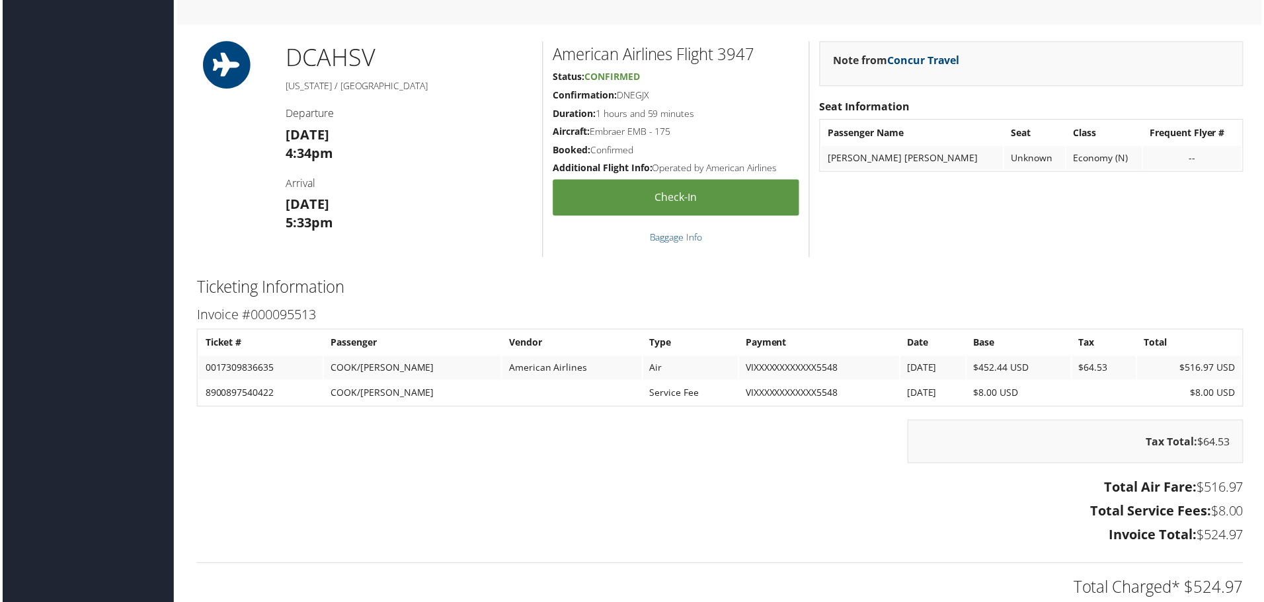
scroll to position [898, 0]
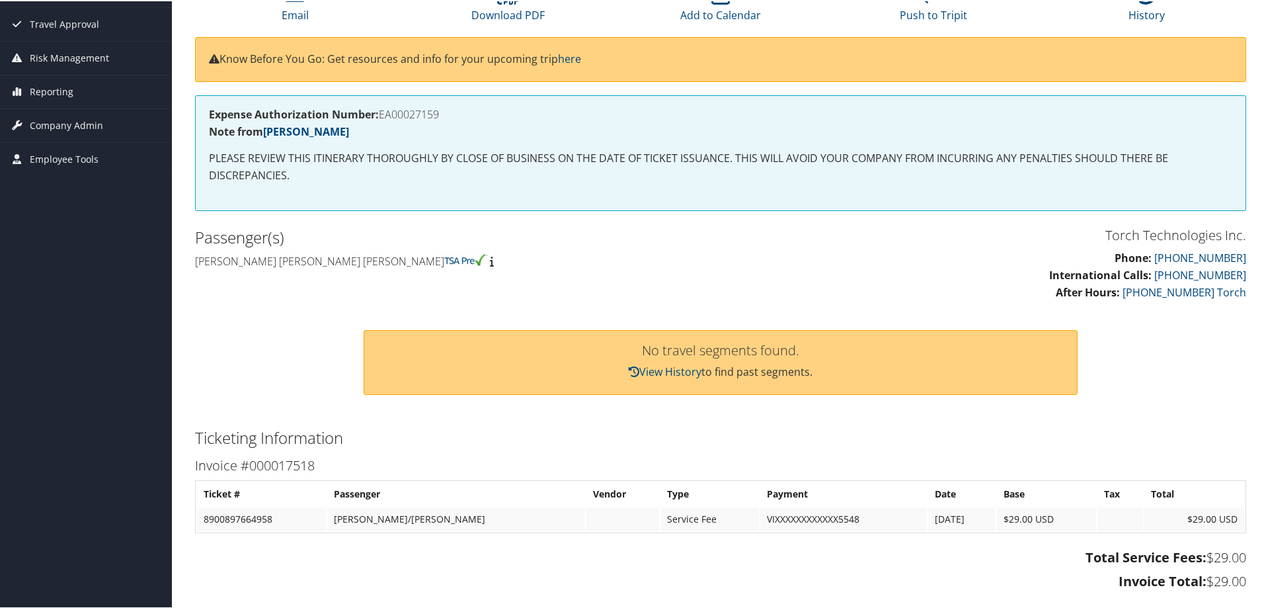
scroll to position [113, 0]
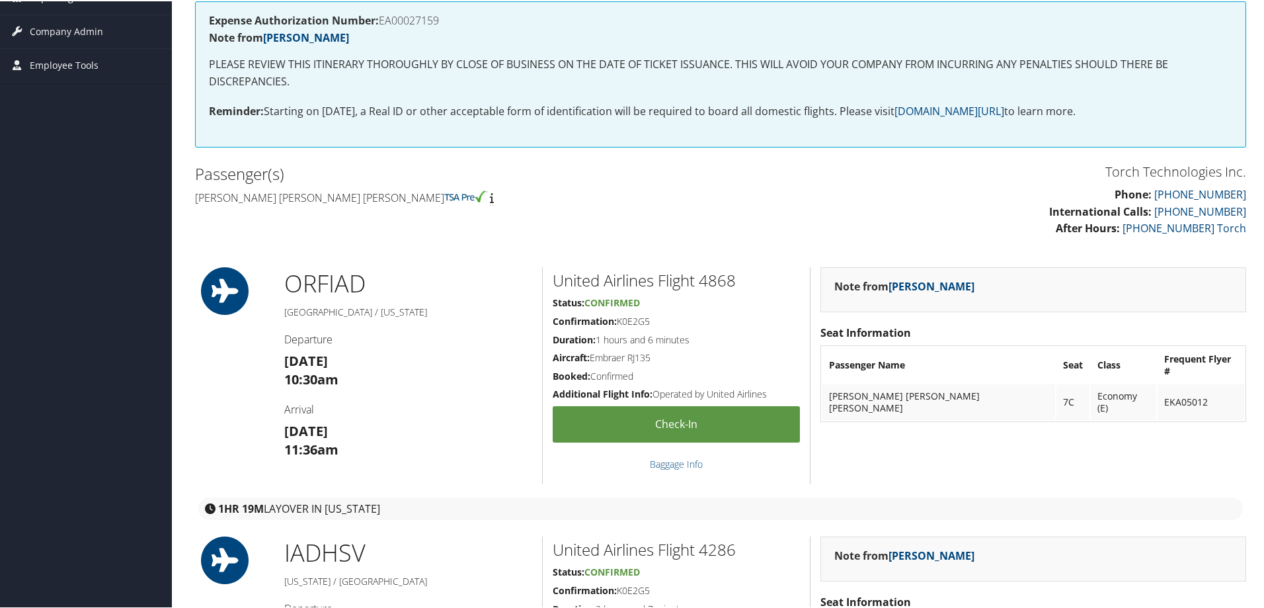
scroll to position [463, 0]
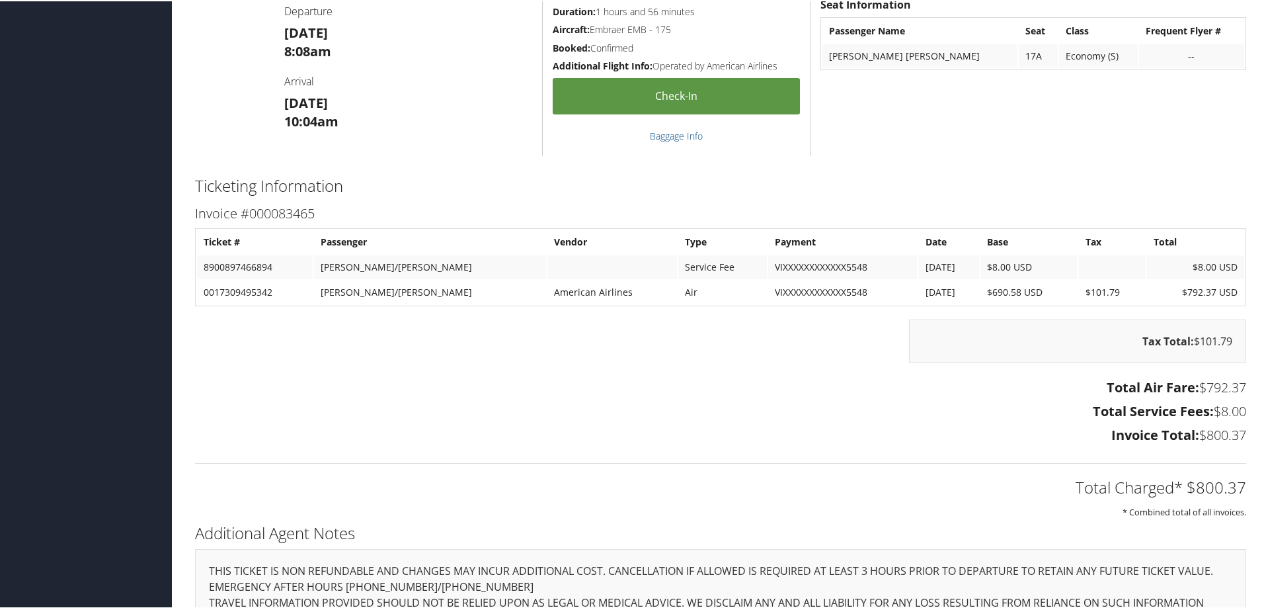
scroll to position [1917, 0]
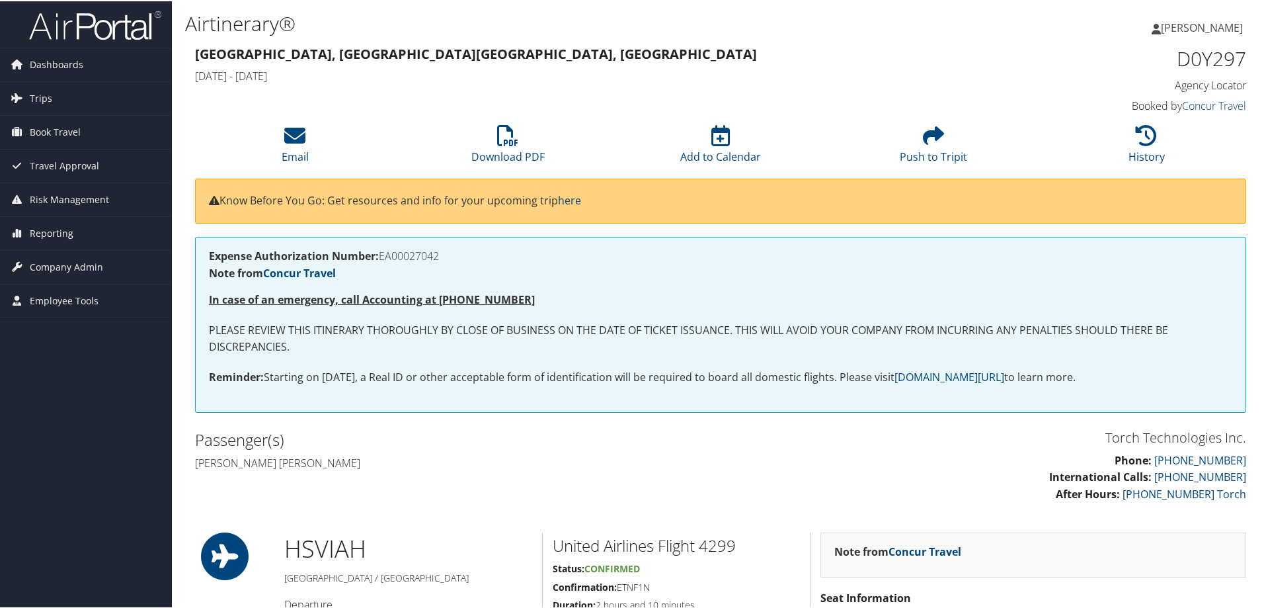
click at [828, 437] on h3 "Torch Technologies Inc." at bounding box center [989, 436] width 516 height 19
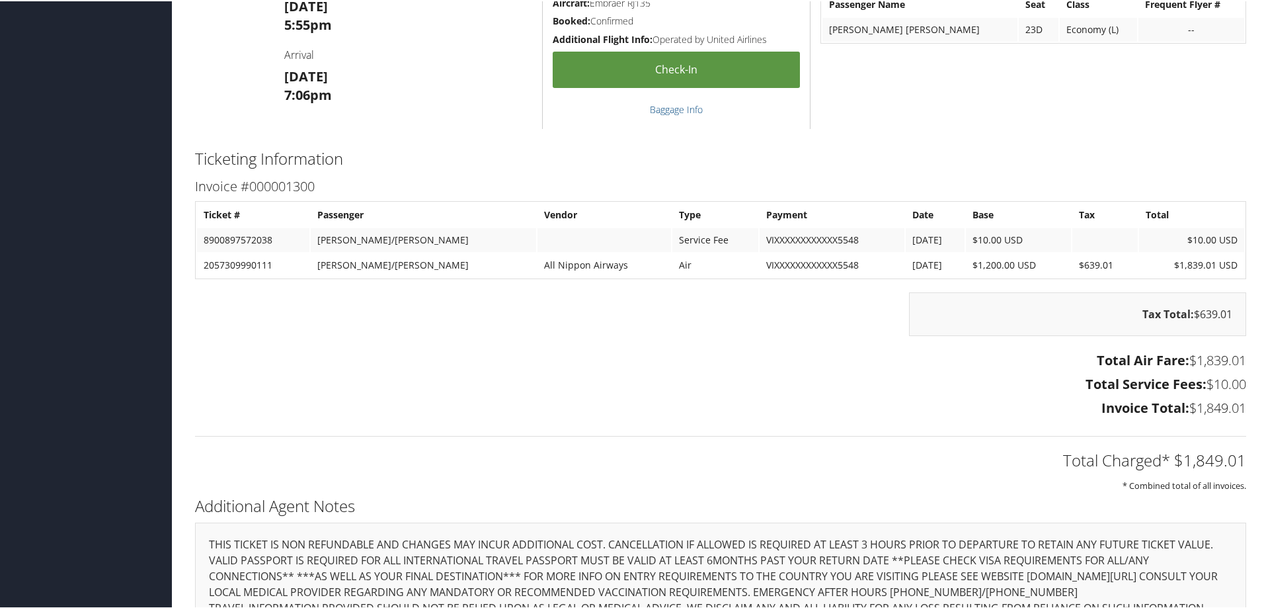
scroll to position [2991, 0]
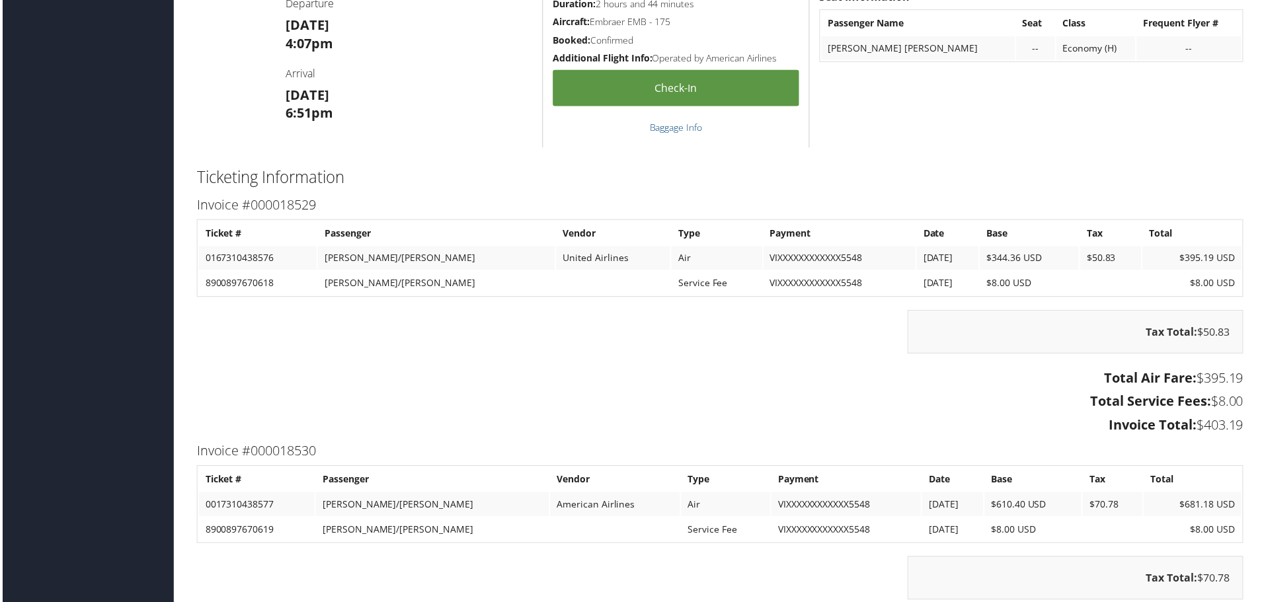
scroll to position [1851, 0]
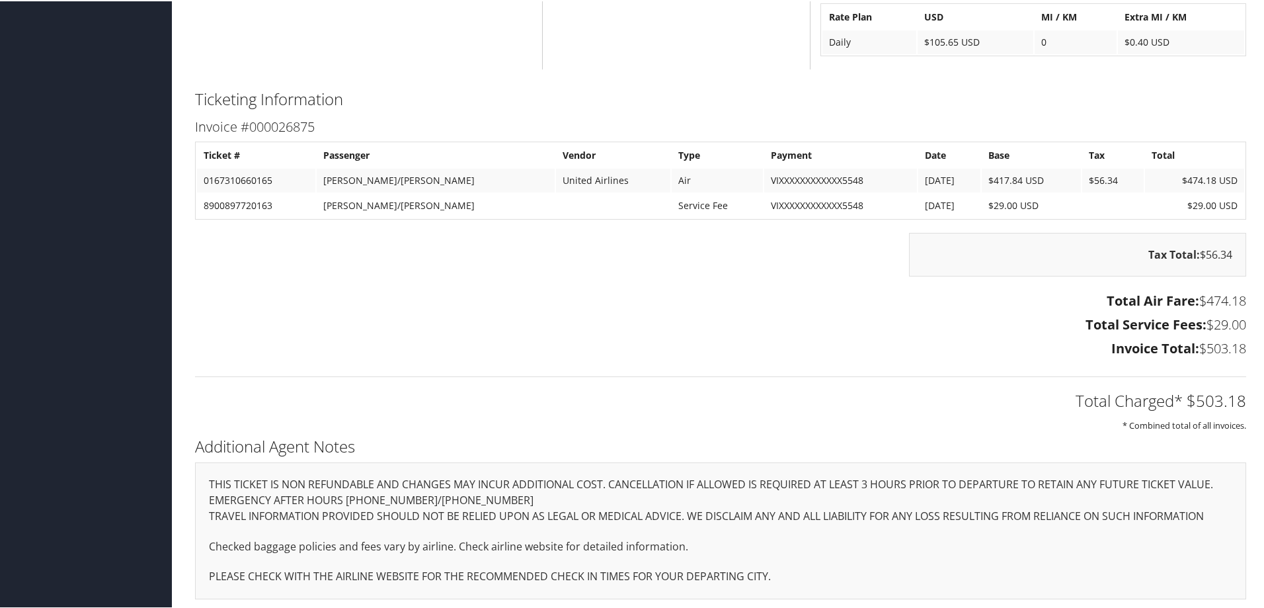
scroll to position [1798, 0]
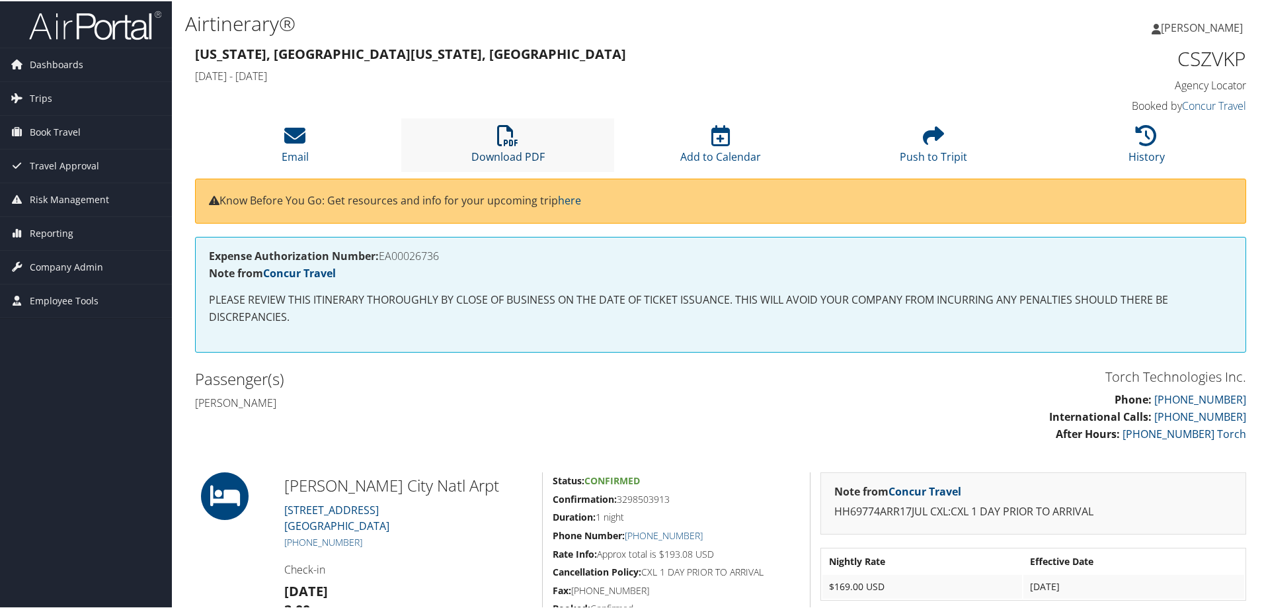
click at [501, 138] on icon at bounding box center [507, 134] width 21 height 21
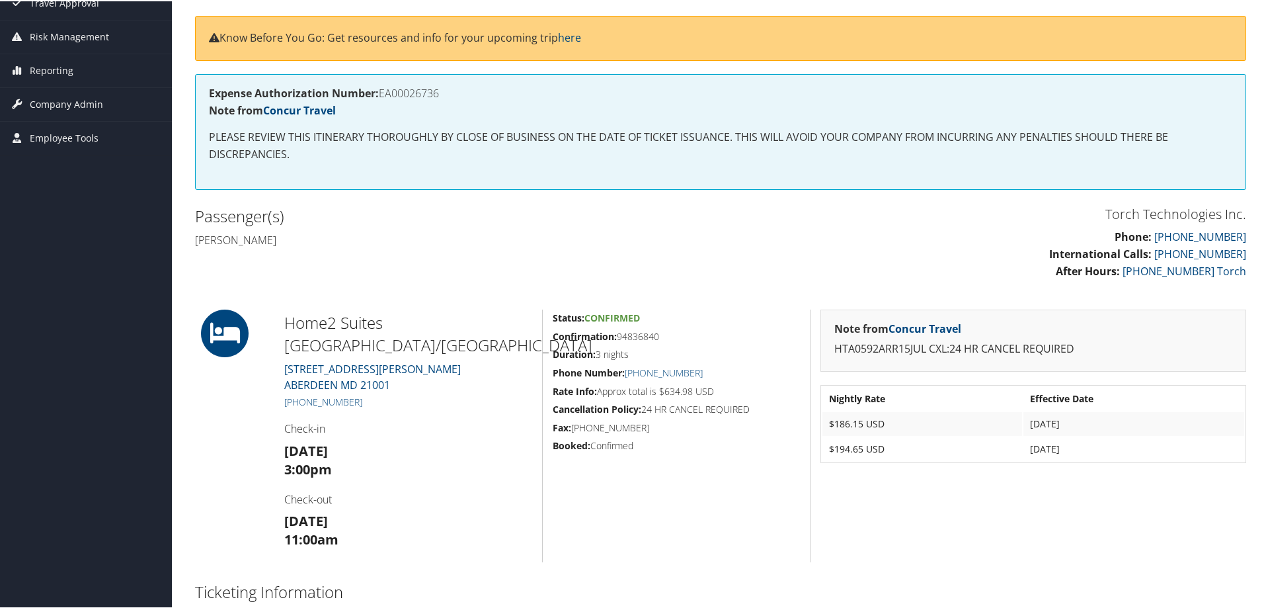
scroll to position [132, 0]
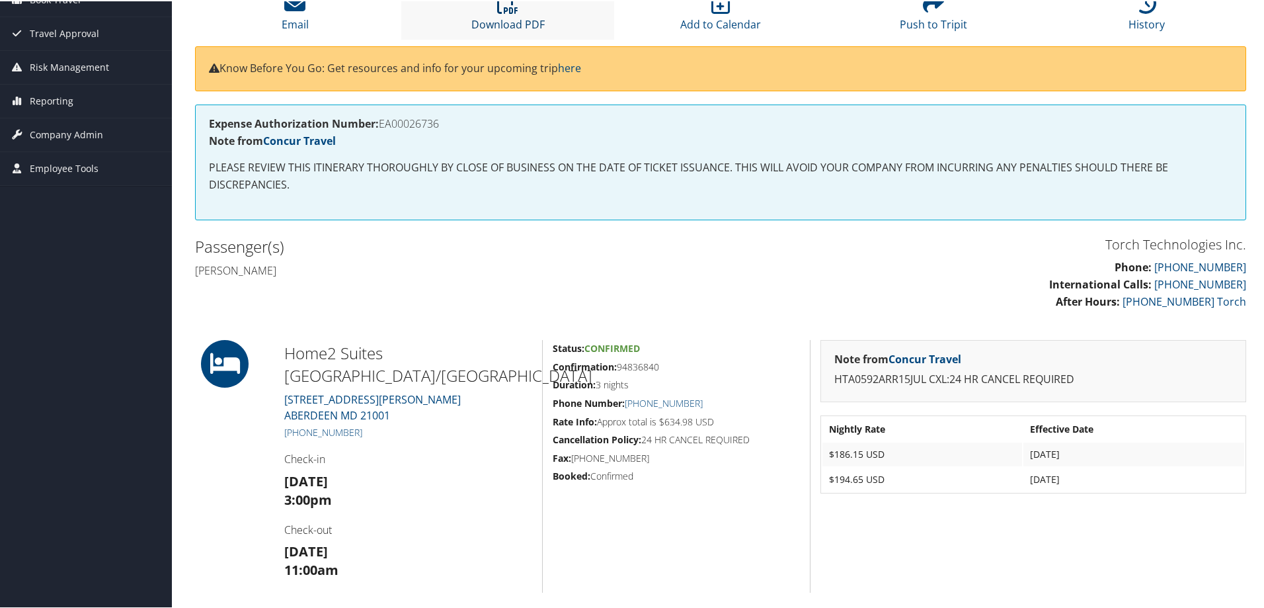
click at [506, 16] on link "Download PDF" at bounding box center [507, 15] width 73 height 32
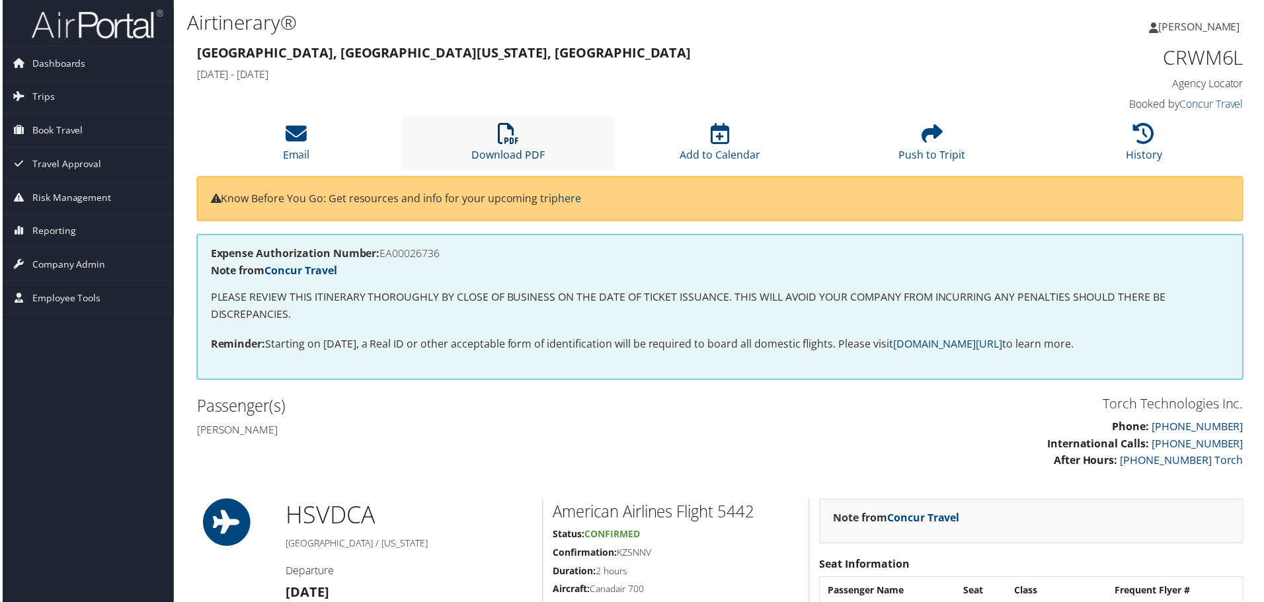
click at [506, 133] on icon at bounding box center [507, 134] width 21 height 21
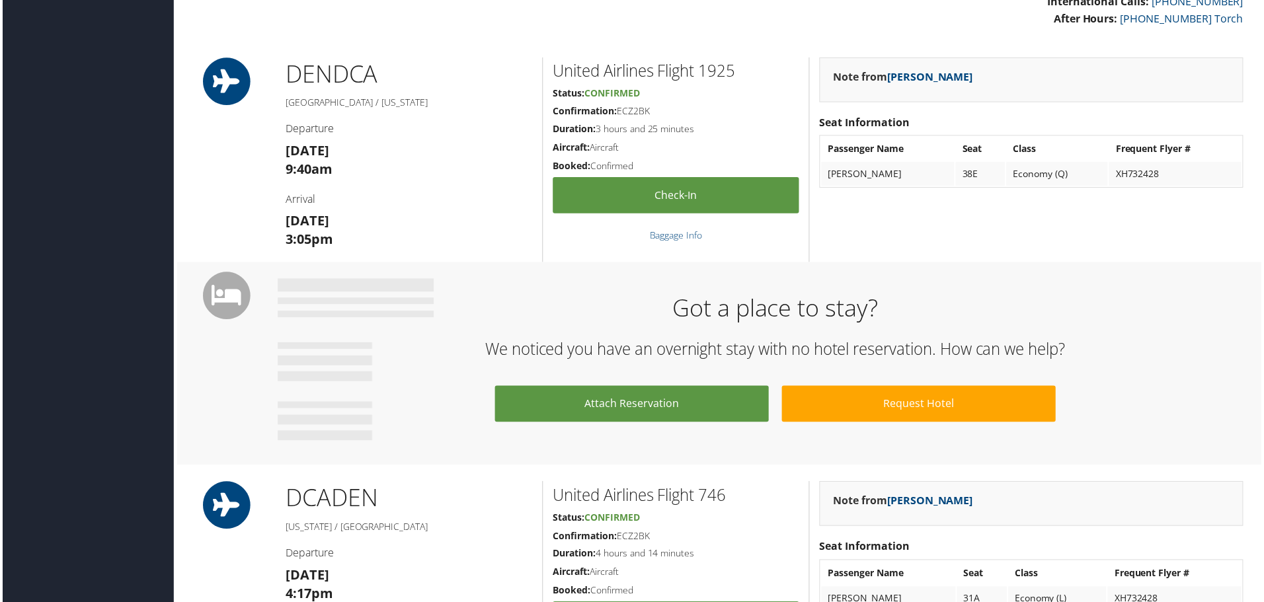
scroll to position [734, 0]
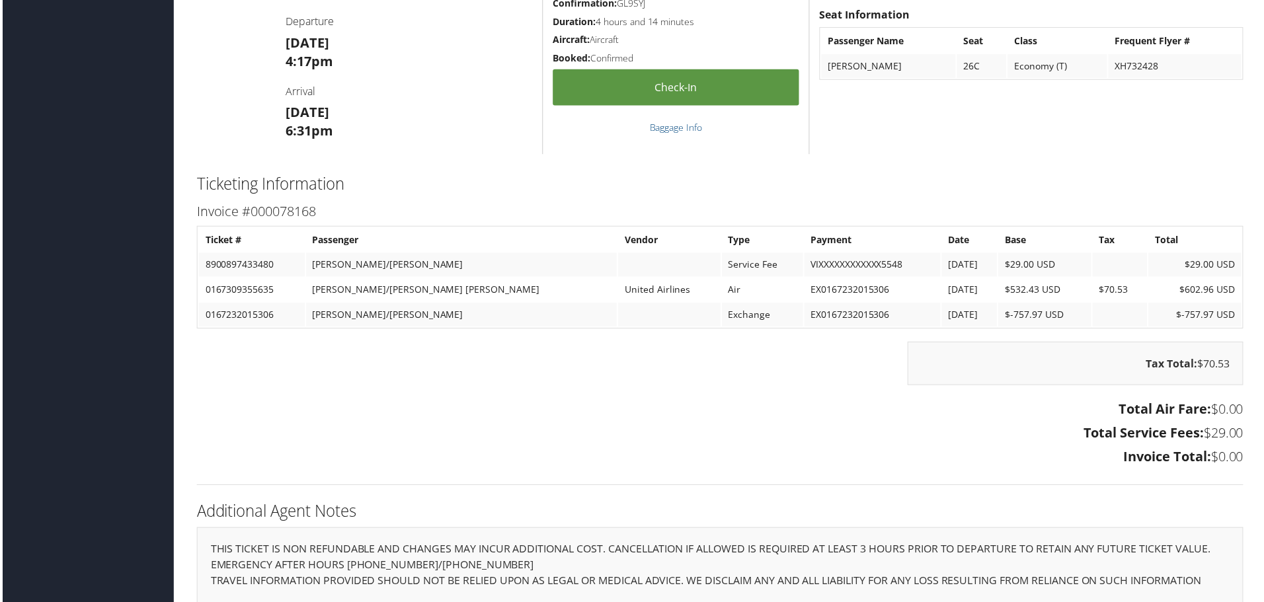
scroll to position [992, 0]
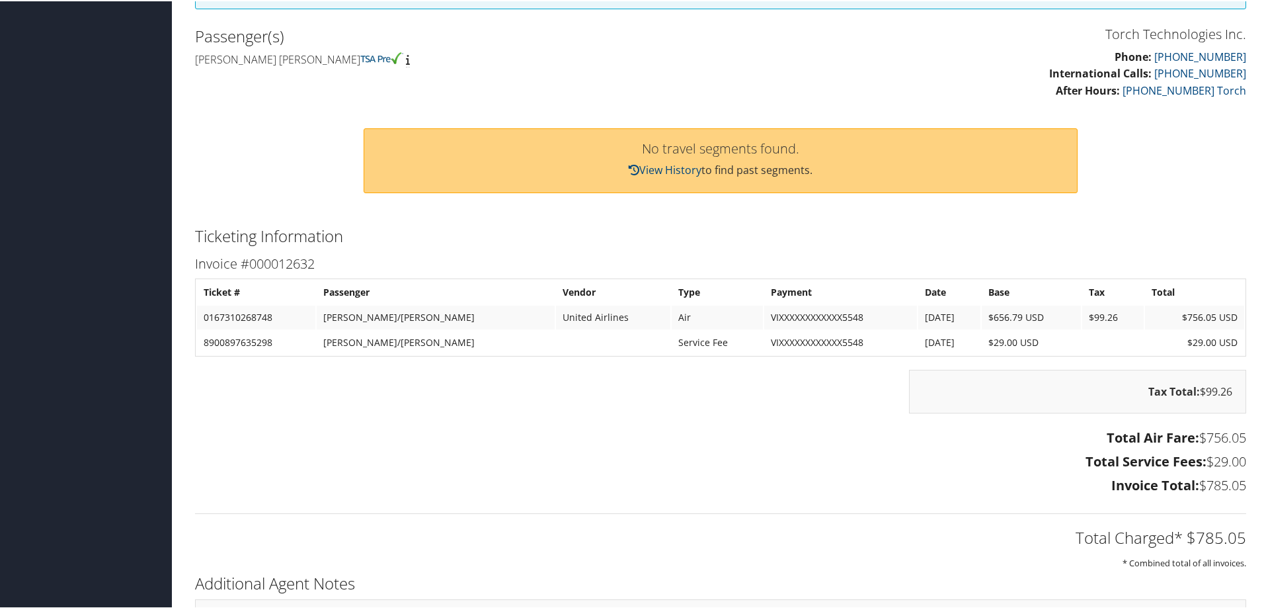
scroll to position [331, 0]
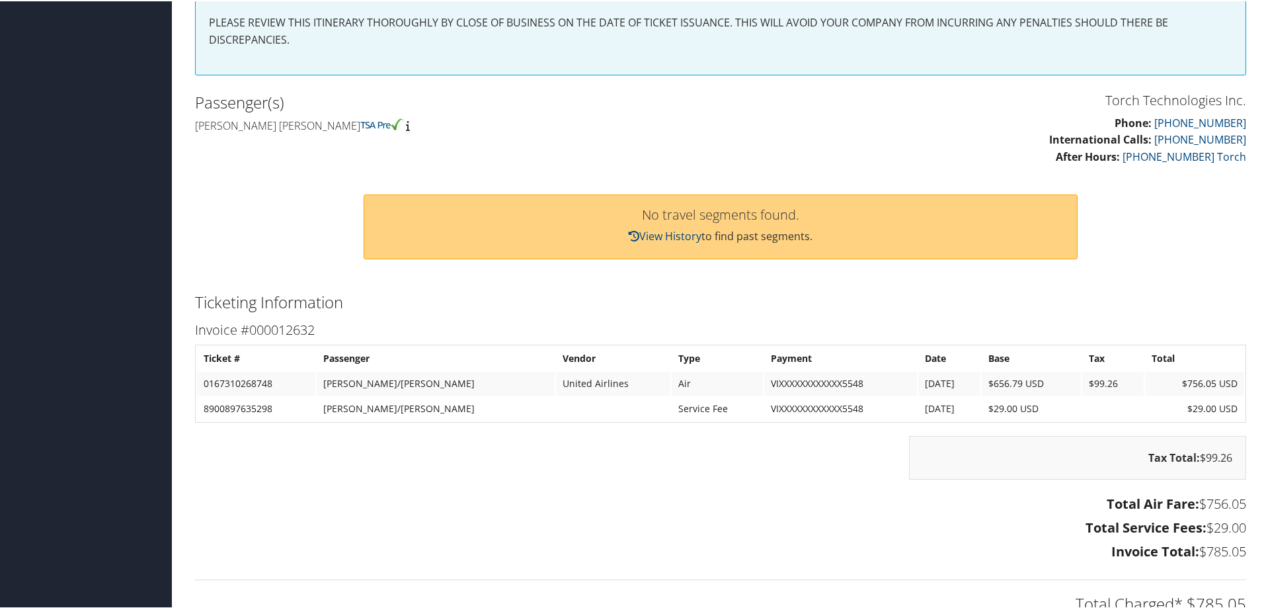
click at [309, 227] on div "No travel segments found. View History to find past segments." at bounding box center [720, 224] width 1071 height 94
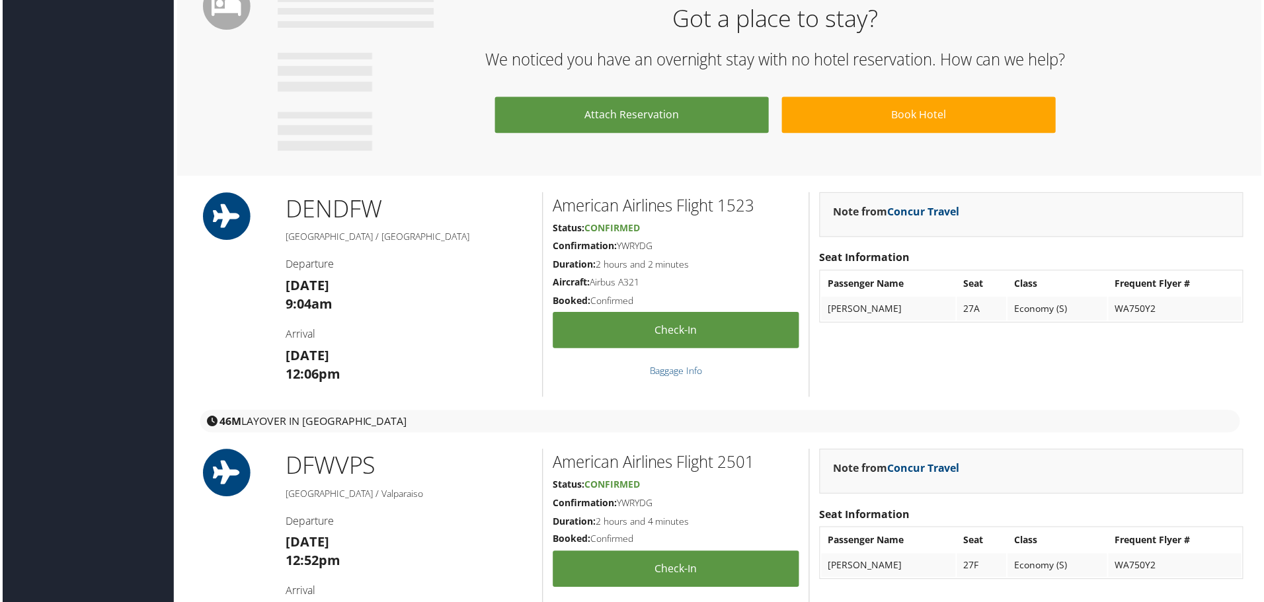
scroll to position [1256, 0]
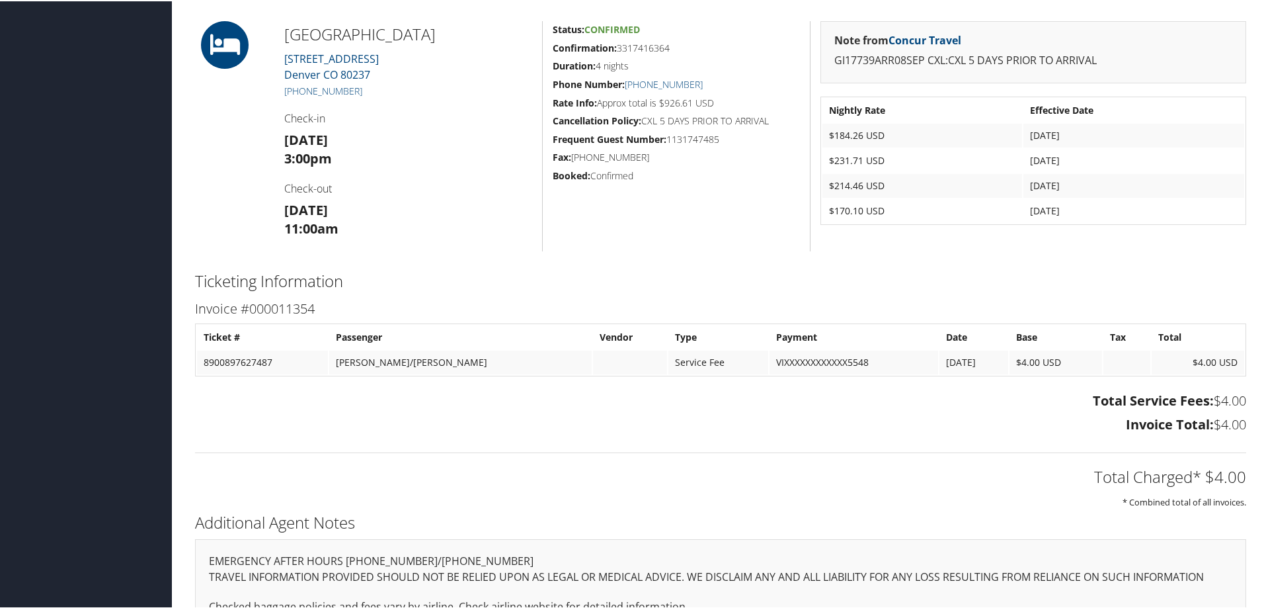
scroll to position [463, 0]
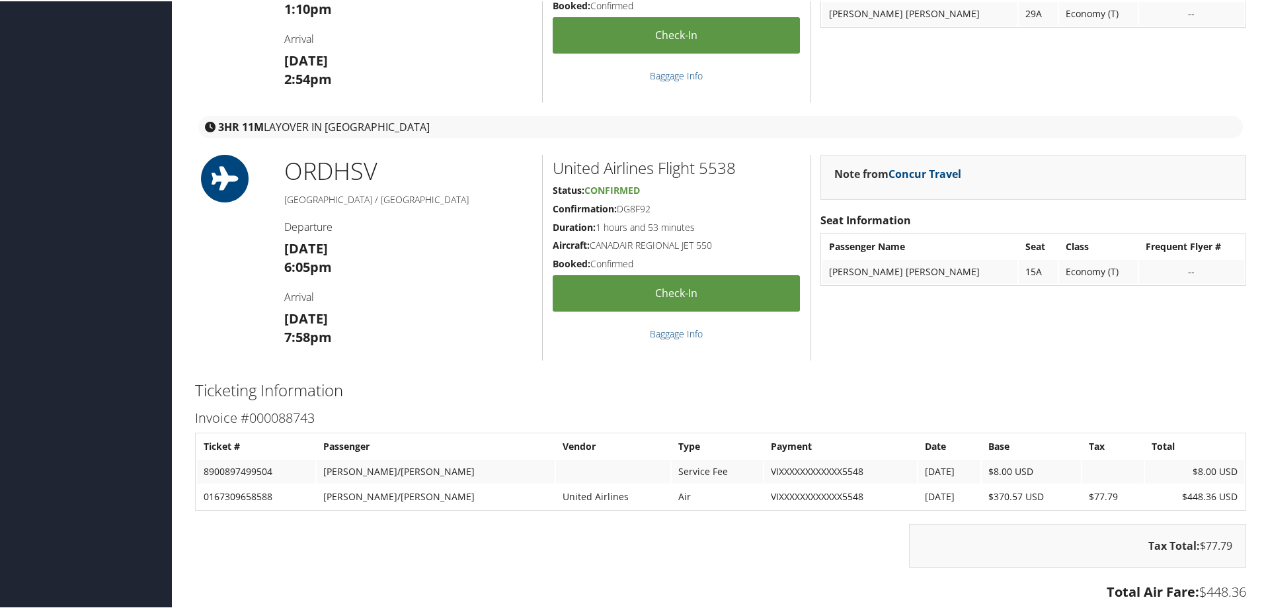
scroll to position [1719, 0]
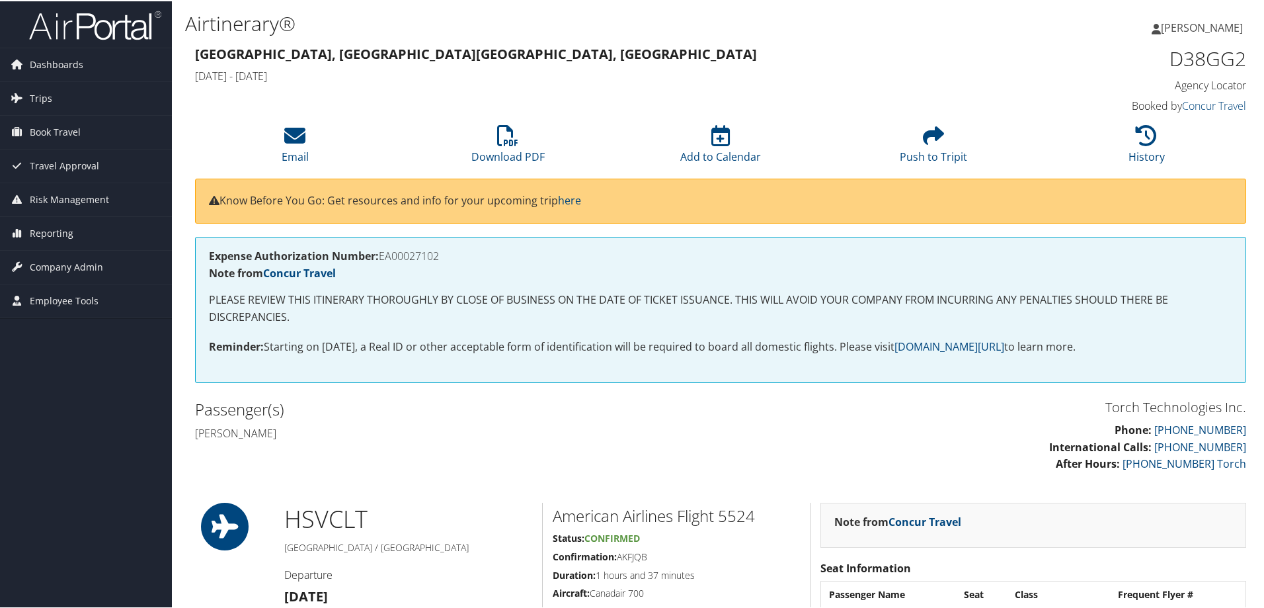
click at [850, 418] on div "Torch Technologies Inc. Phone: 800-251-9691 International Calls: 801-997-8688 A…" at bounding box center [988, 440] width 535 height 90
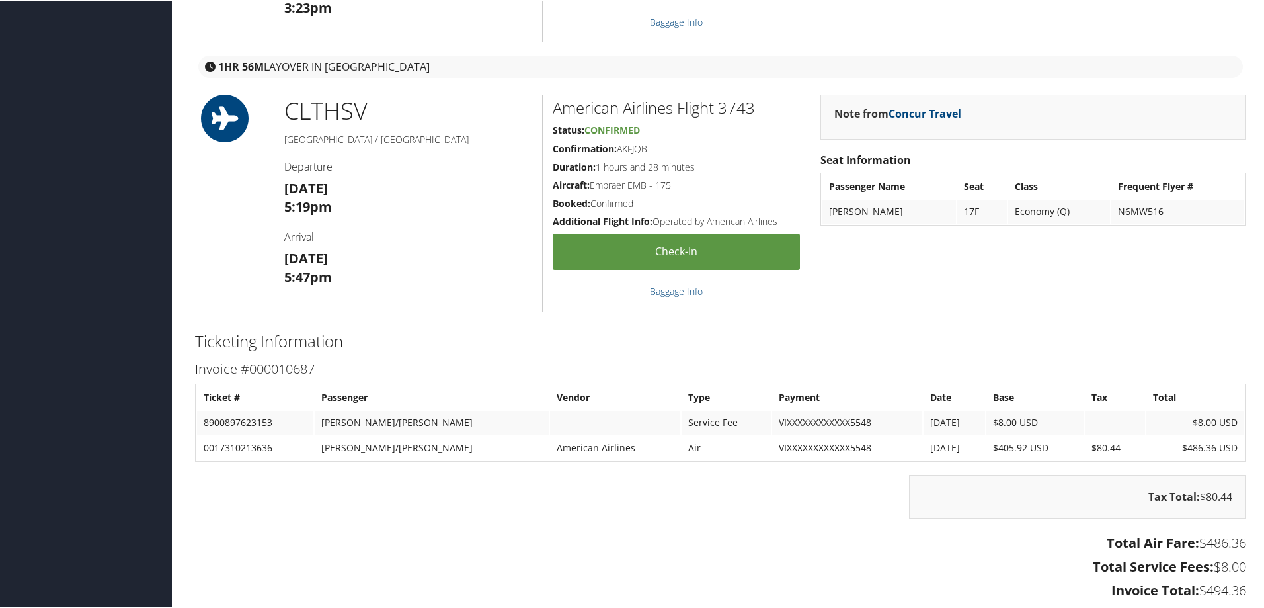
scroll to position [1521, 0]
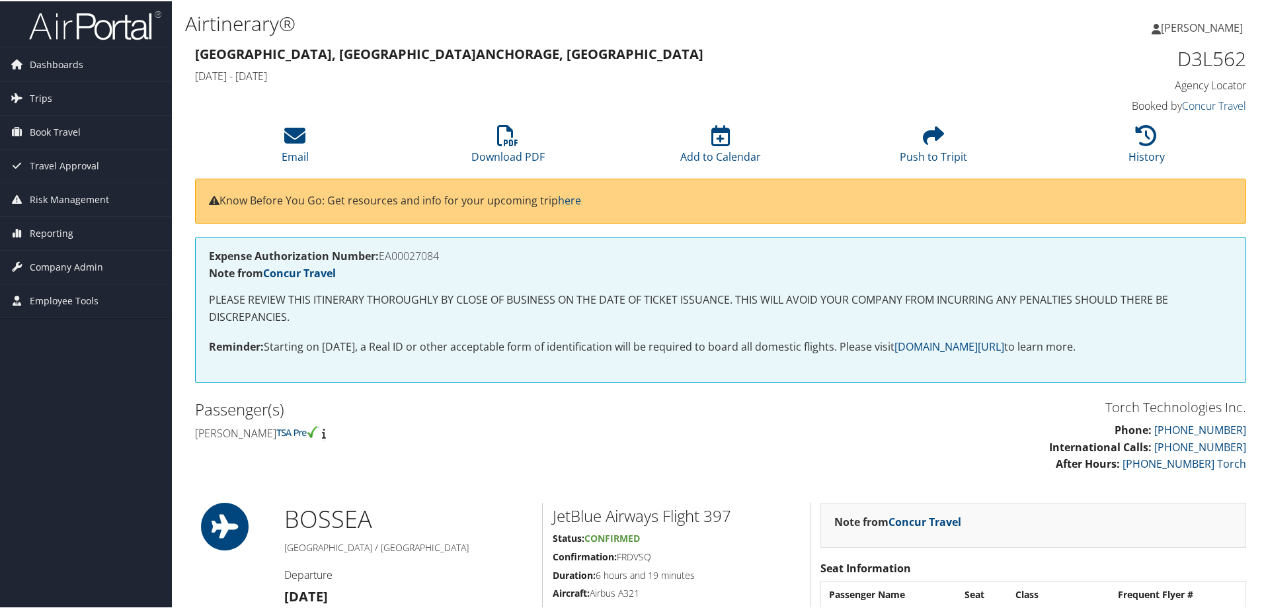
click at [454, 415] on h2 "Passenger(s)" at bounding box center [453, 408] width 516 height 22
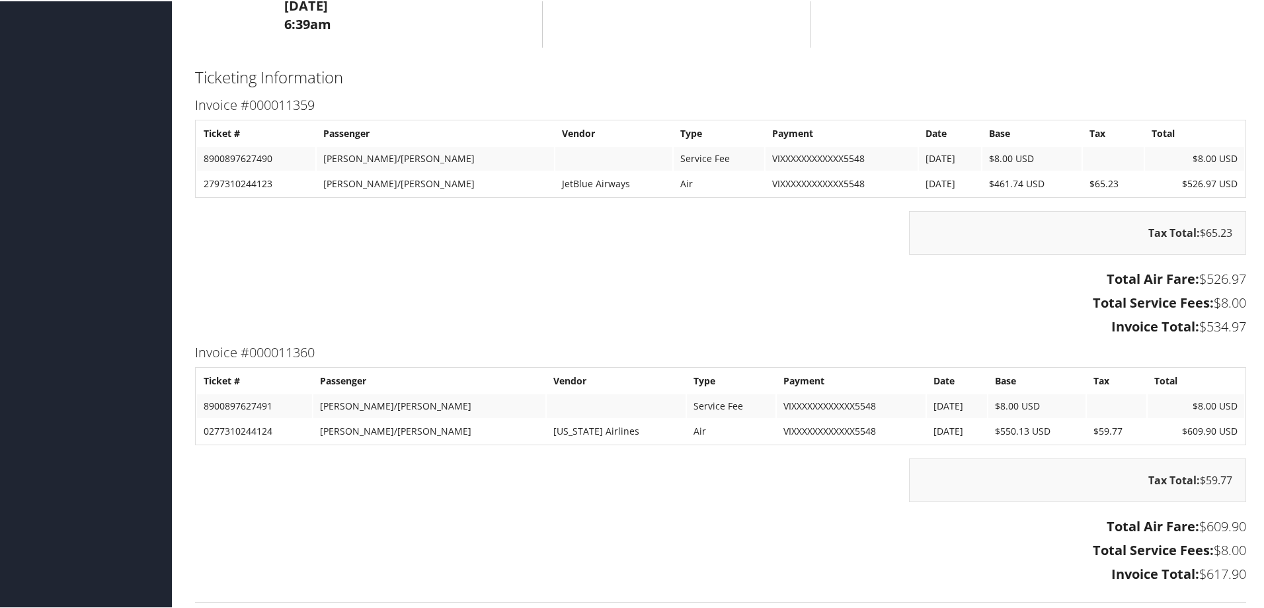
scroll to position [1983, 0]
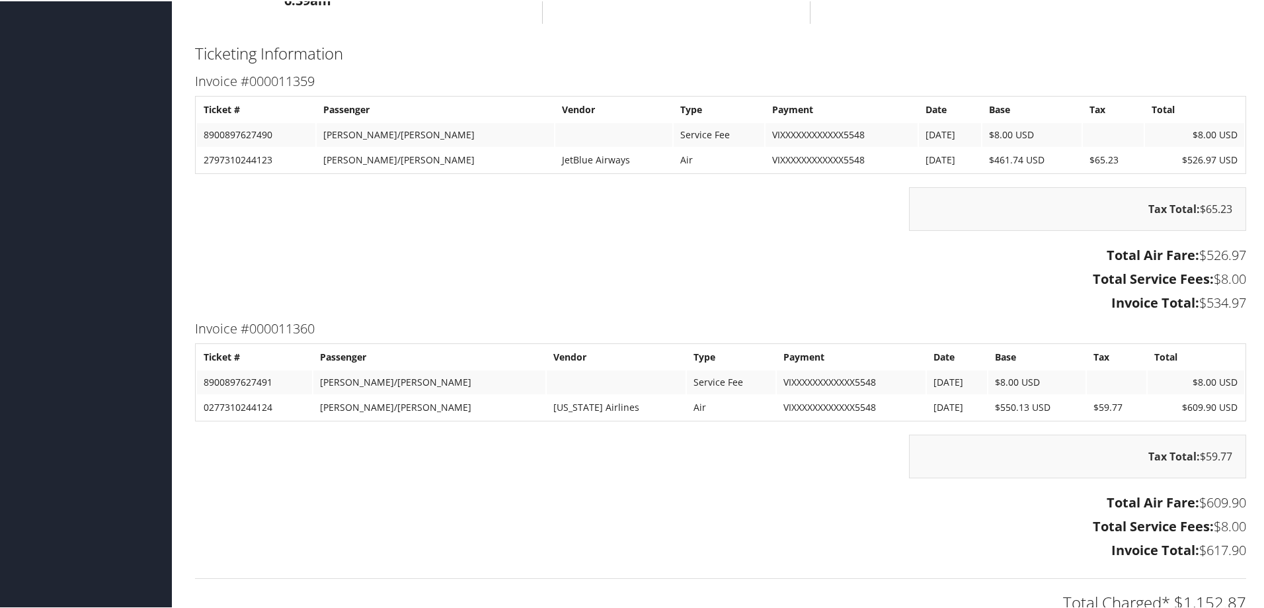
click at [512, 282] on h3 "Total Service Fees: $8.00" at bounding box center [720, 277] width 1051 height 19
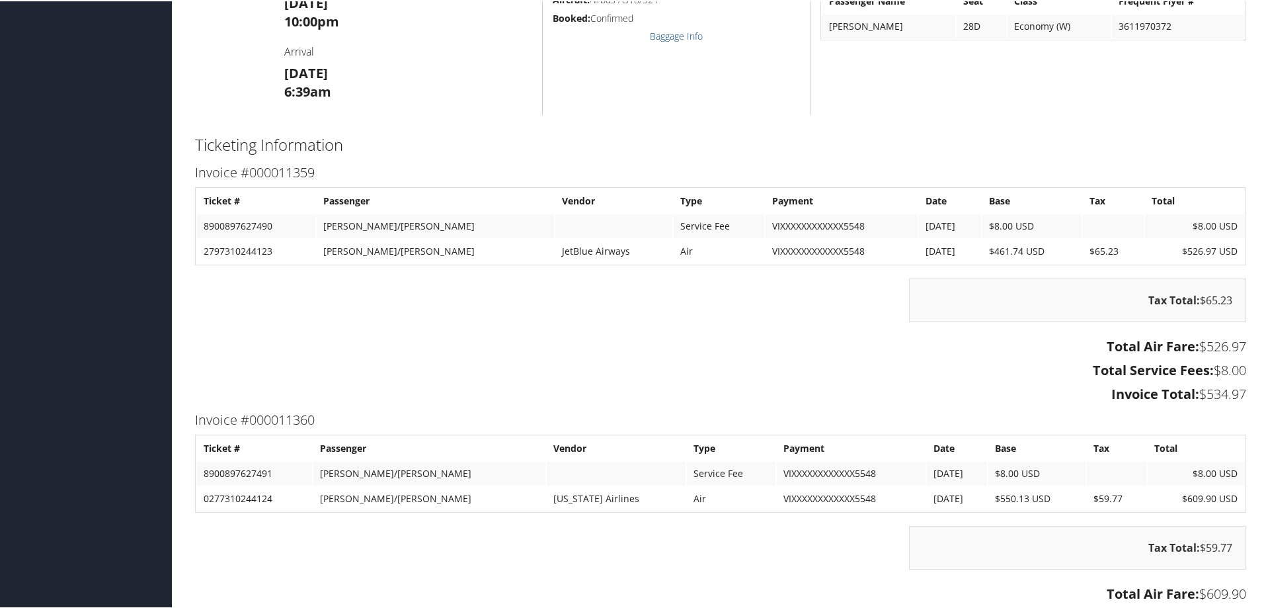
scroll to position [1851, 0]
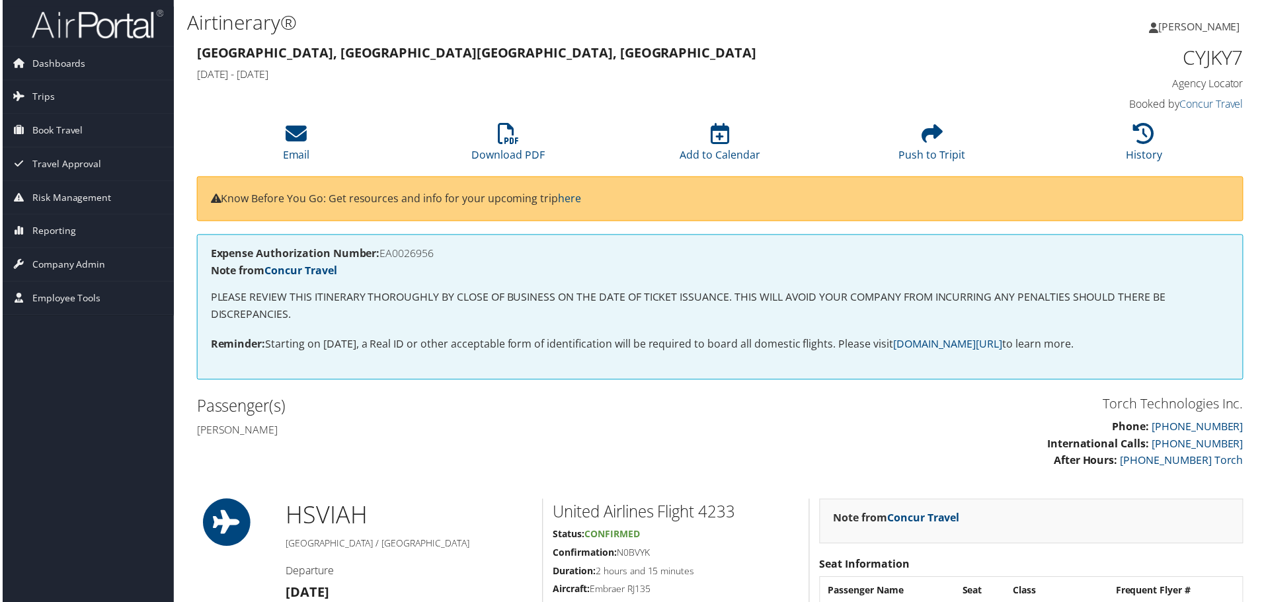
click at [498, 483] on div "Torch Technologies Inc. Phone: [PHONE_NUMBER] International Calls: [PHONE_NUMBE…" at bounding box center [720, 440] width 1071 height 90
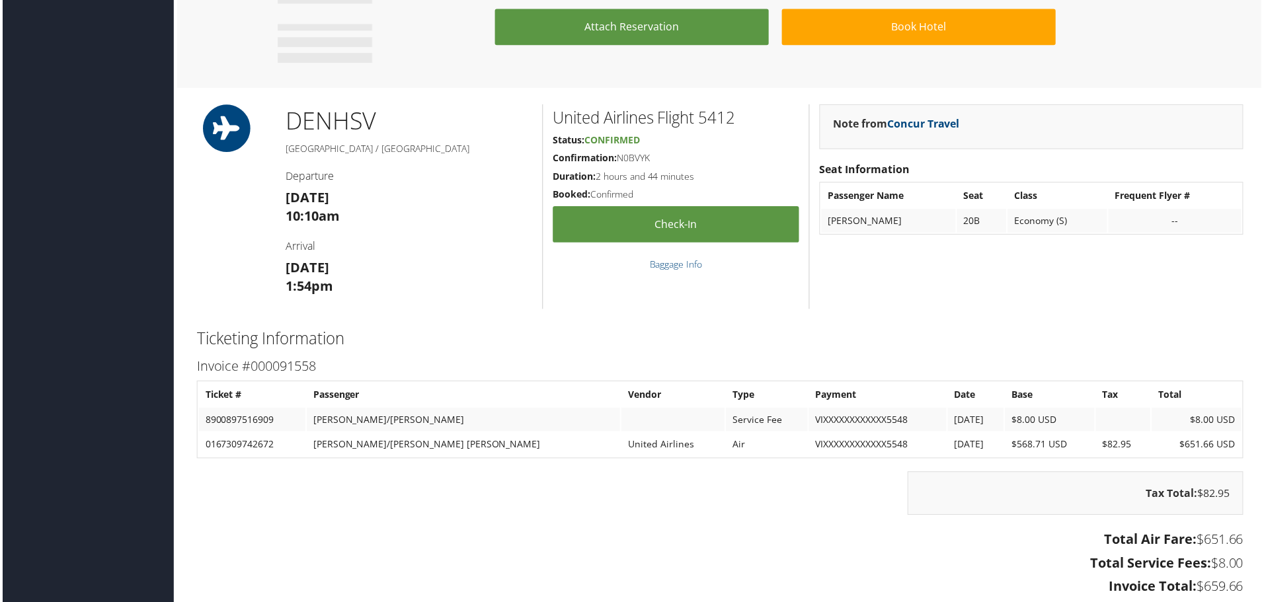
scroll to position [1067, 0]
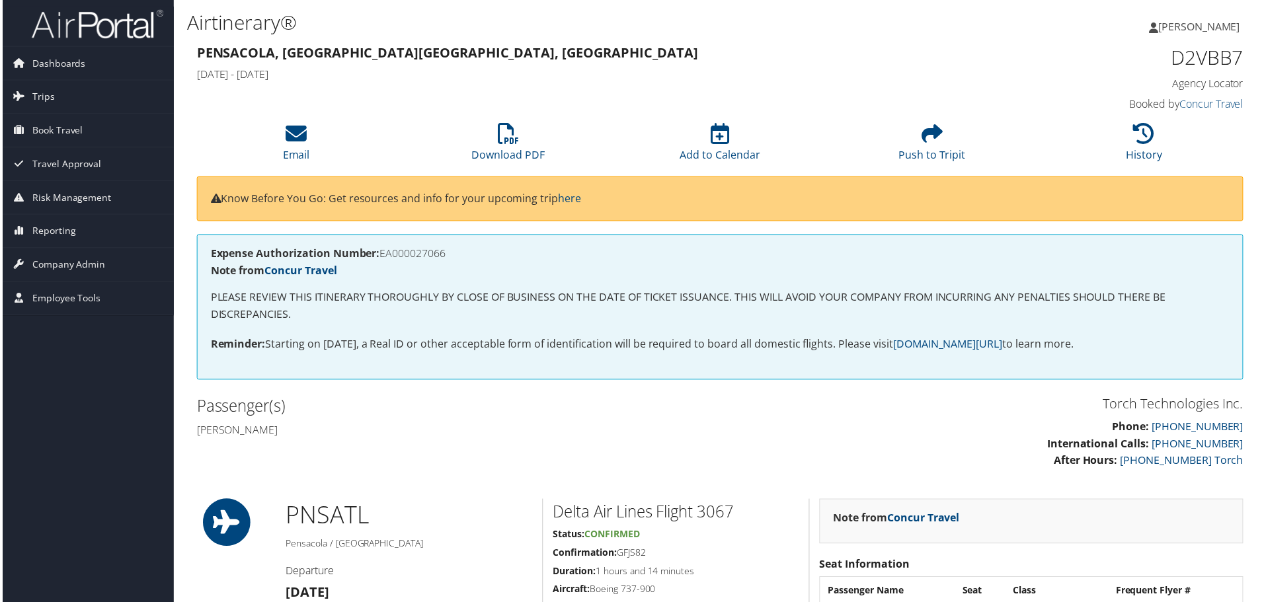
click at [456, 432] on h4 "[PERSON_NAME]" at bounding box center [453, 431] width 516 height 15
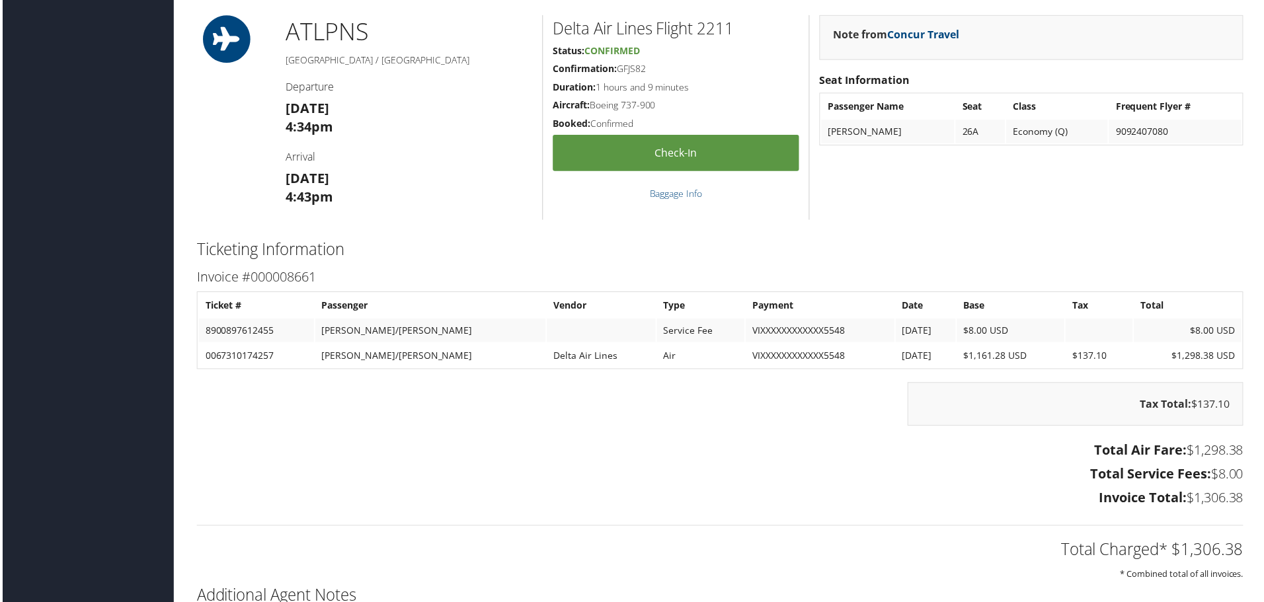
scroll to position [1719, 0]
